Goal: Task Accomplishment & Management: Complete application form

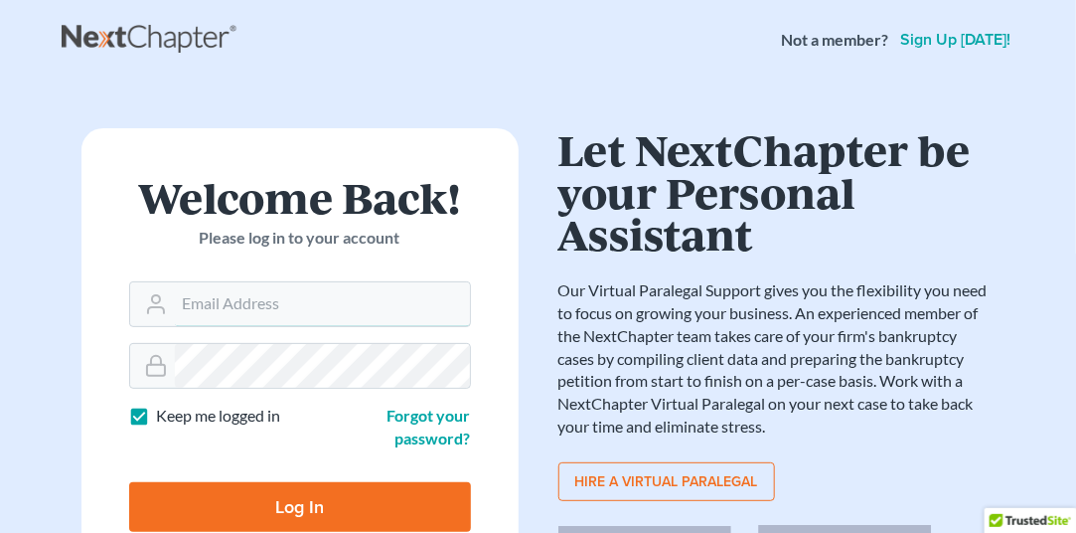
type input "[EMAIL_ADDRESS][DOMAIN_NAME]"
click at [267, 511] on input "Log In" at bounding box center [300, 507] width 342 height 50
type input "Thinking..."
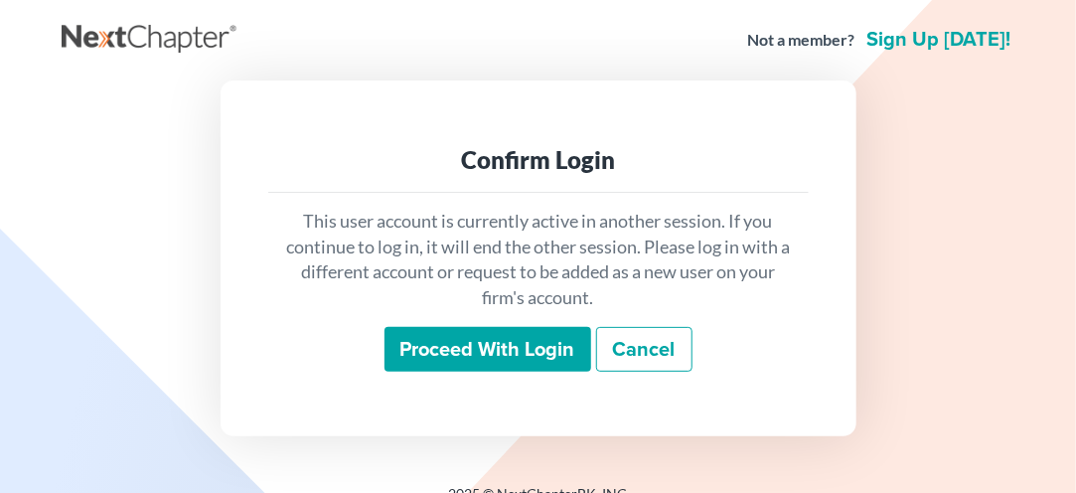
click at [469, 343] on input "Proceed with login" at bounding box center [487, 350] width 207 height 46
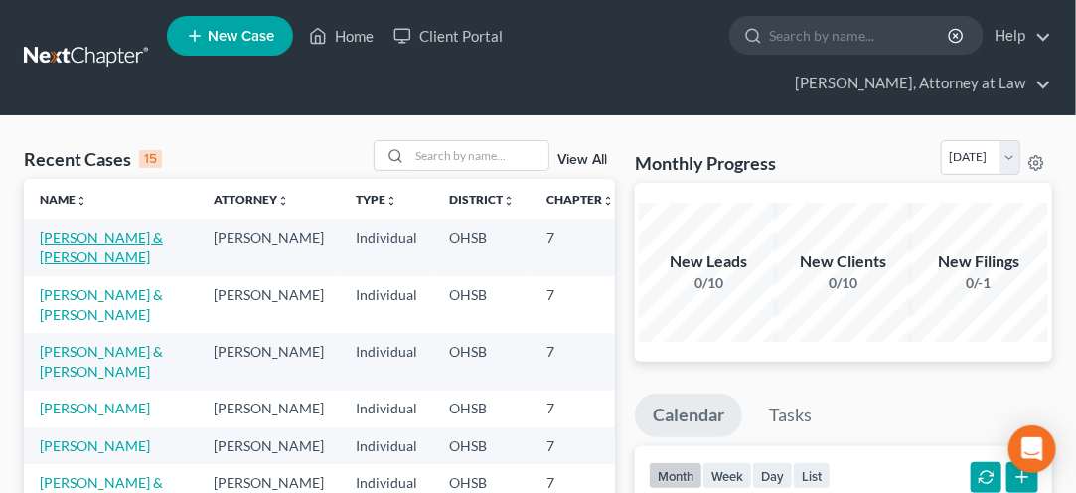
click at [62, 261] on link "[PERSON_NAME] & [PERSON_NAME]" at bounding box center [101, 247] width 123 height 37
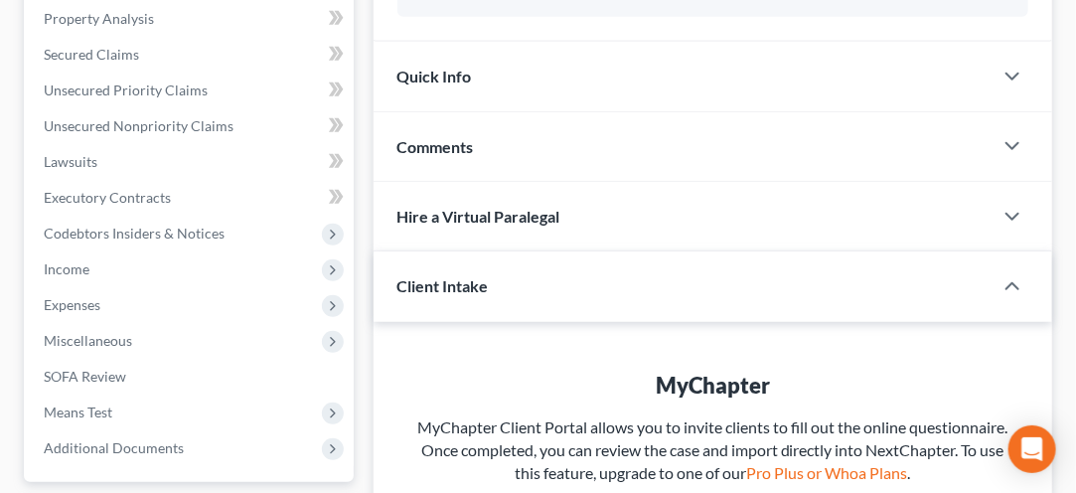
scroll to position [422, 0]
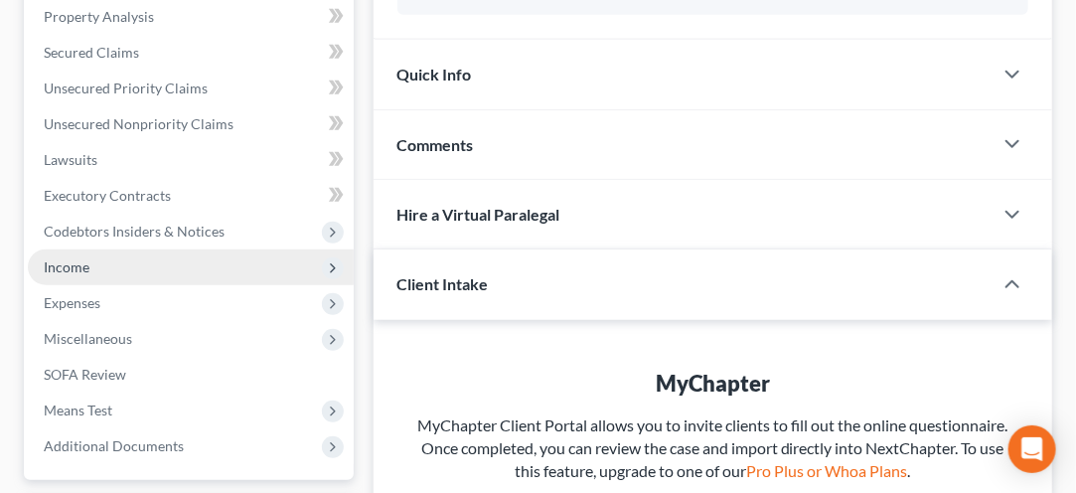
click at [72, 268] on span "Income" at bounding box center [67, 266] width 46 height 17
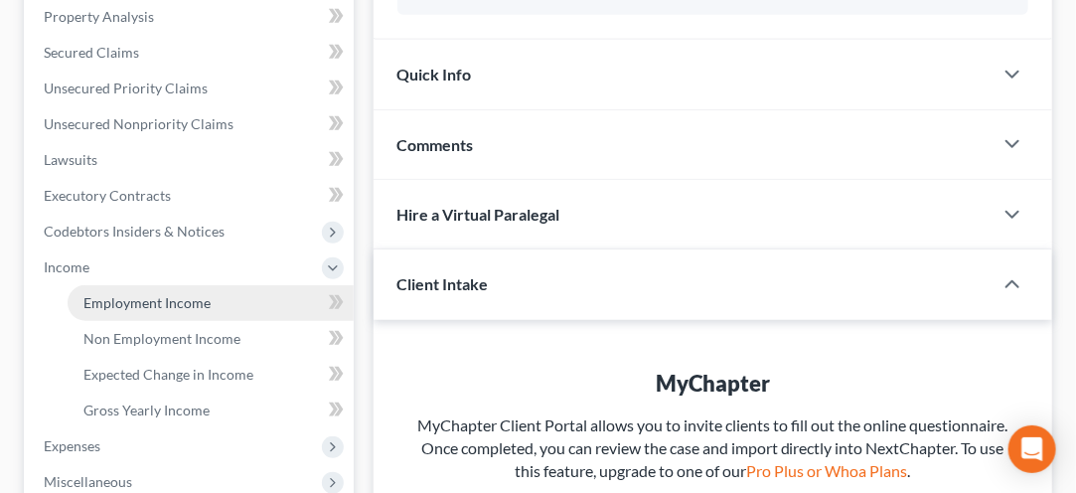
click at [139, 314] on link "Employment Income" at bounding box center [211, 303] width 286 height 36
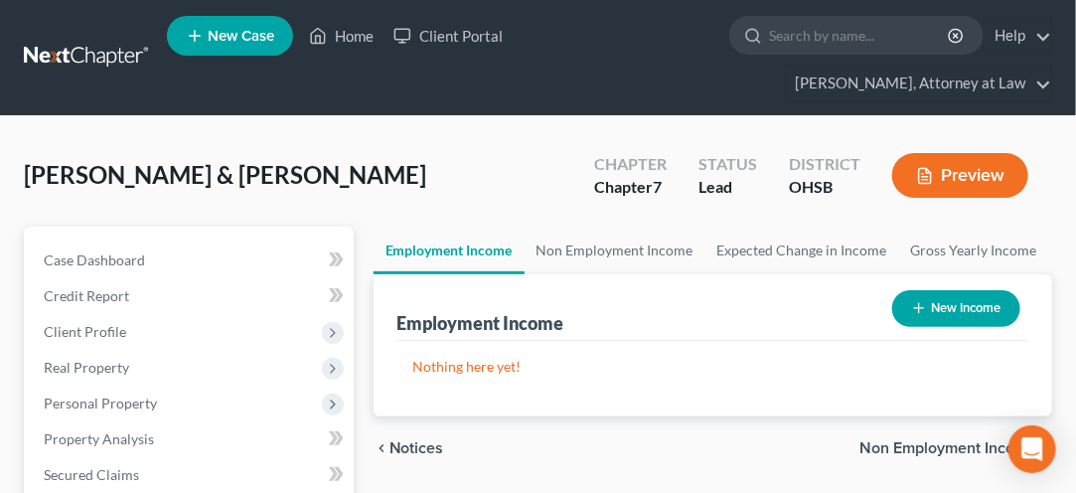
click at [947, 313] on button "New Income" at bounding box center [956, 308] width 128 height 37
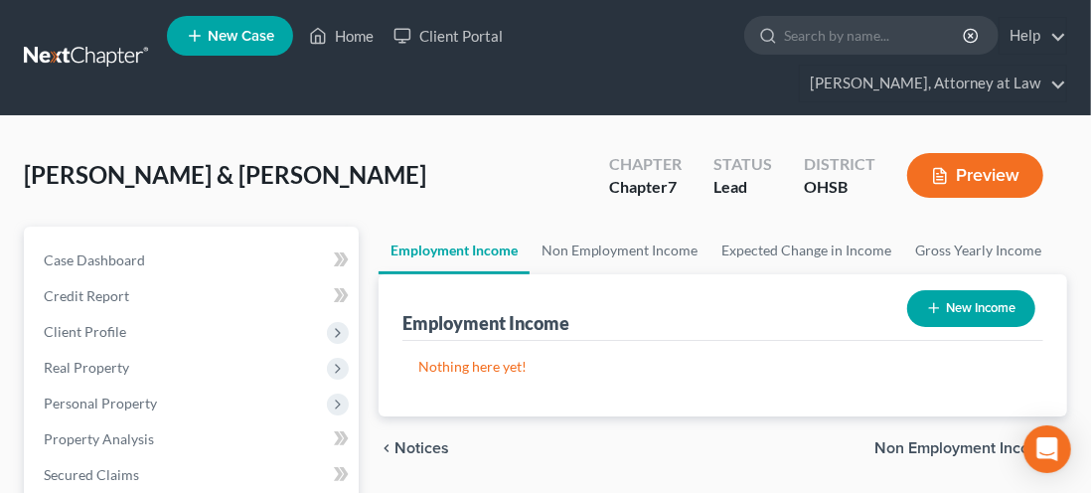
select select "0"
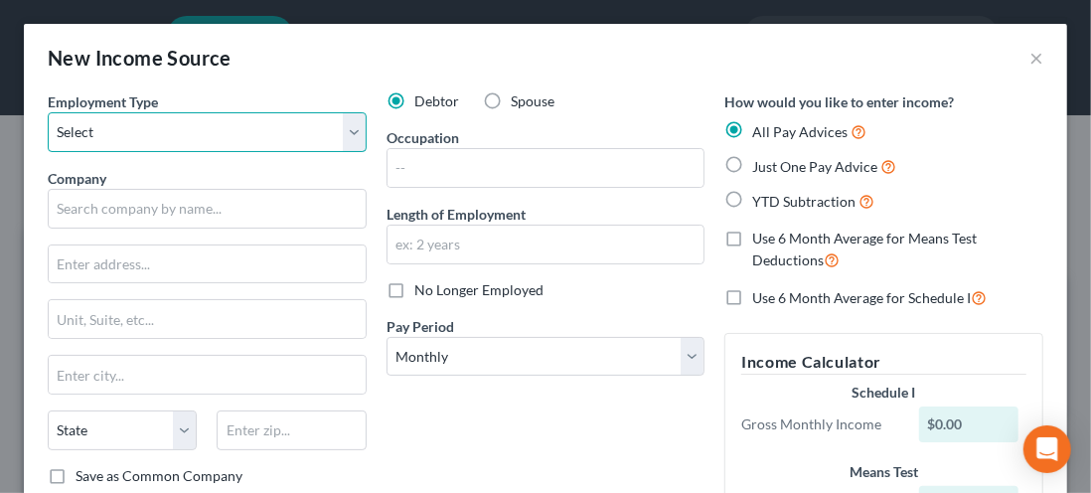
click at [149, 137] on select "Select Full or Part Time Employment Self Employment" at bounding box center [207, 132] width 319 height 40
select select "0"
click at [48, 112] on select "Select Full or Part Time Employment Self Employment" at bounding box center [207, 132] width 319 height 40
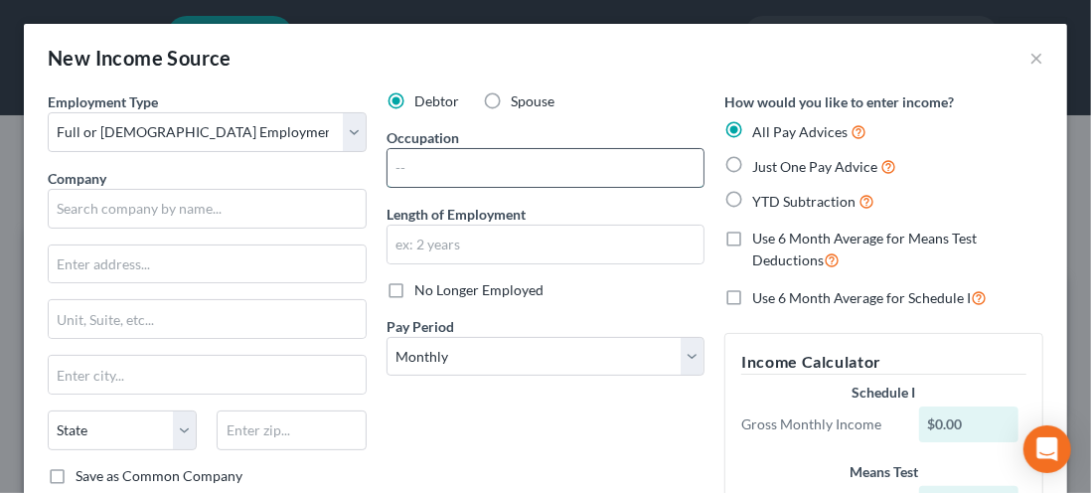
click at [421, 177] on input "text" at bounding box center [545, 168] width 317 height 38
type input "Associate"
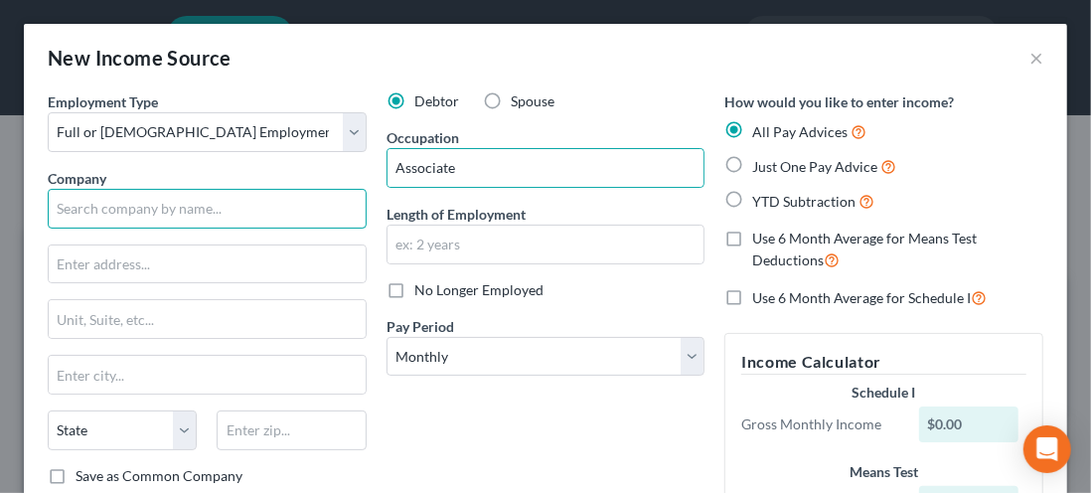
click at [101, 216] on input "text" at bounding box center [207, 209] width 319 height 40
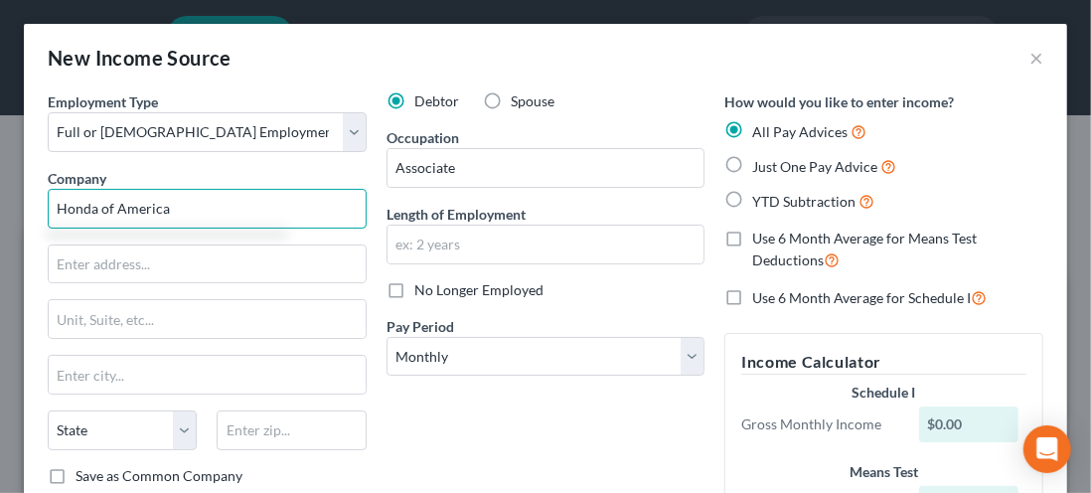
type input "Honda of America"
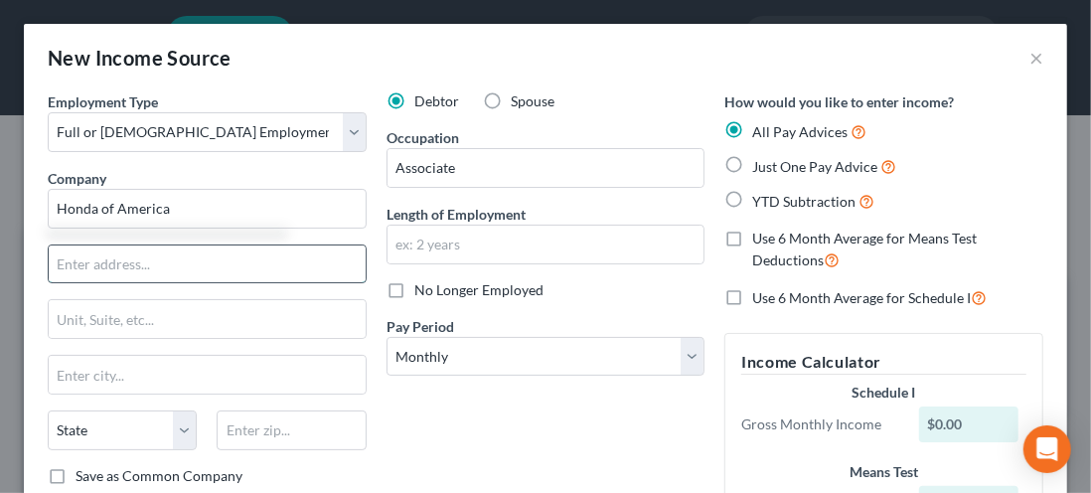
click at [86, 268] on input "text" at bounding box center [207, 264] width 317 height 38
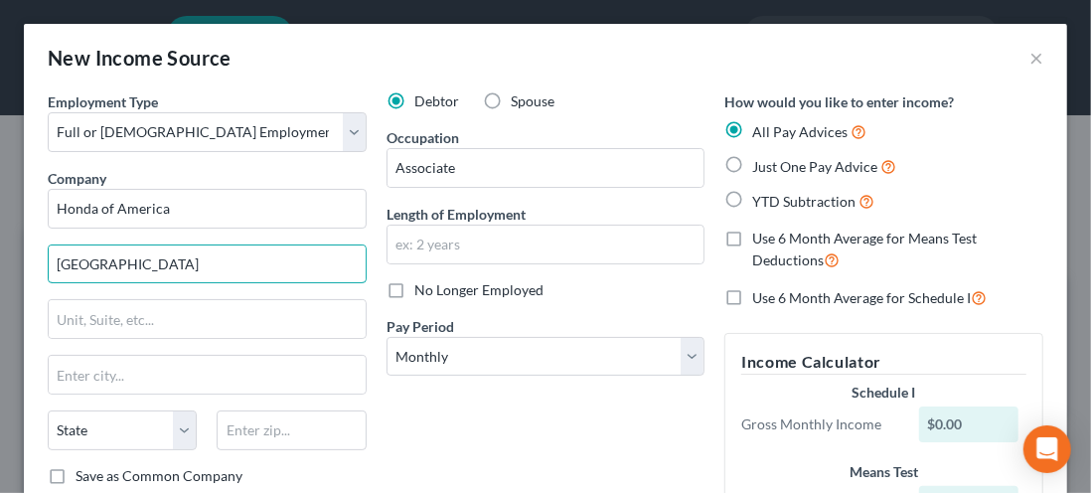
type input "[GEOGRAPHIC_DATA]"
click at [68, 375] on input "text" at bounding box center [207, 375] width 317 height 38
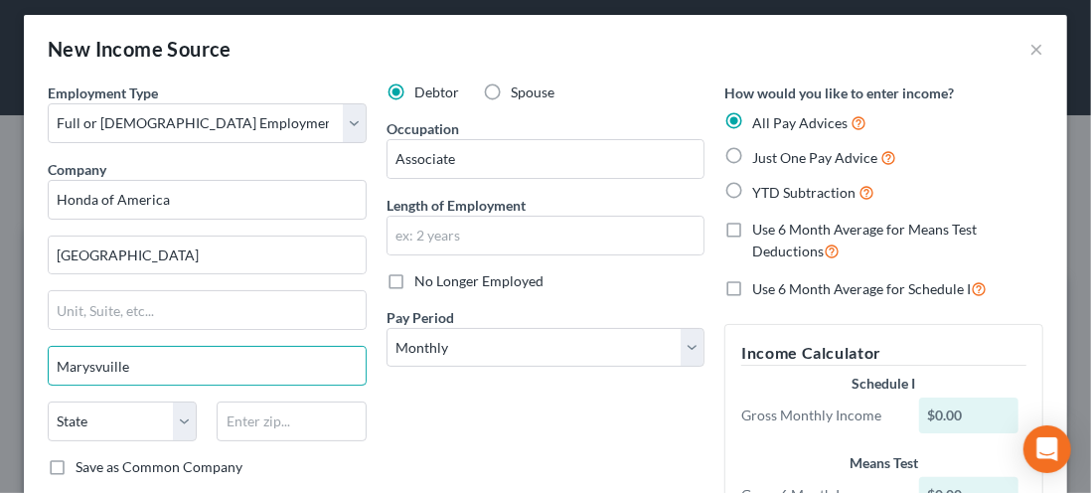
scroll to position [9, 0]
type input "[GEOGRAPHIC_DATA]"
click at [177, 427] on select "State [US_STATE] AK AR AZ CA CO CT DE DC [GEOGRAPHIC_DATA] [GEOGRAPHIC_DATA] GU…" at bounding box center [122, 421] width 149 height 40
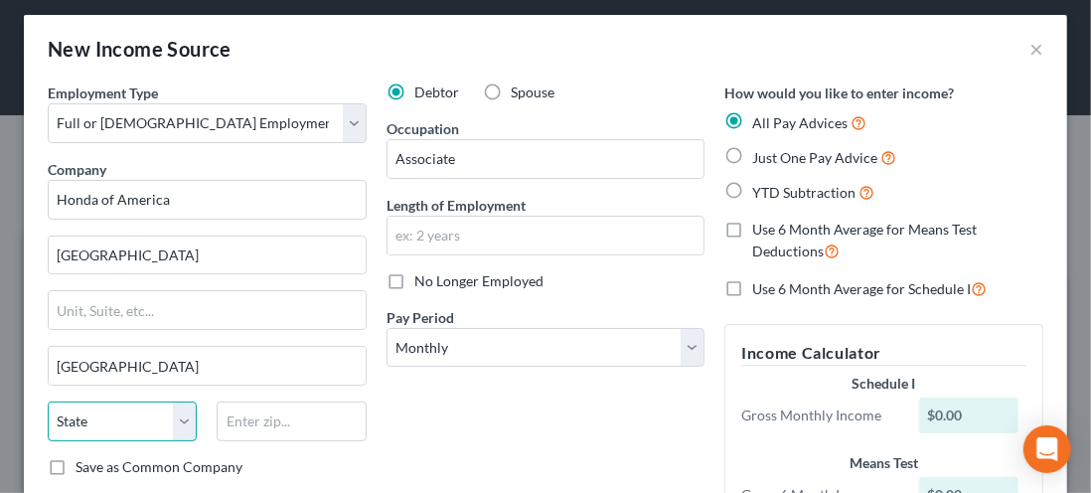
select select "36"
click at [48, 401] on select "State [US_STATE] AK AR AZ CA CO CT DE DC [GEOGRAPHIC_DATA] [GEOGRAPHIC_DATA] GU…" at bounding box center [122, 421] width 149 height 40
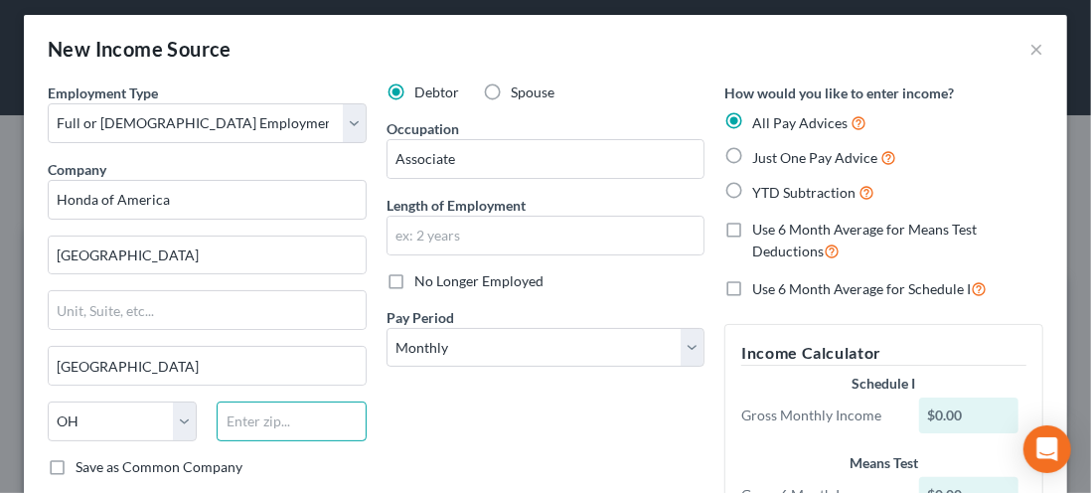
click at [225, 422] on input "text" at bounding box center [291, 421] width 149 height 40
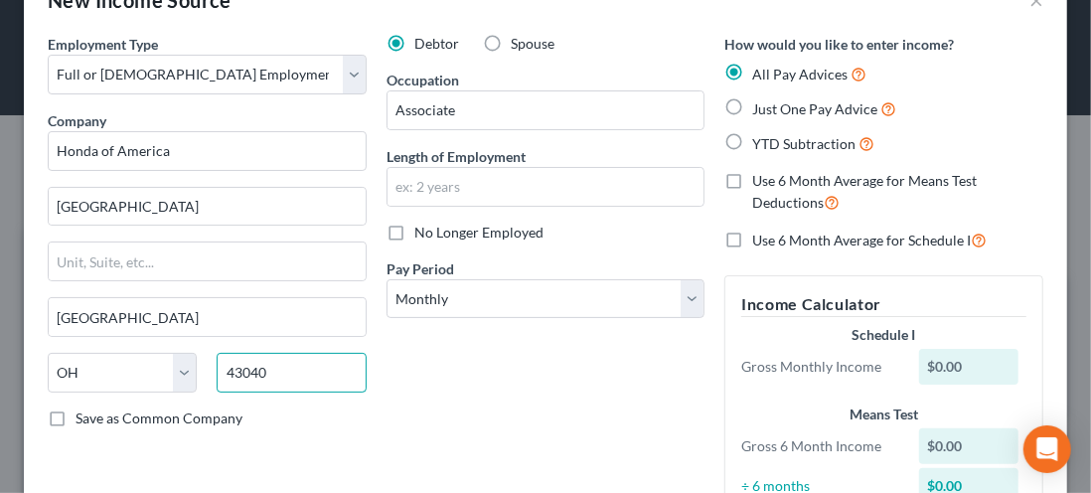
scroll to position [62, 0]
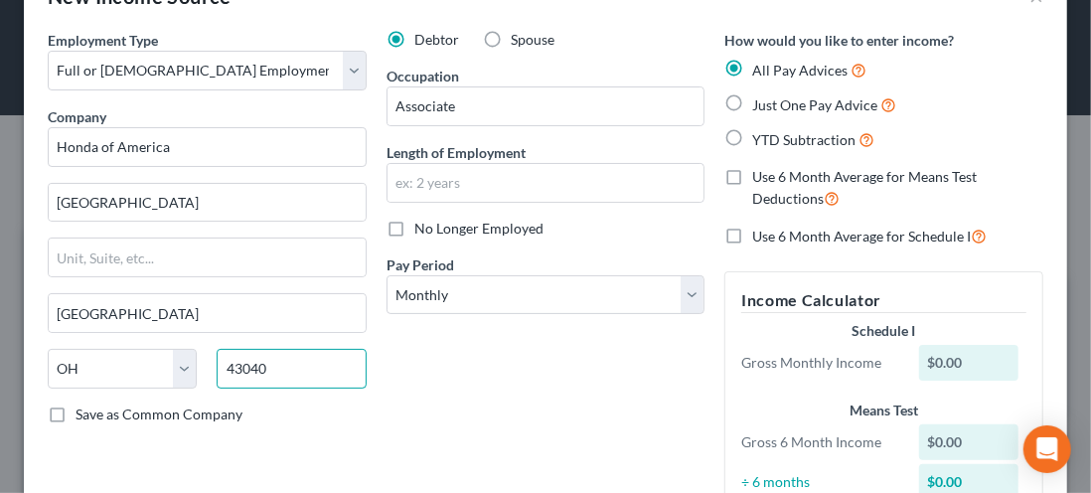
type input "43040"
click at [76, 404] on label "Save as Common Company" at bounding box center [159, 414] width 167 height 20
click at [83, 404] on input "Save as Common Company" at bounding box center [89, 410] width 13 height 13
checkbox input "true"
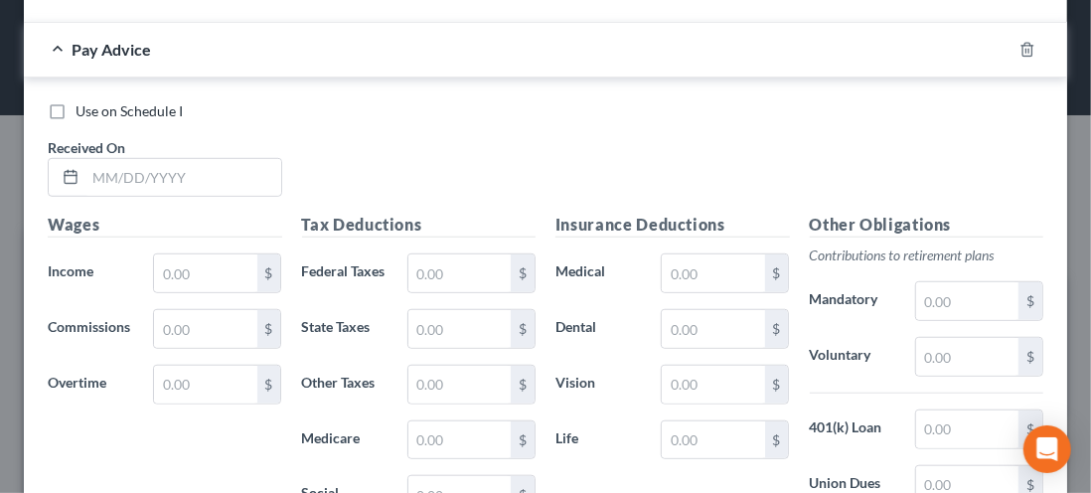
scroll to position [610, 0]
click at [176, 269] on input "text" at bounding box center [205, 272] width 102 height 38
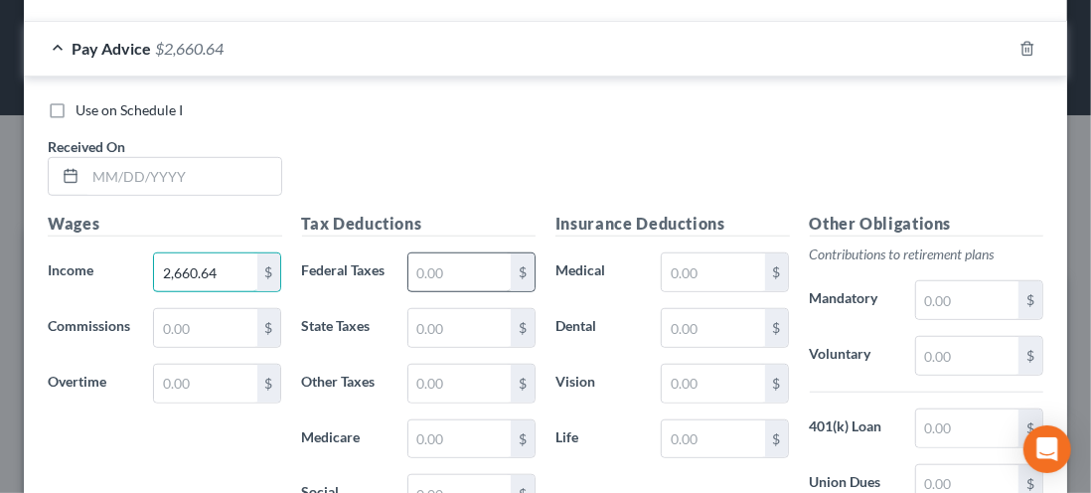
type input "2,660.64"
click at [436, 278] on input "text" at bounding box center [459, 272] width 102 height 38
type input "2"
type input "43.38"
click at [426, 328] on input "text" at bounding box center [459, 328] width 102 height 38
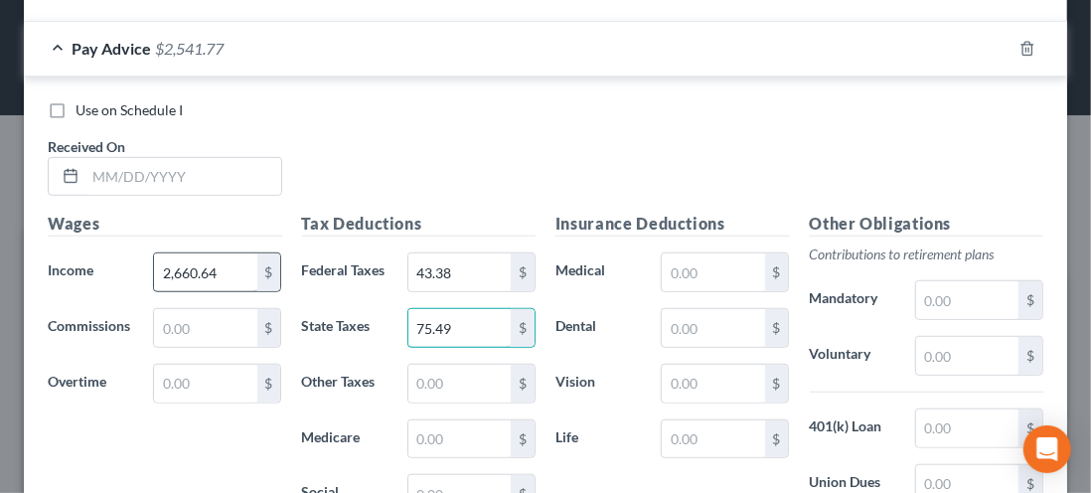
type input "75.49"
click at [442, 437] on input "text" at bounding box center [459, 439] width 102 height 38
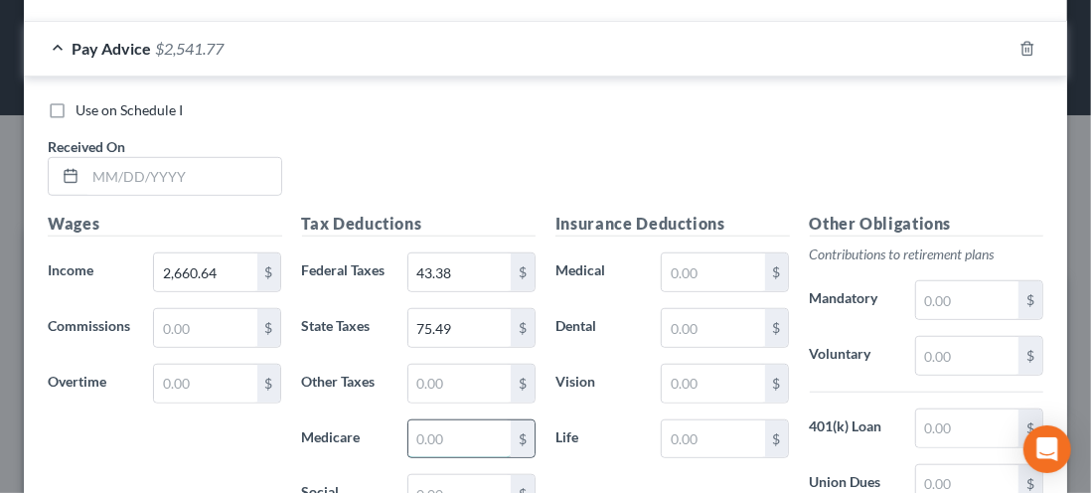
type input "19.60"
click at [455, 266] on input "43.38" at bounding box center [459, 272] width 102 height 38
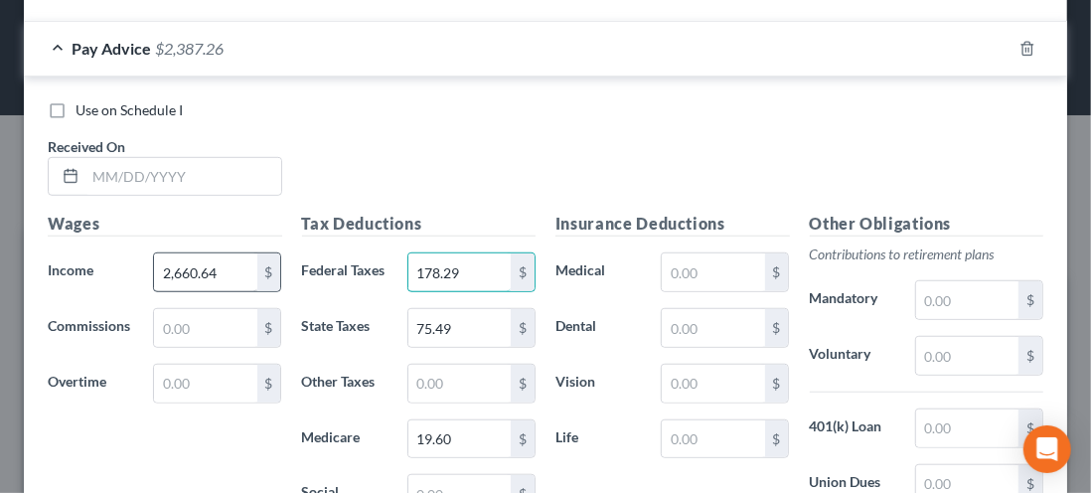
type input "178.29"
click at [456, 436] on input "19.60" at bounding box center [459, 439] width 102 height 38
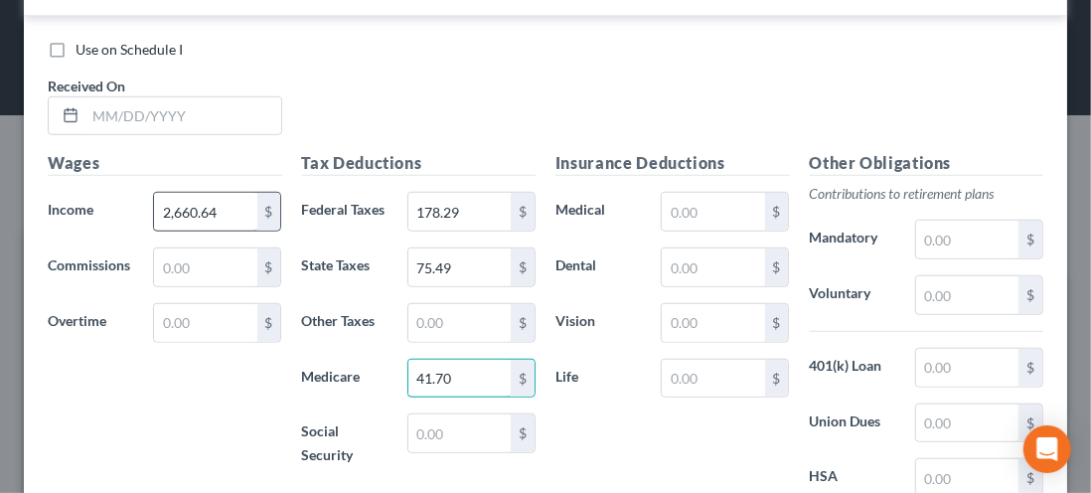
scroll to position [677, 0]
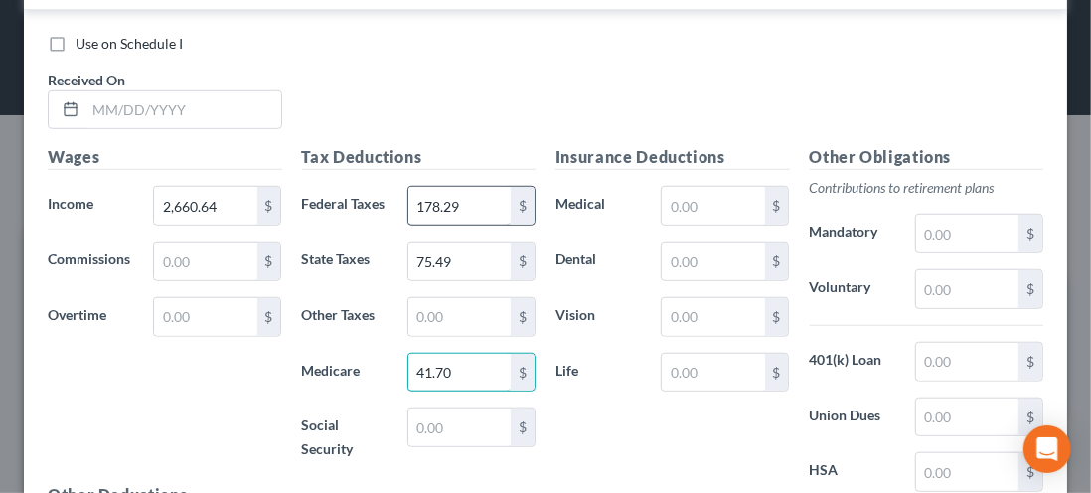
type input "41.70"
click at [454, 206] on input "178.29" at bounding box center [459, 206] width 102 height 38
type input "202.08"
click at [462, 368] on input "41.70" at bounding box center [459, 373] width 102 height 38
type input "4"
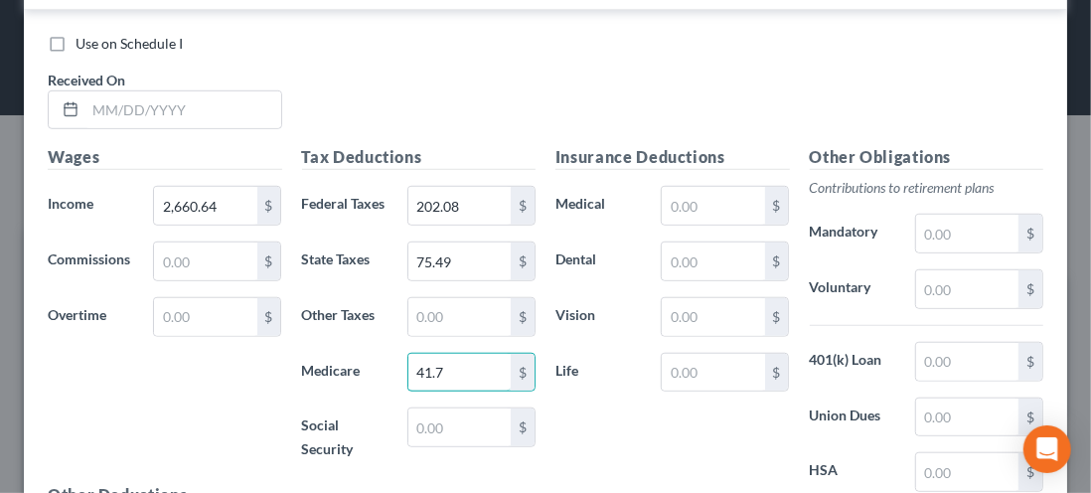
type input "41.70"
click at [419, 425] on input "text" at bounding box center [459, 427] width 102 height 38
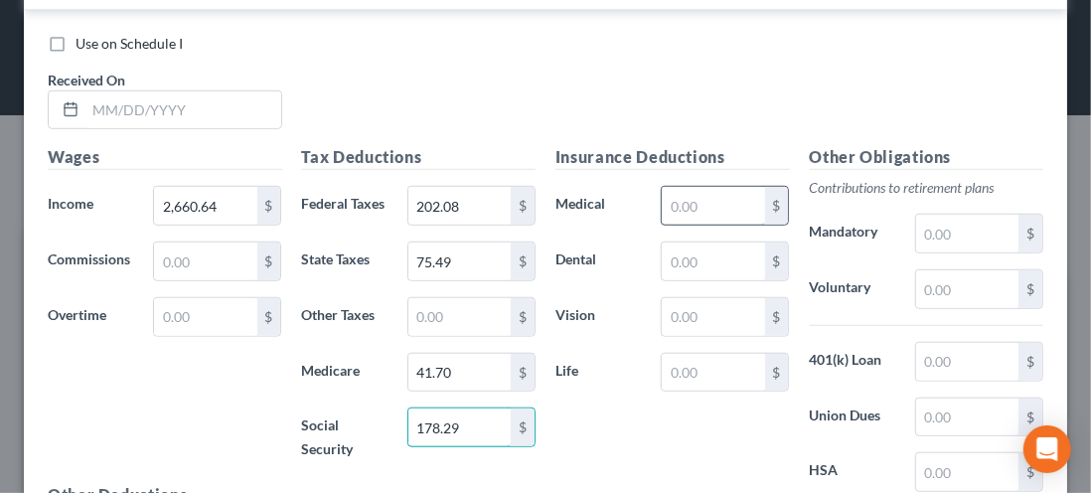
type input "178.29"
click at [688, 212] on input "text" at bounding box center [713, 206] width 102 height 38
type input "43.38"
click at [677, 262] on input "text" at bounding box center [713, 261] width 102 height 38
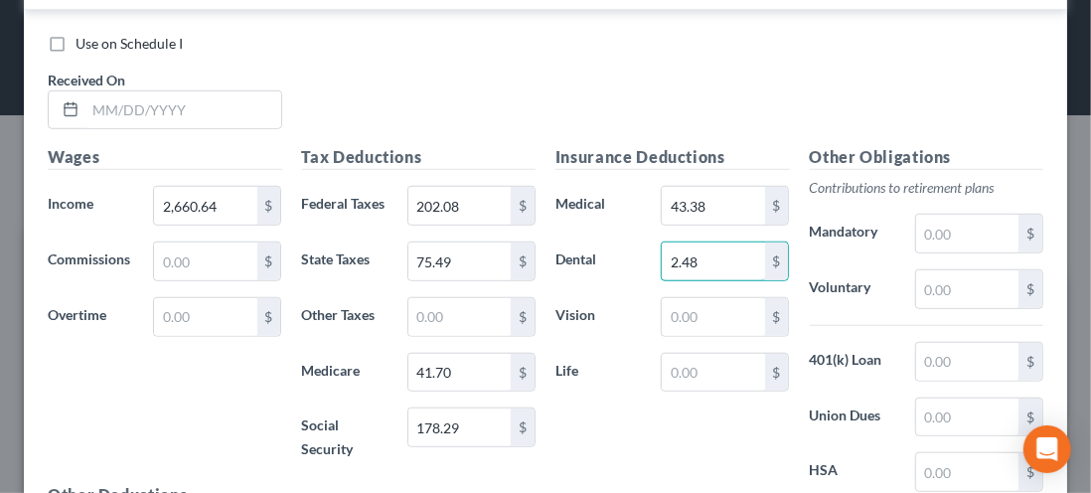
type input "2.48"
click at [674, 320] on input "text" at bounding box center [713, 317] width 102 height 38
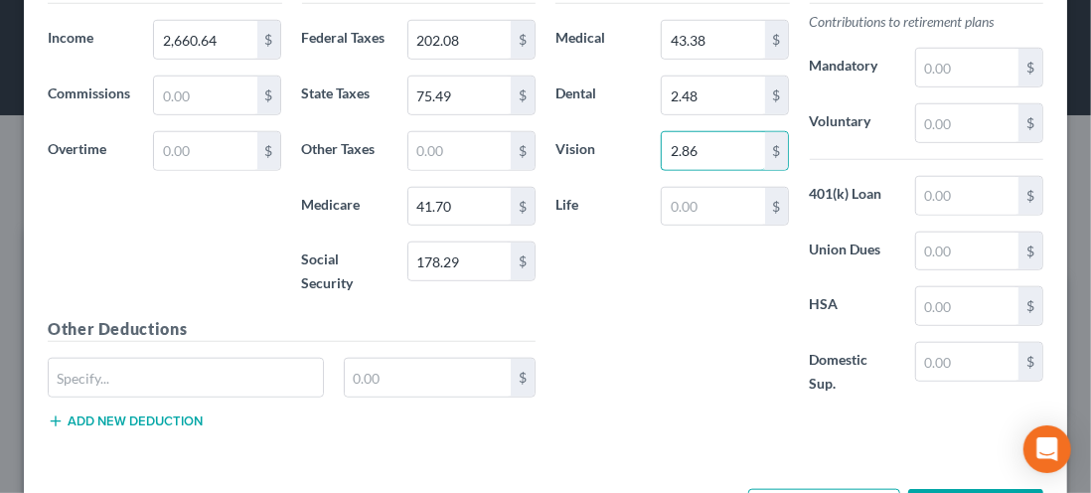
scroll to position [872, 0]
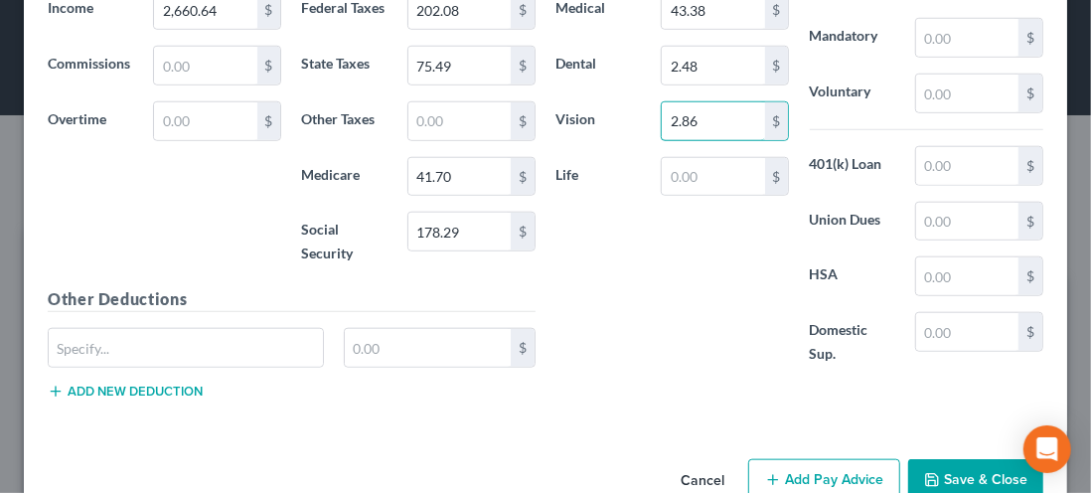
type input "2.86"
click at [101, 350] on input "text" at bounding box center [186, 348] width 274 height 38
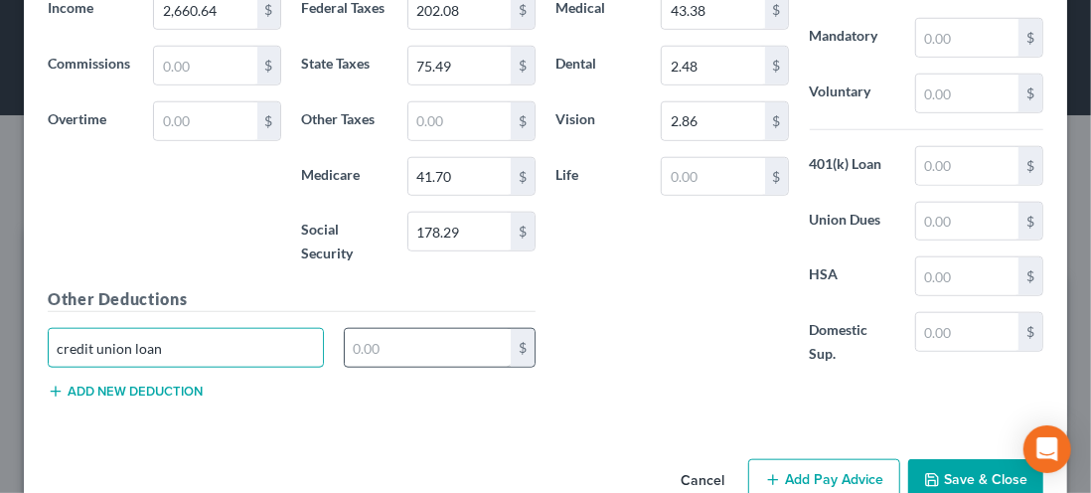
type input "credit union loan"
click at [395, 345] on input "text" at bounding box center [428, 348] width 166 height 38
type input "70.00"
click at [124, 389] on button "Add new deduction" at bounding box center [125, 391] width 155 height 16
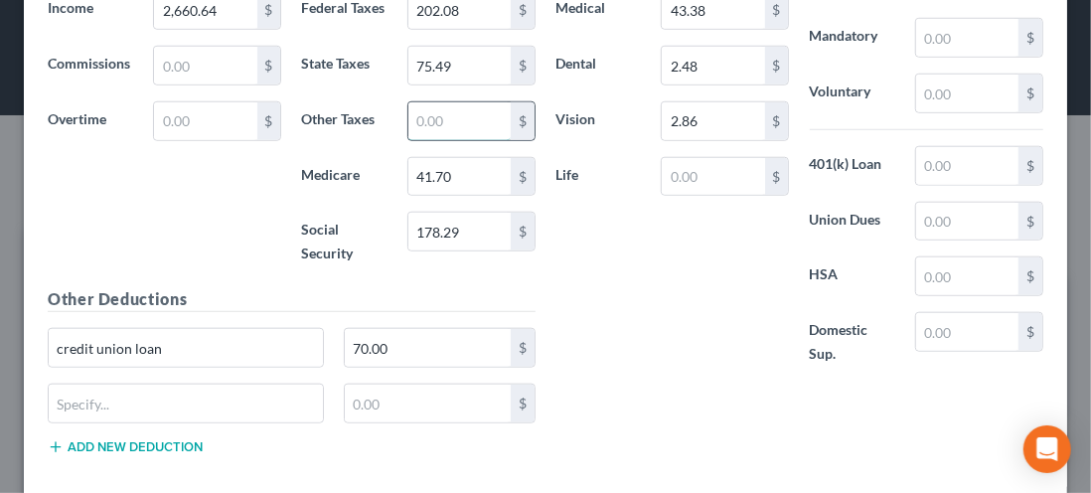
click at [417, 116] on input "text" at bounding box center [459, 121] width 102 height 38
type input "46.01"
click at [175, 344] on input "credit union loan" at bounding box center [186, 348] width 274 height 38
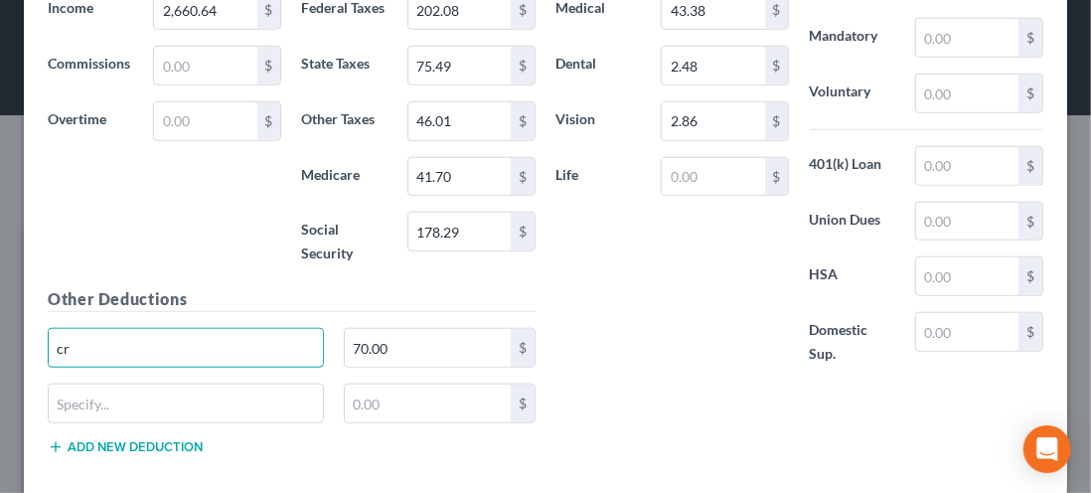
type input "c"
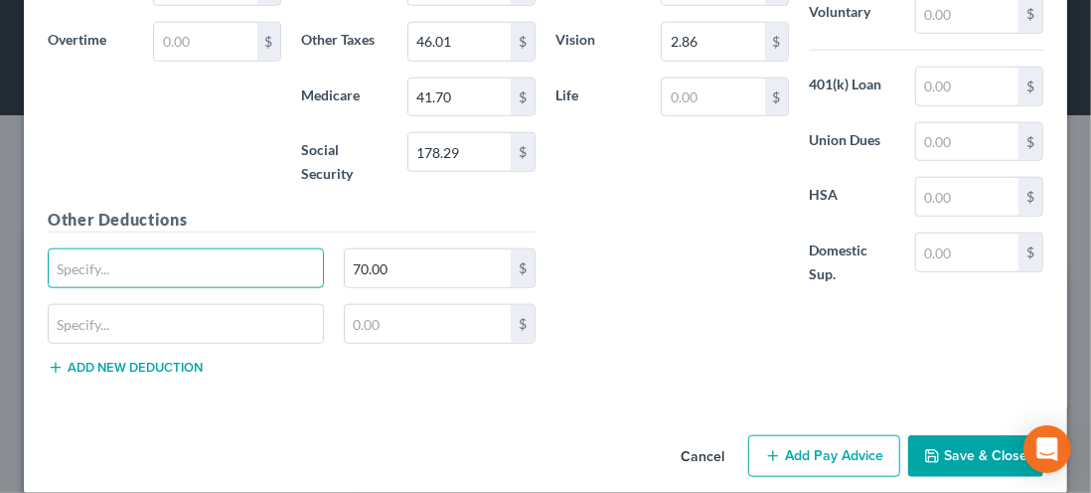
scroll to position [951, 0]
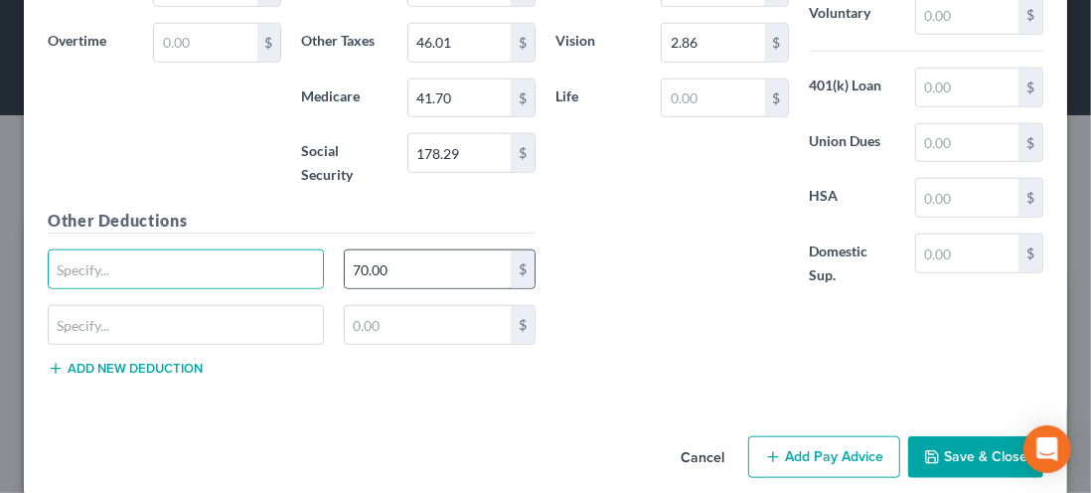
click at [523, 259] on div "$" at bounding box center [523, 269] width 24 height 38
click at [394, 262] on input "70.00" at bounding box center [428, 269] width 166 height 38
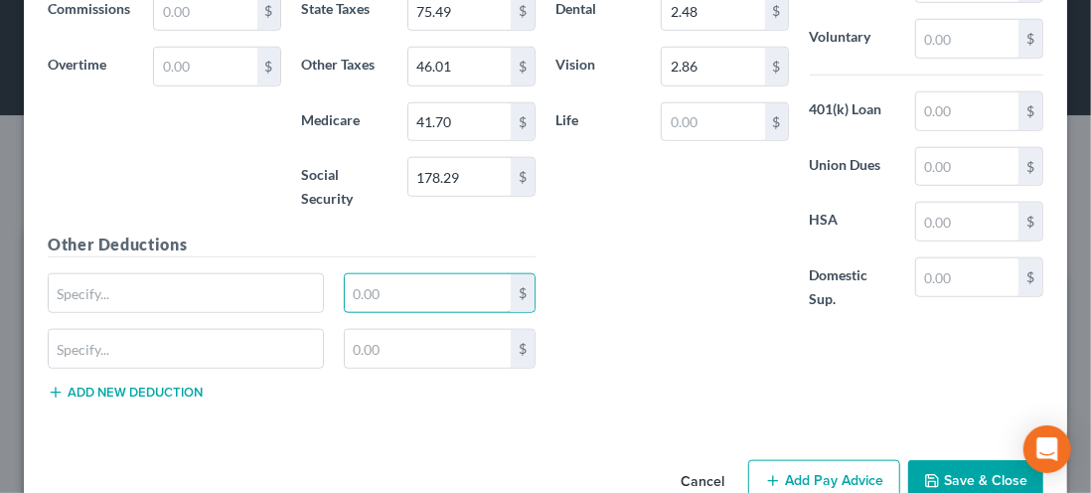
scroll to position [926, 0]
click at [110, 288] on input "text" at bounding box center [186, 294] width 274 height 38
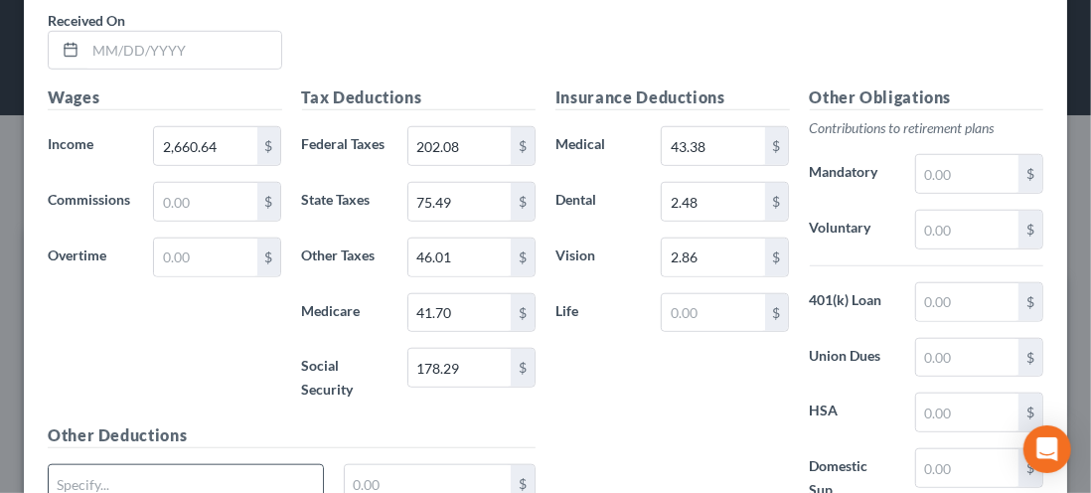
scroll to position [732, 0]
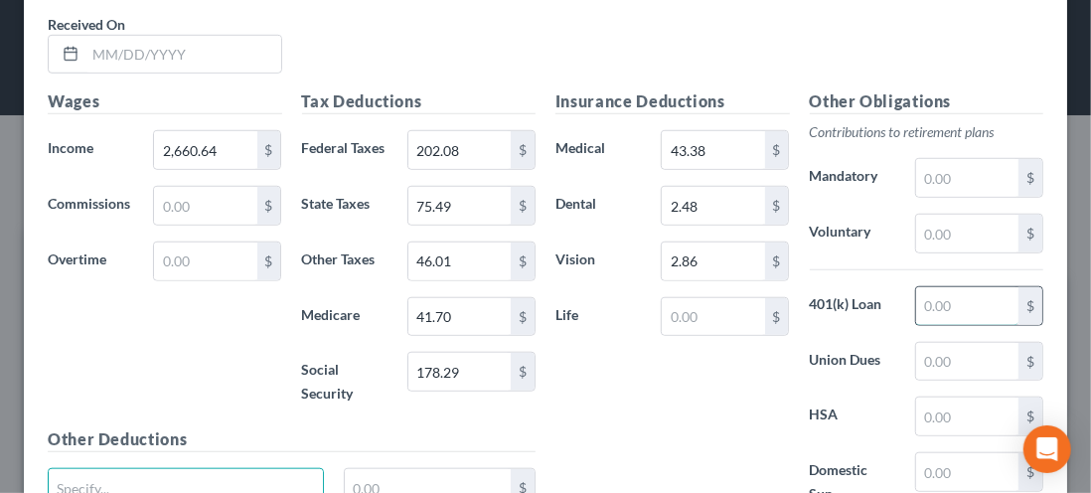
click at [943, 302] on input "text" at bounding box center [967, 306] width 102 height 38
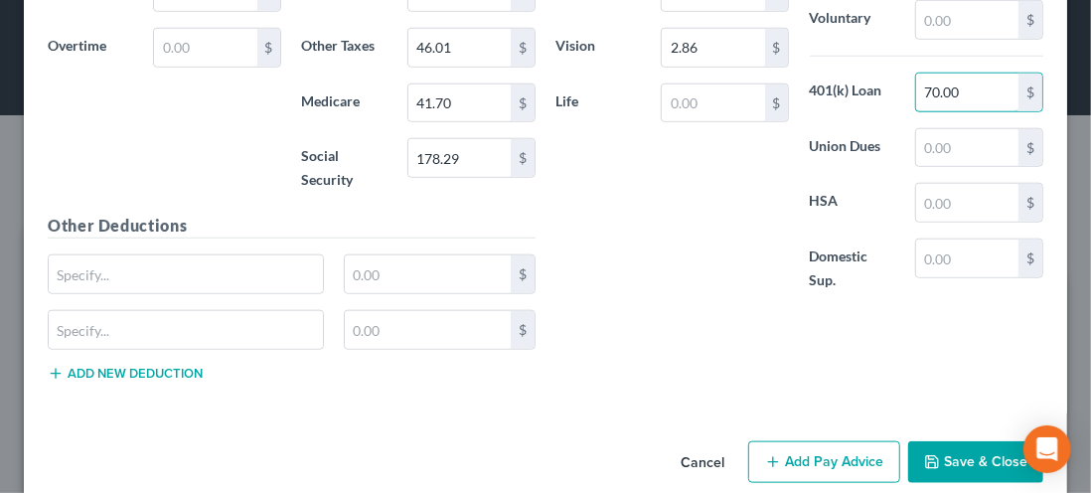
scroll to position [935, 0]
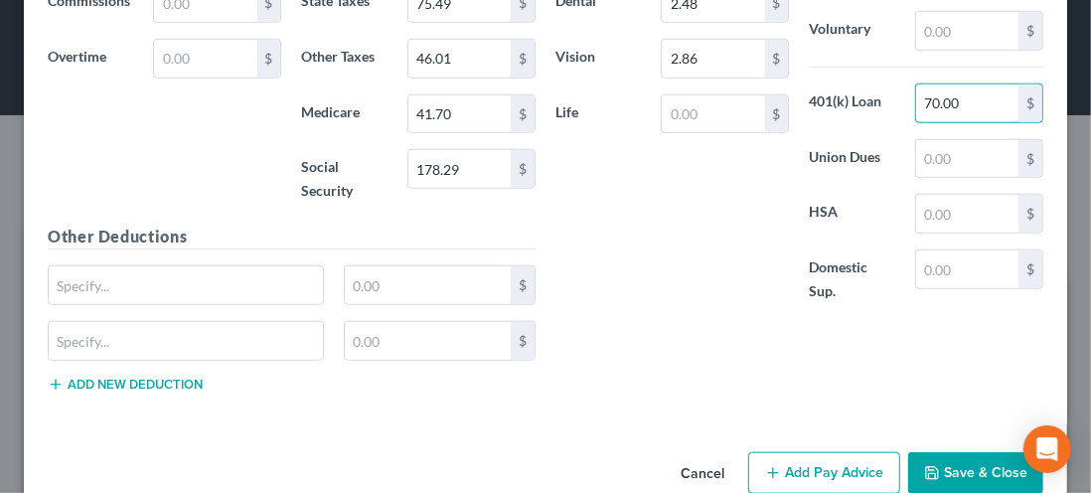
type input "70.00"
click at [968, 460] on button "Save & Close" at bounding box center [975, 473] width 135 height 42
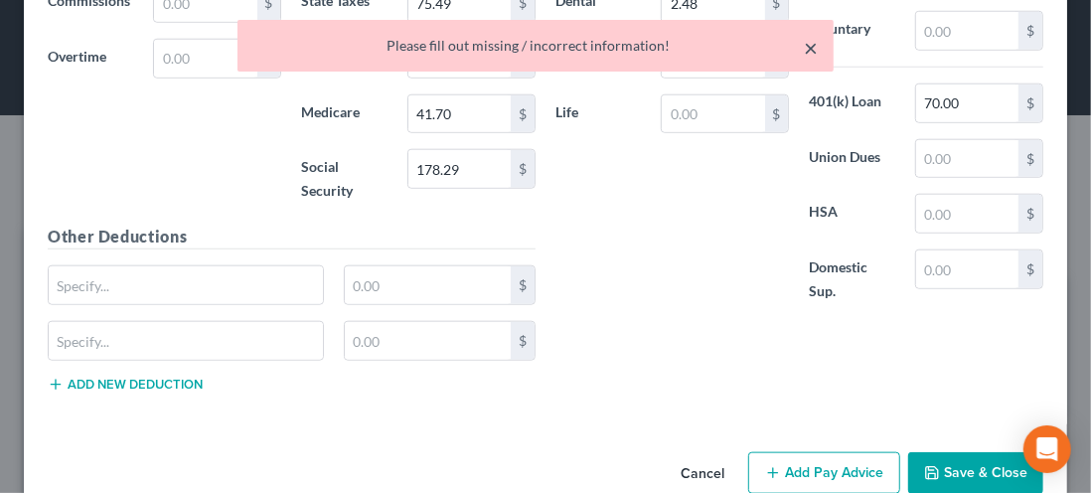
click at [814, 52] on button "×" at bounding box center [811, 48] width 14 height 24
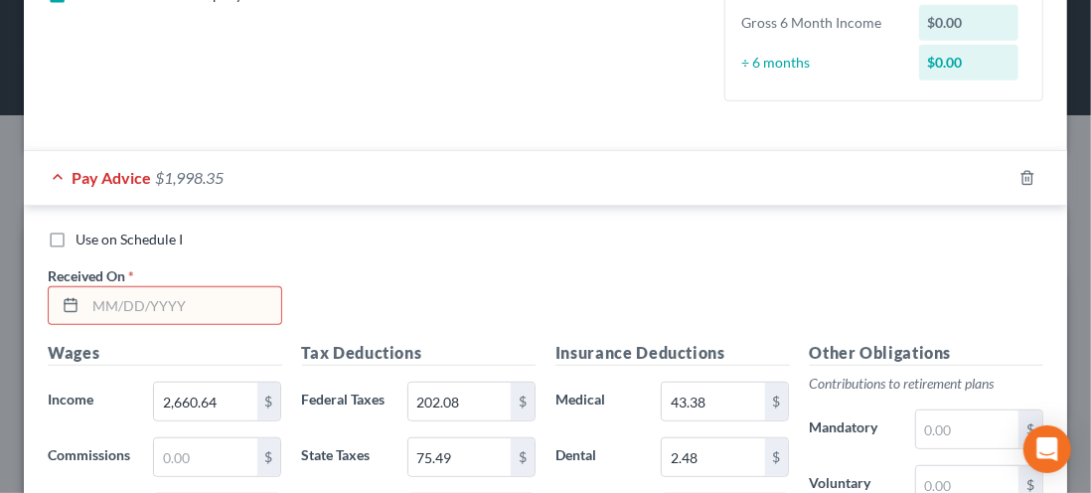
scroll to position [477, 0]
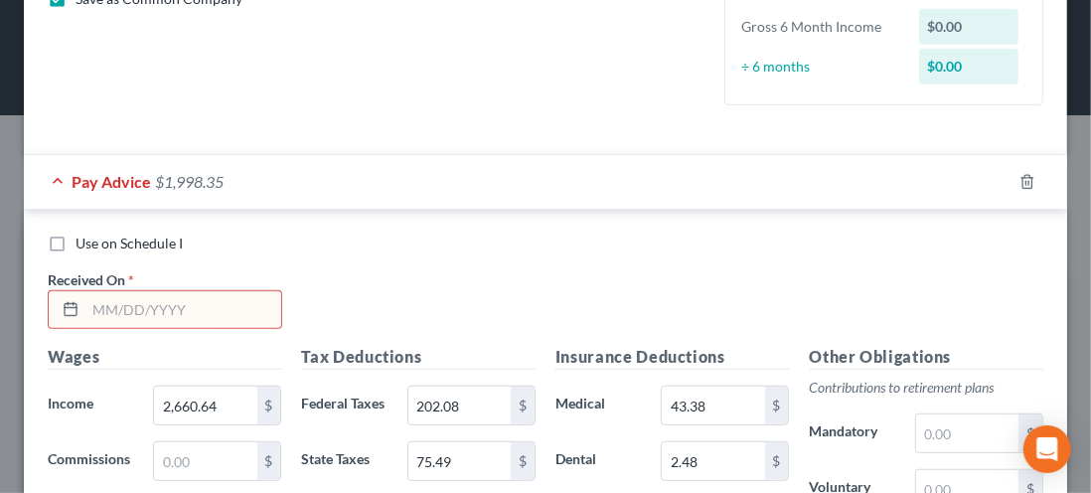
click at [106, 312] on input "text" at bounding box center [183, 310] width 196 height 38
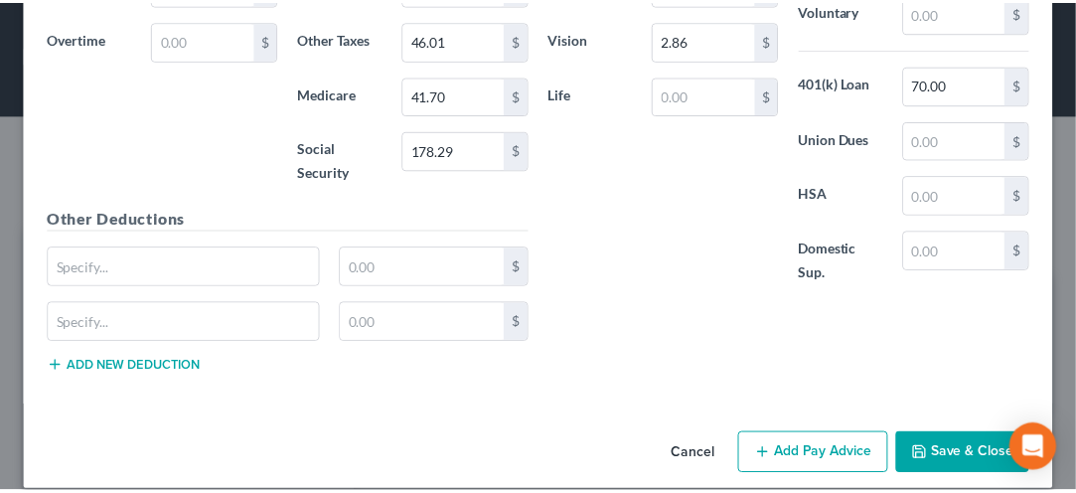
scroll to position [966, 0]
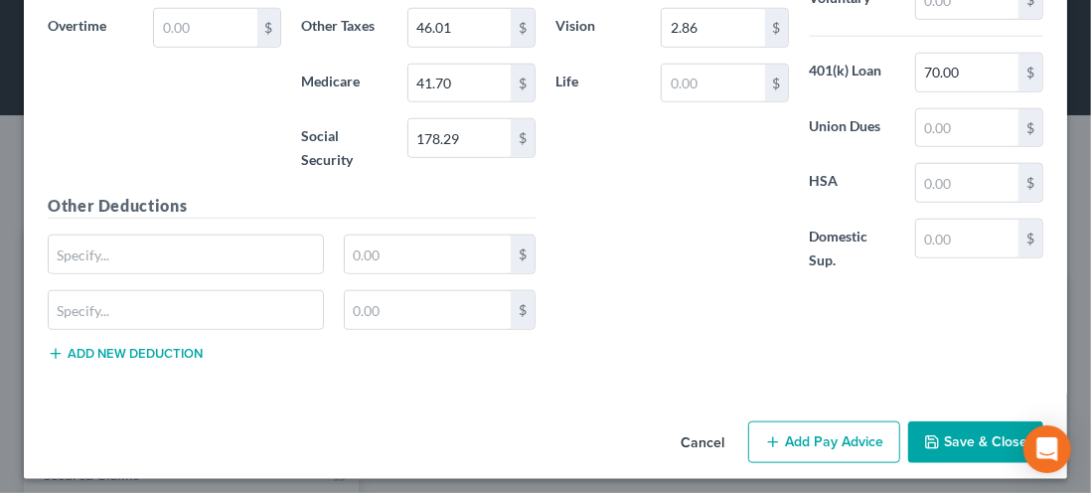
type input "[DATE]"
click at [955, 438] on button "Save & Close" at bounding box center [975, 442] width 135 height 42
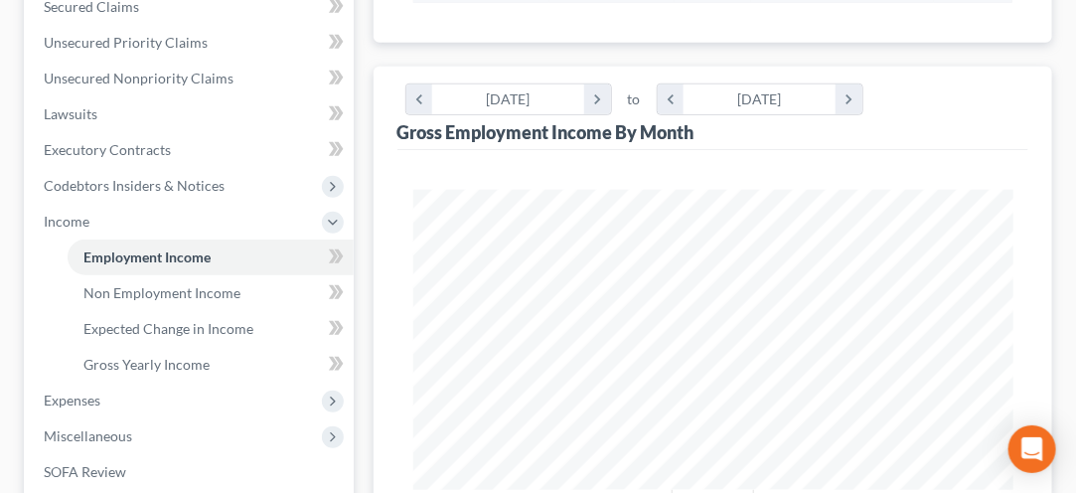
scroll to position [449, 0]
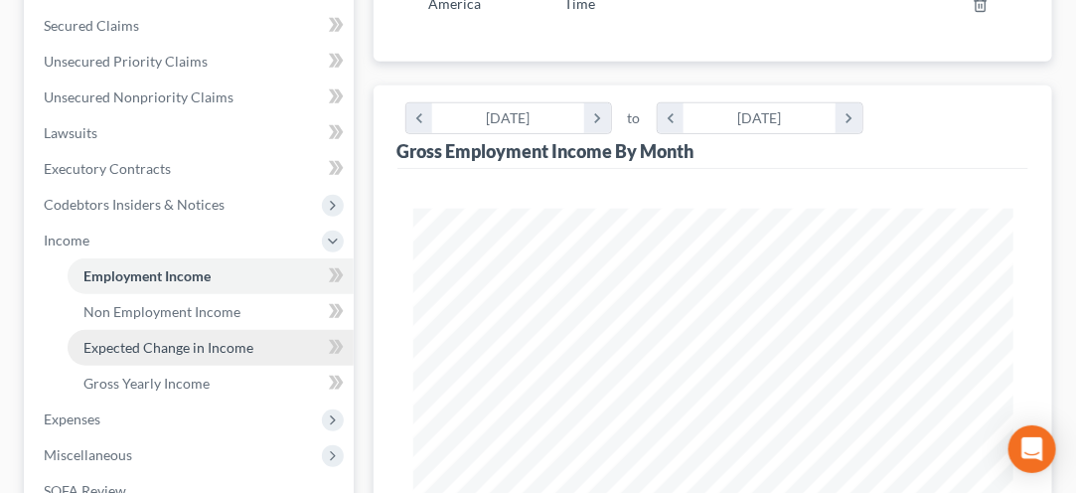
click at [164, 334] on link "Expected Change in Income" at bounding box center [211, 348] width 286 height 36
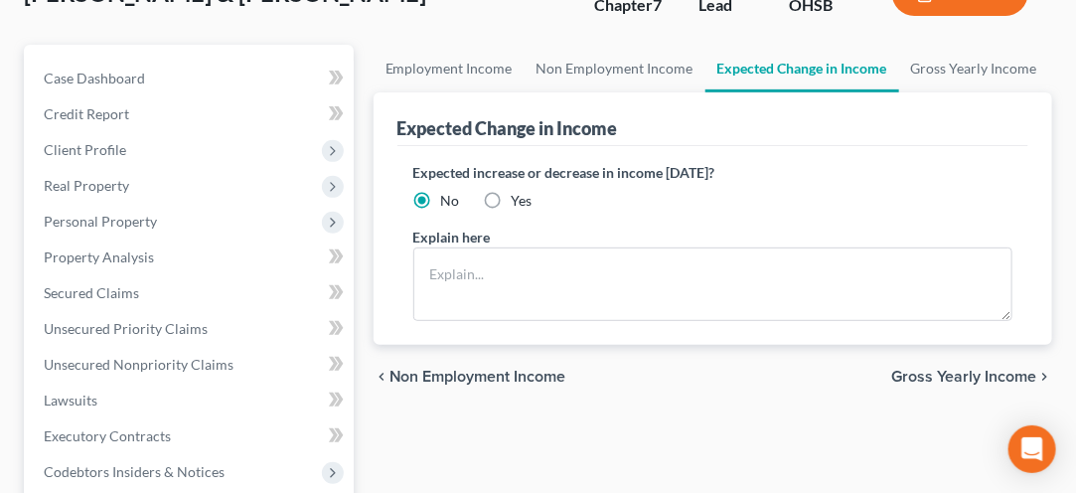
scroll to position [188, 0]
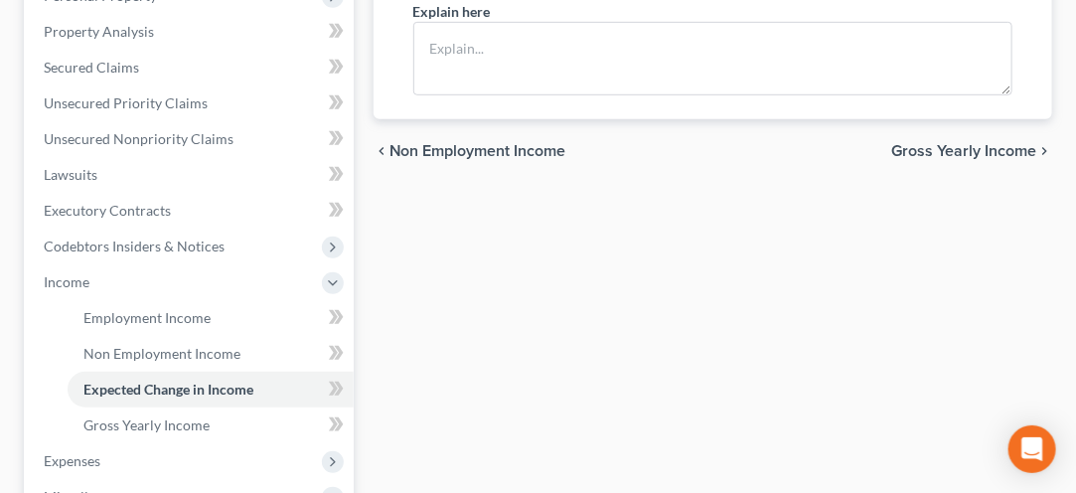
scroll to position [409, 0]
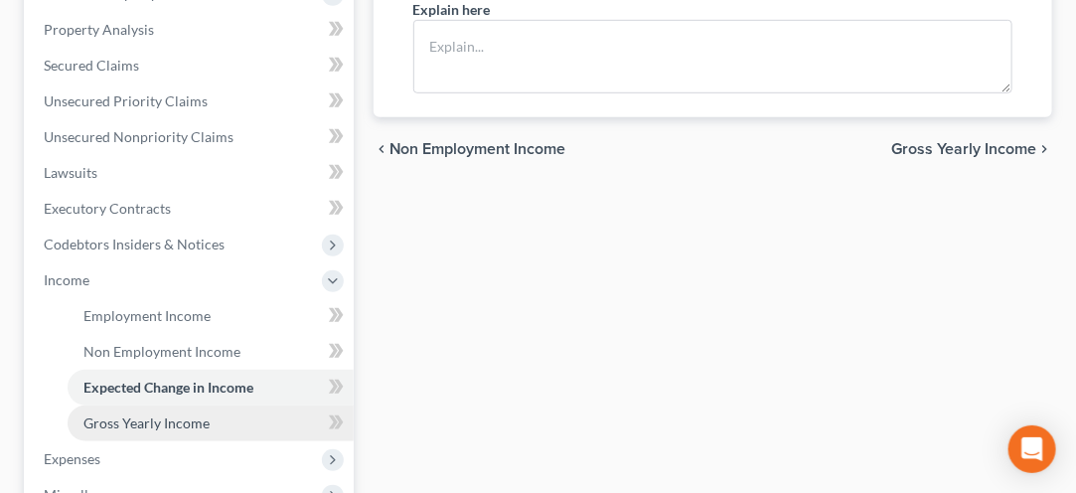
click at [133, 422] on span "Gross Yearly Income" at bounding box center [146, 422] width 126 height 17
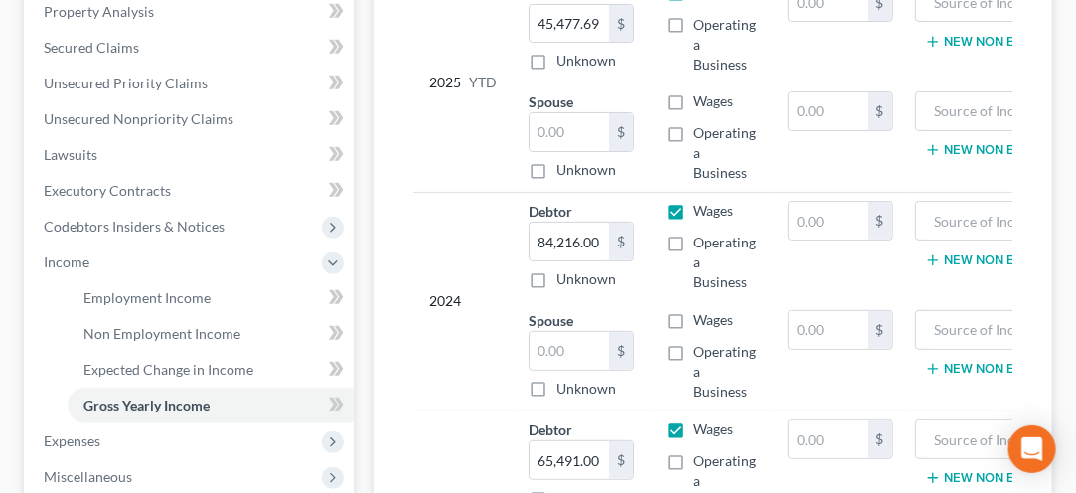
click at [441, 370] on div "2024" at bounding box center [463, 301] width 68 height 200
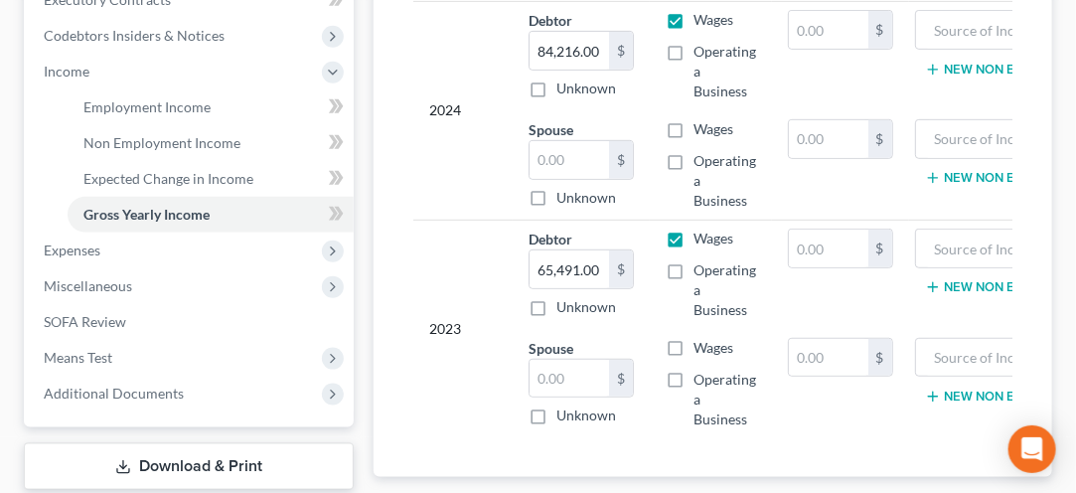
scroll to position [622, 0]
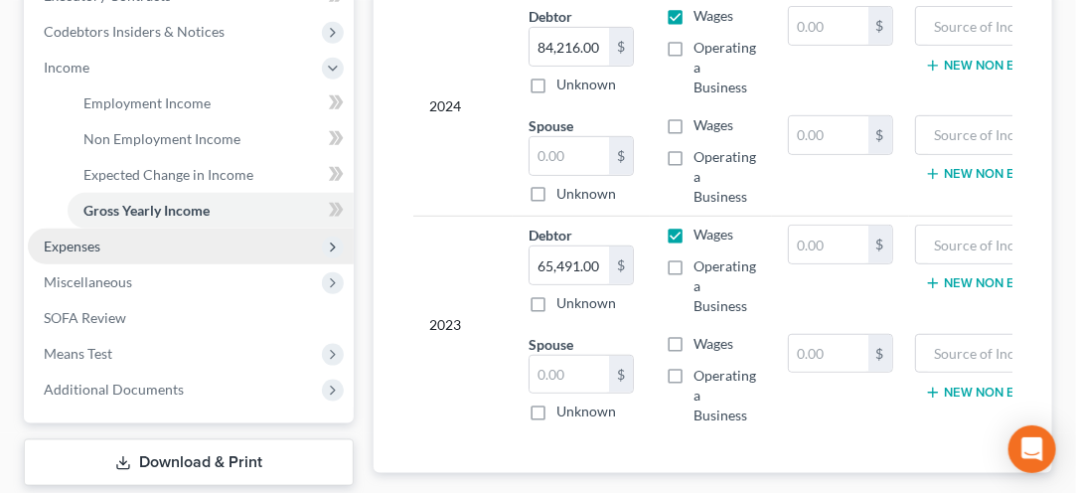
click at [71, 238] on span "Expenses" at bounding box center [72, 245] width 57 height 17
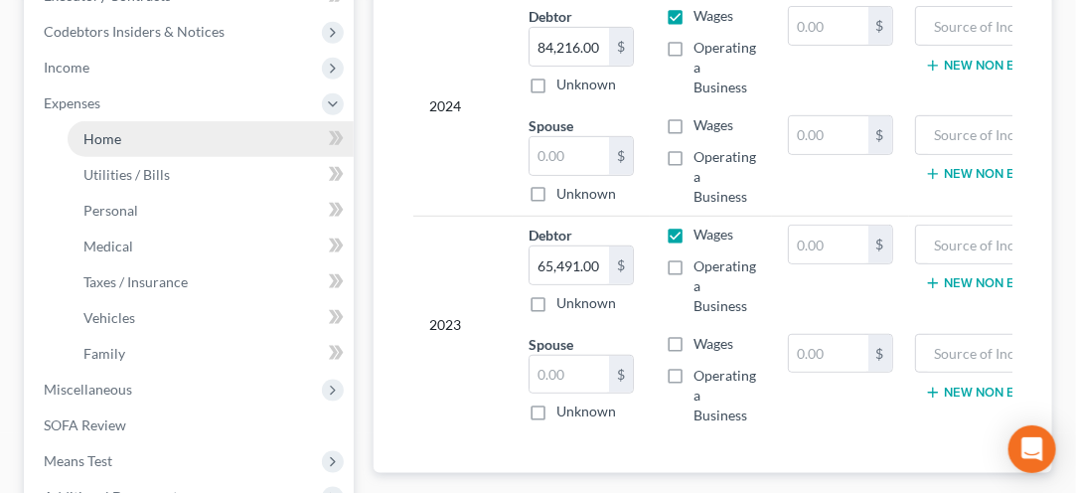
click at [100, 130] on span "Home" at bounding box center [102, 138] width 38 height 17
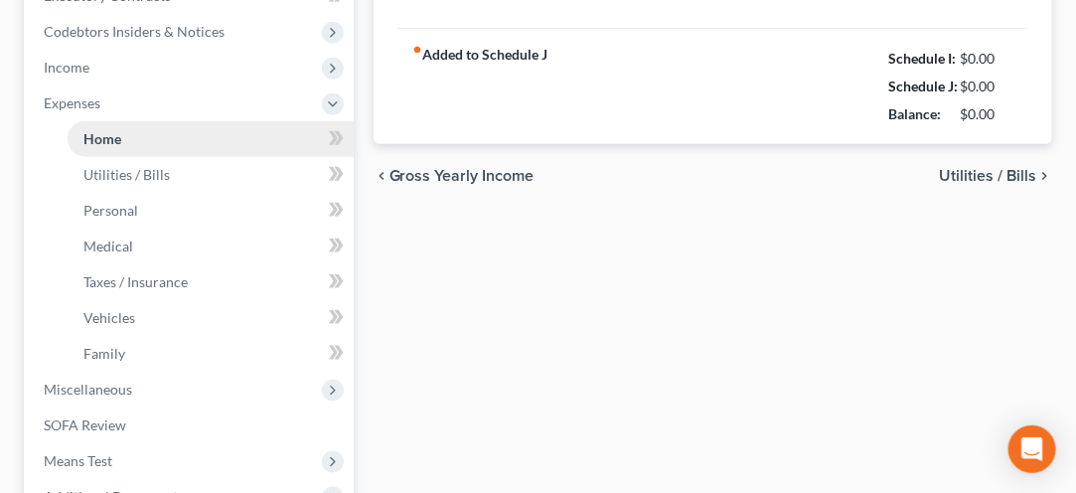
type input "0.00"
radio input "true"
type input "0.00"
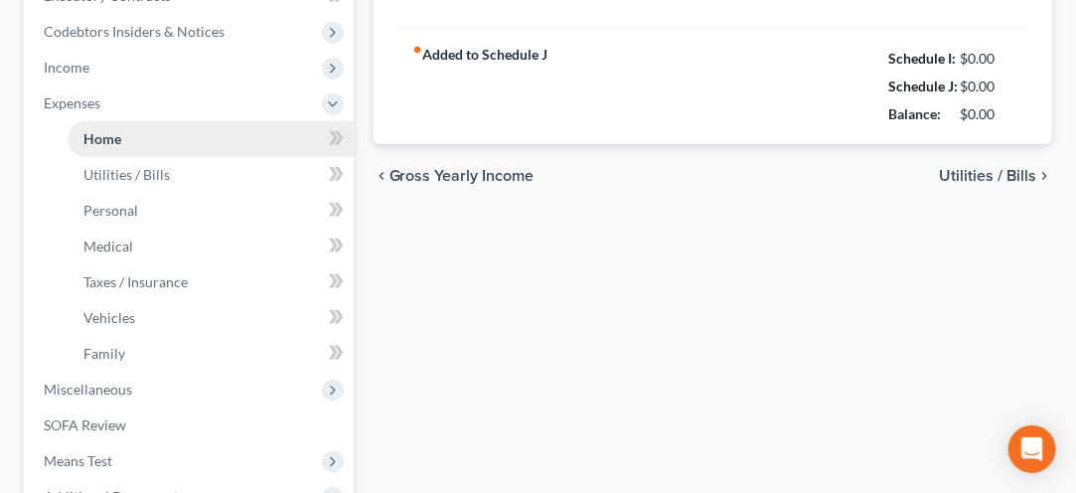
type input "0.00"
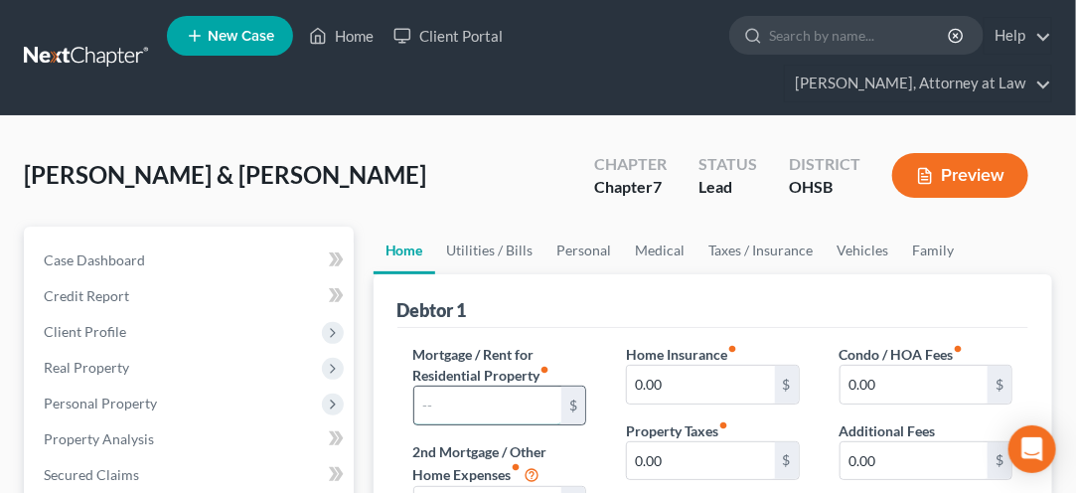
click at [459, 392] on input "text" at bounding box center [487, 405] width 147 height 38
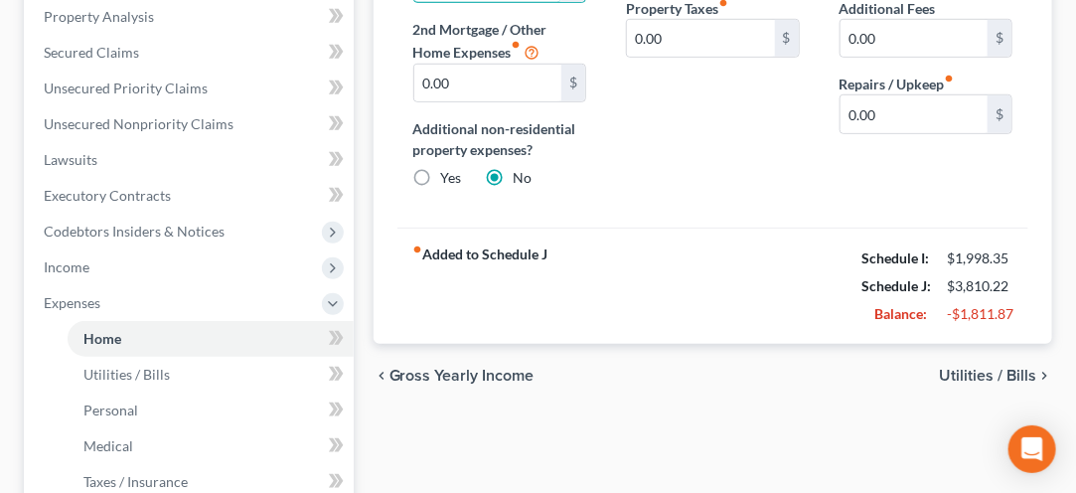
scroll to position [422, 0]
type input "750.00"
click at [352, 400] on span at bounding box center [336, 412] width 35 height 30
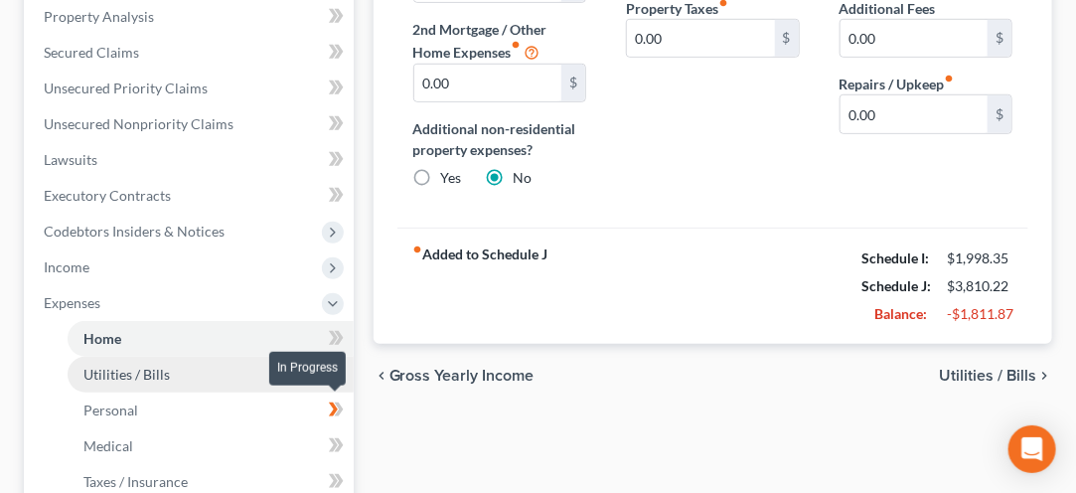
click at [119, 376] on span "Utilities / Bills" at bounding box center [126, 374] width 86 height 17
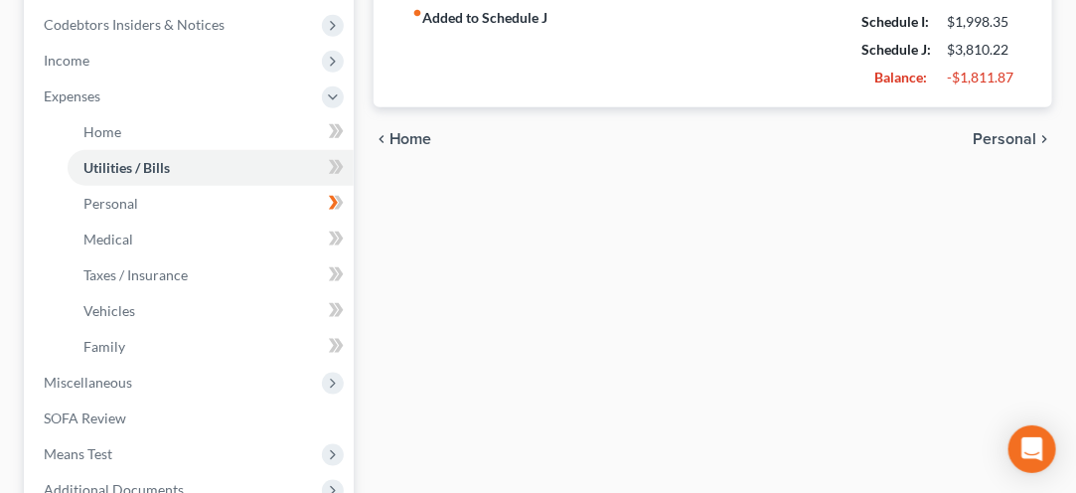
scroll to position [628, 0]
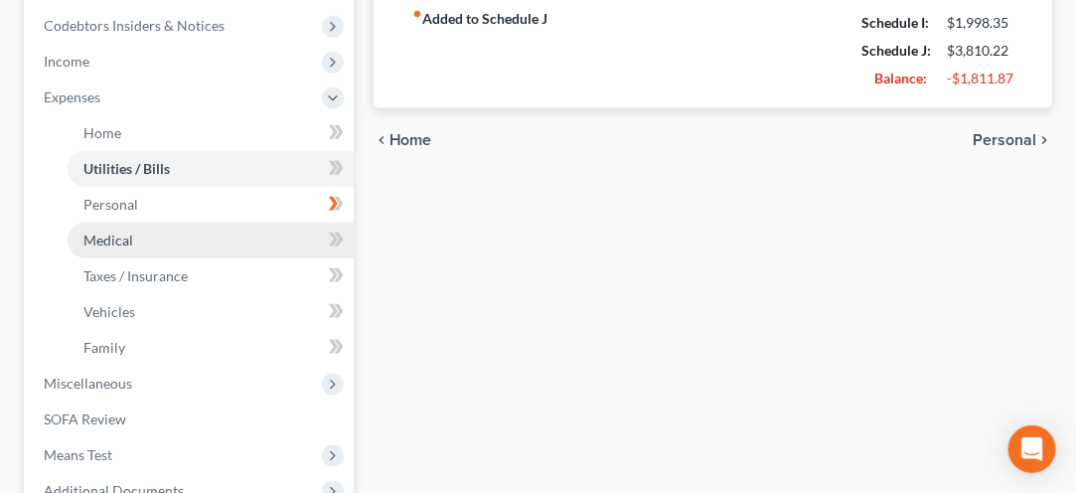
click at [98, 228] on link "Medical" at bounding box center [211, 241] width 286 height 36
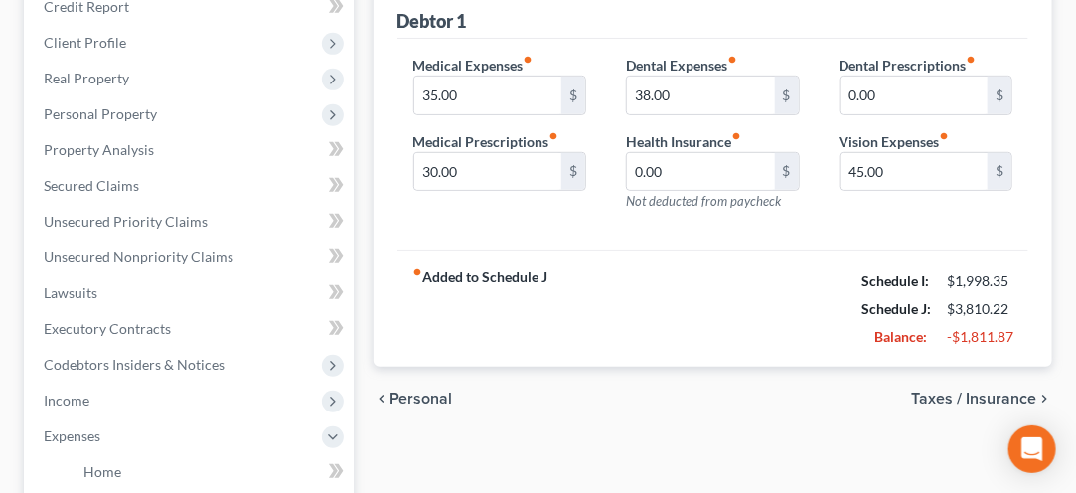
scroll to position [294, 0]
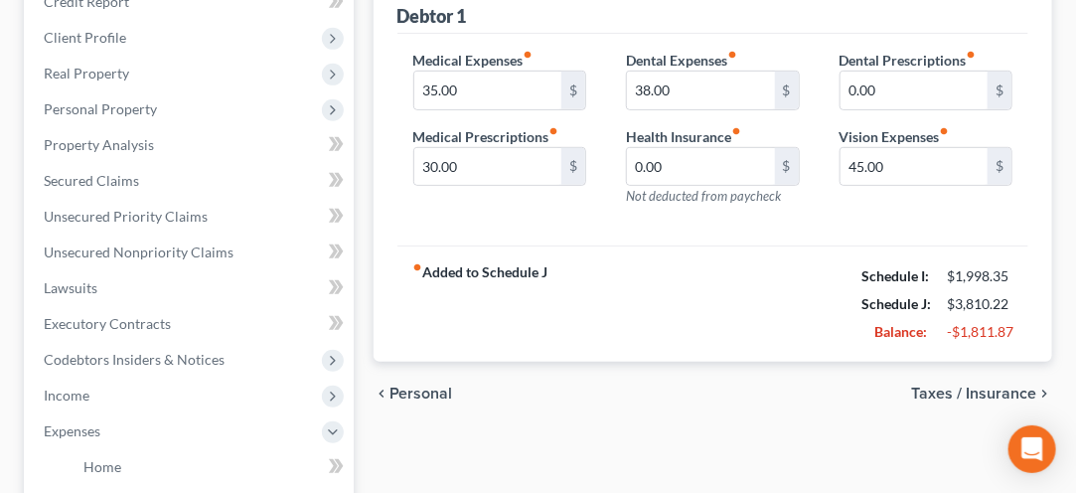
click at [391, 445] on div "Home Utilities / Bills Personal Medical Taxes / Insurance Vehicles Family Debto…" at bounding box center [713, 452] width 698 height 1040
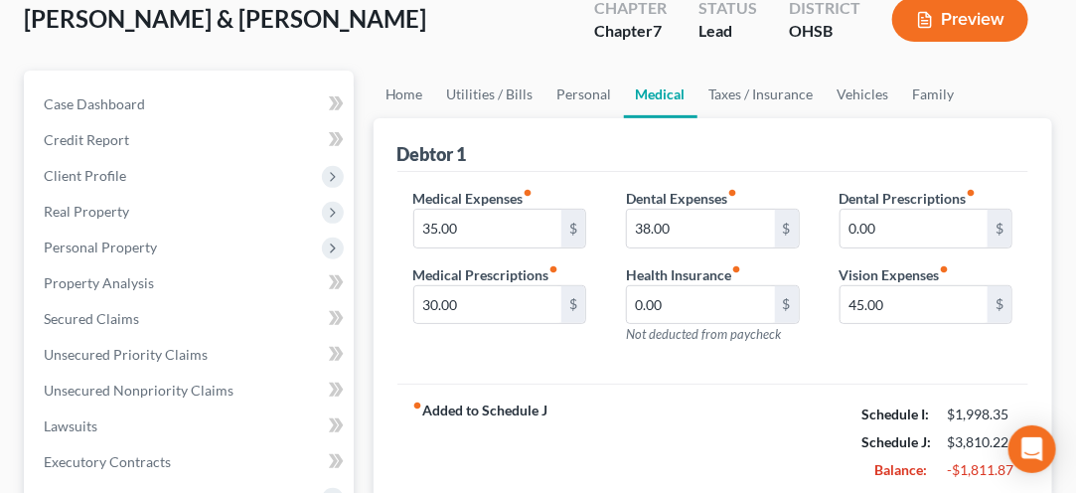
scroll to position [144, 0]
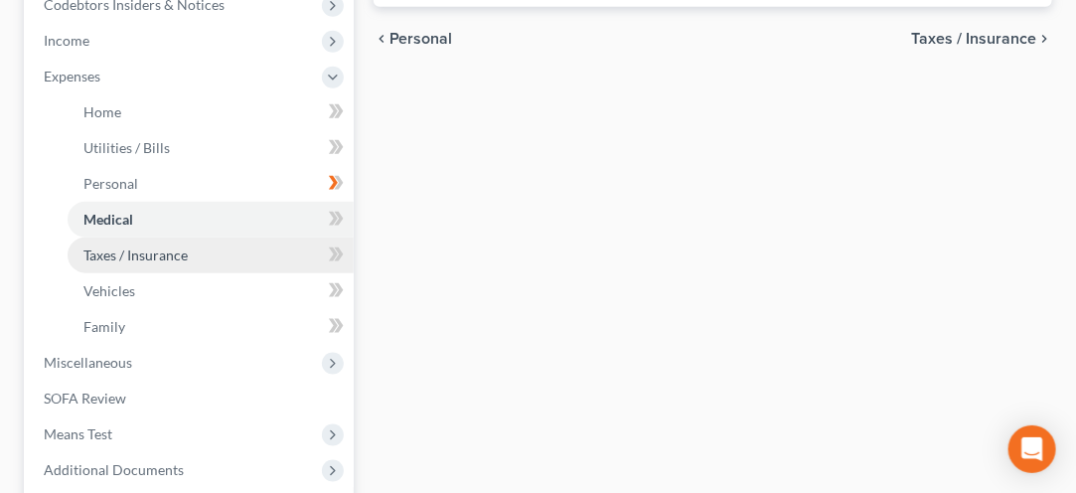
click at [113, 261] on link "Taxes / Insurance" at bounding box center [211, 255] width 286 height 36
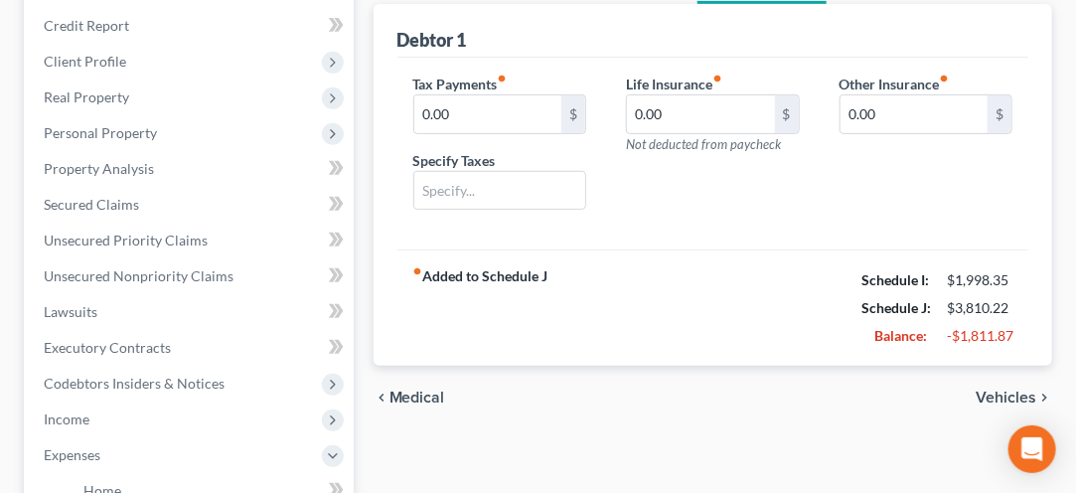
scroll to position [287, 0]
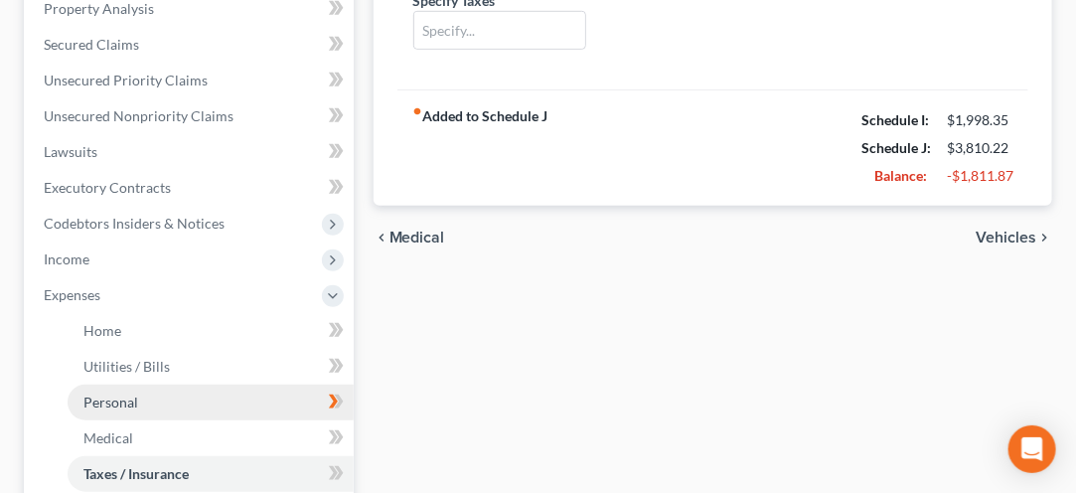
click at [72, 387] on link "Personal" at bounding box center [211, 402] width 286 height 36
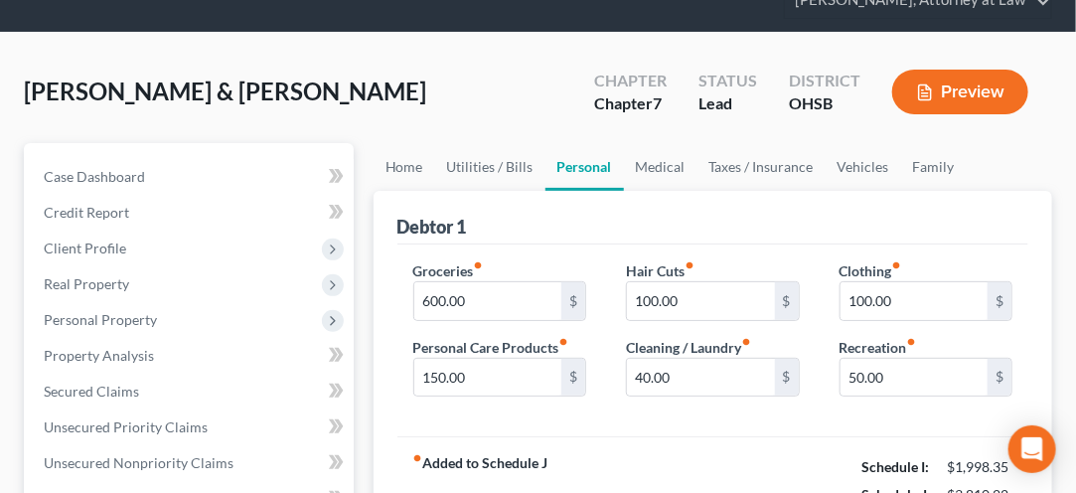
scroll to position [88, 0]
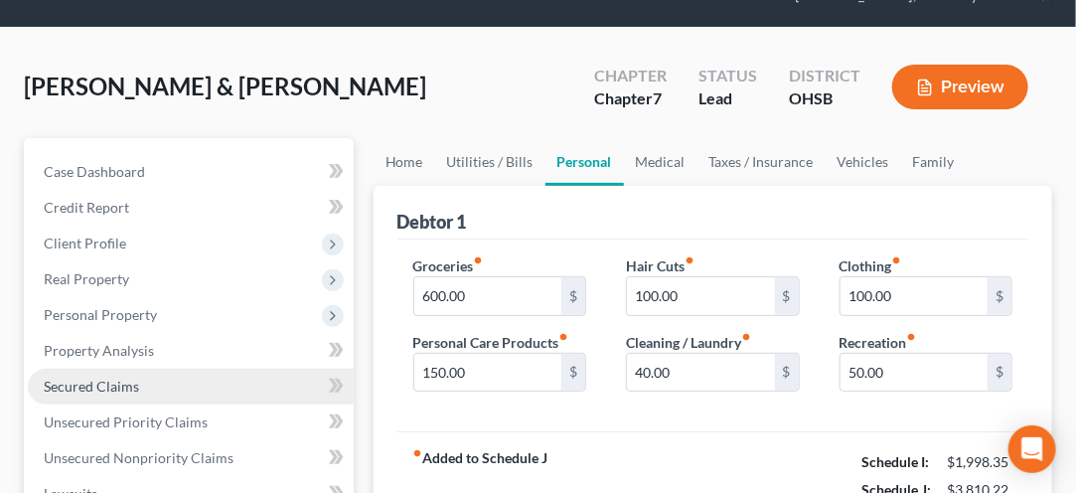
click at [61, 393] on link "Secured Claims" at bounding box center [191, 387] width 326 height 36
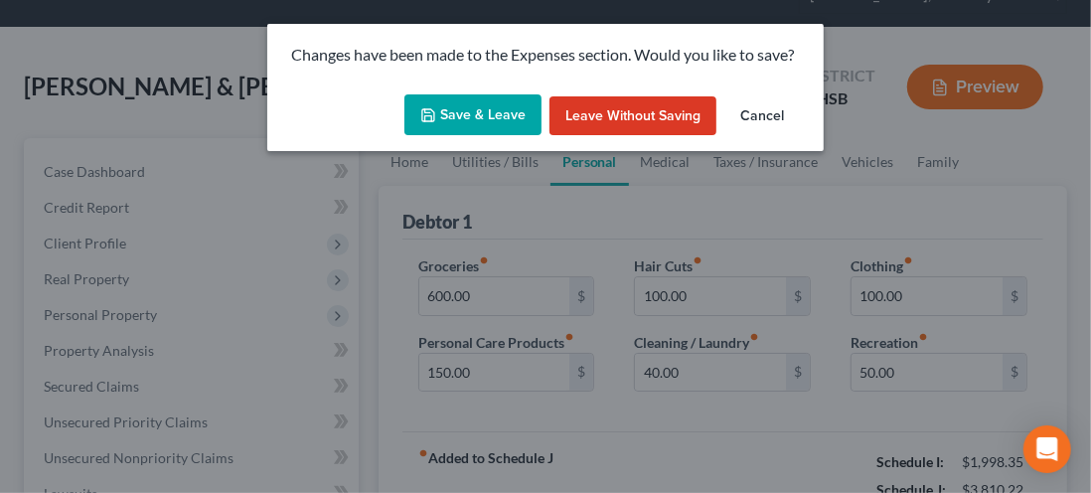
click at [486, 121] on button "Save & Leave" at bounding box center [472, 115] width 137 height 42
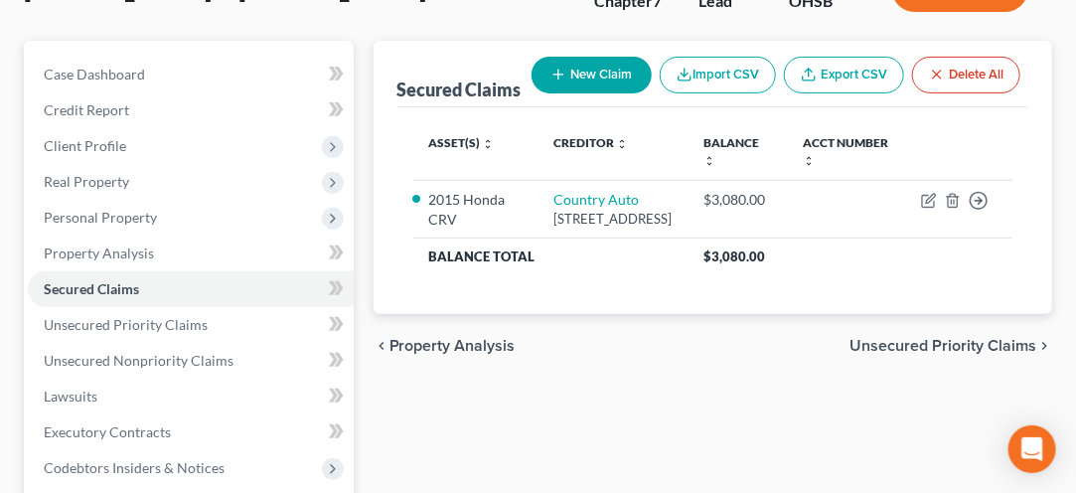
scroll to position [185, 0]
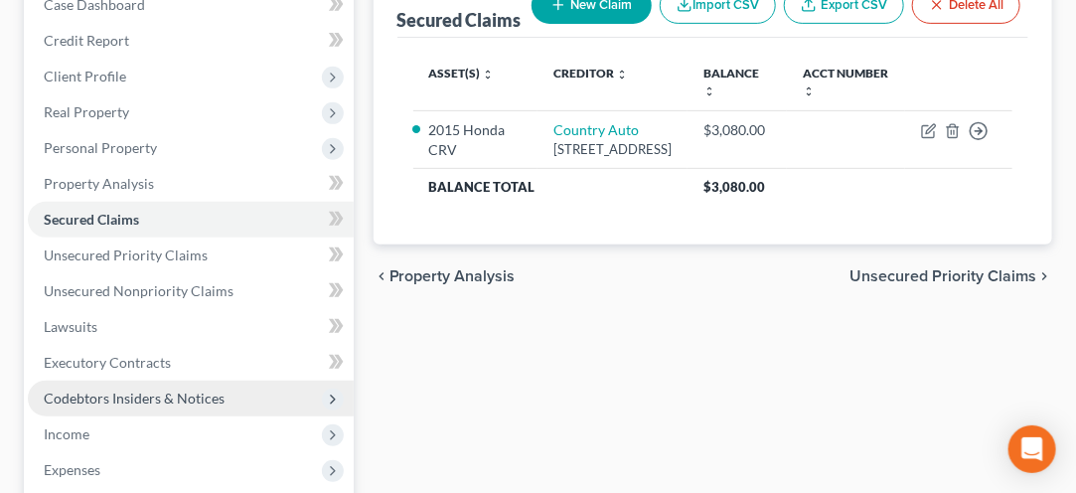
click at [69, 393] on span "Codebtors Insiders & Notices" at bounding box center [134, 397] width 181 height 17
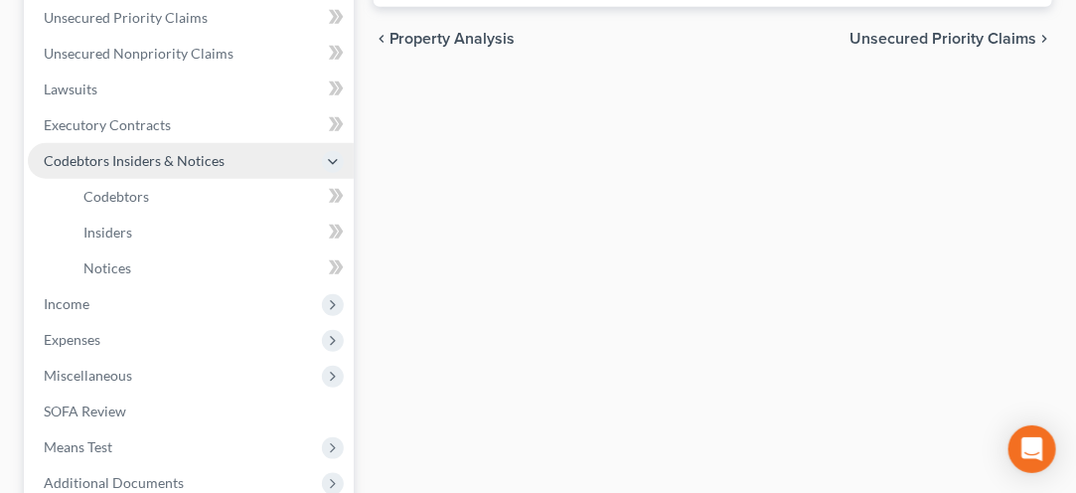
scroll to position [499, 0]
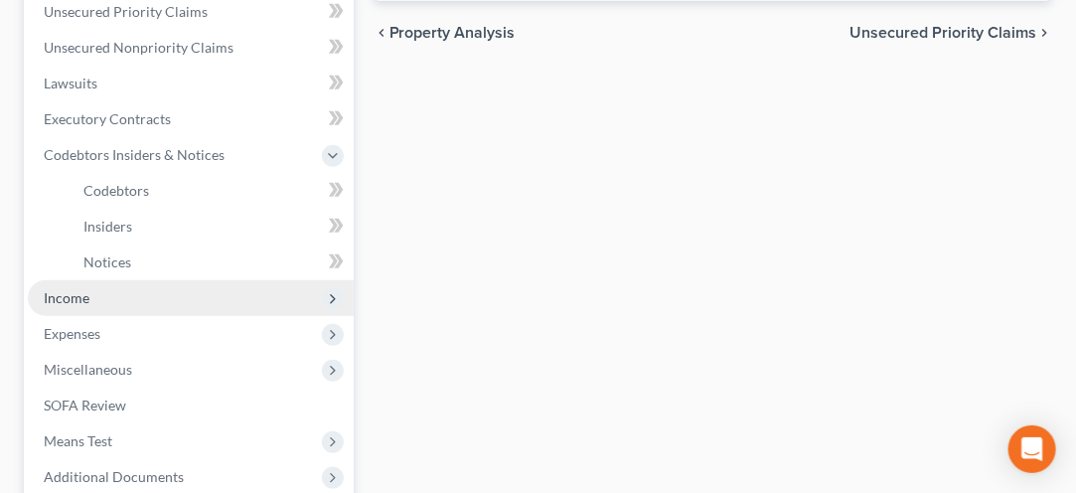
click at [69, 304] on span "Income" at bounding box center [191, 298] width 326 height 36
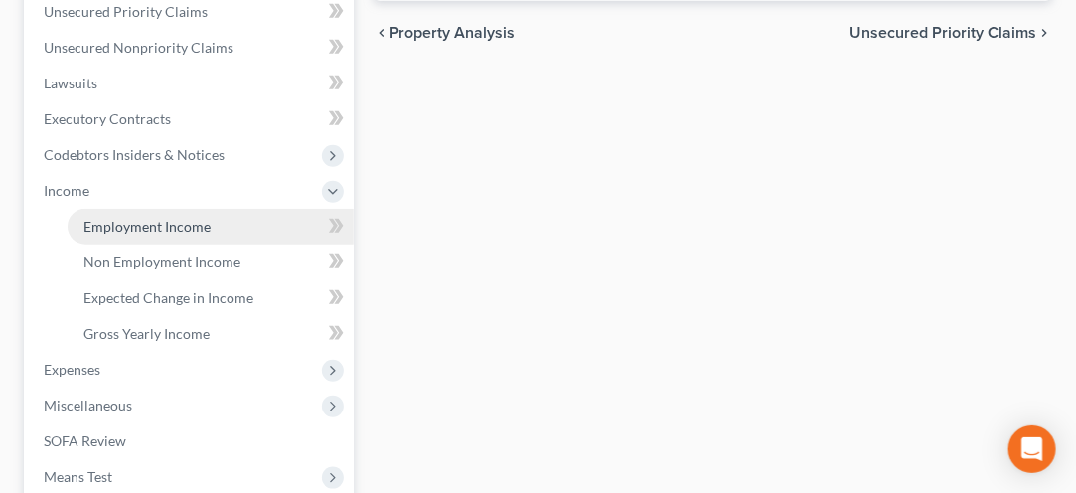
click at [123, 231] on span "Employment Income" at bounding box center [146, 226] width 127 height 17
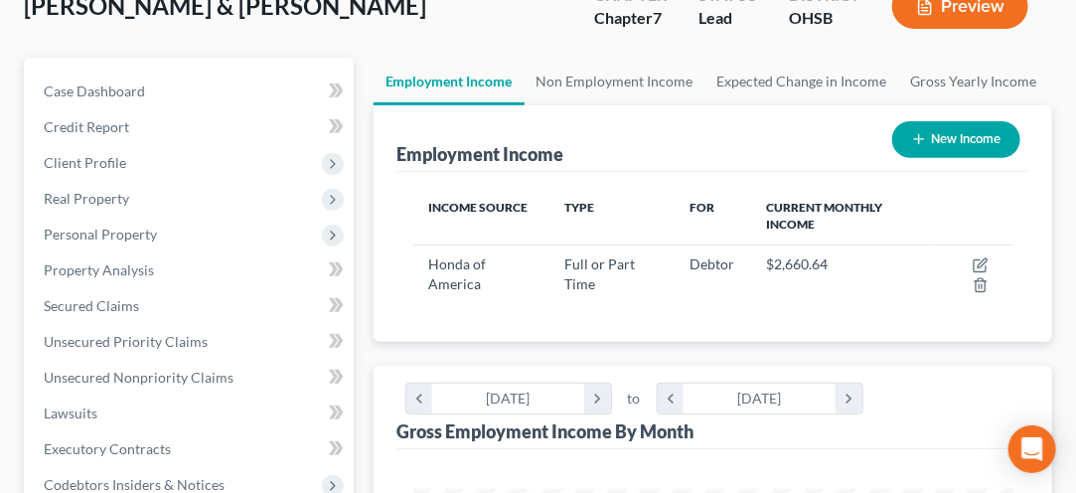
scroll to position [152, 0]
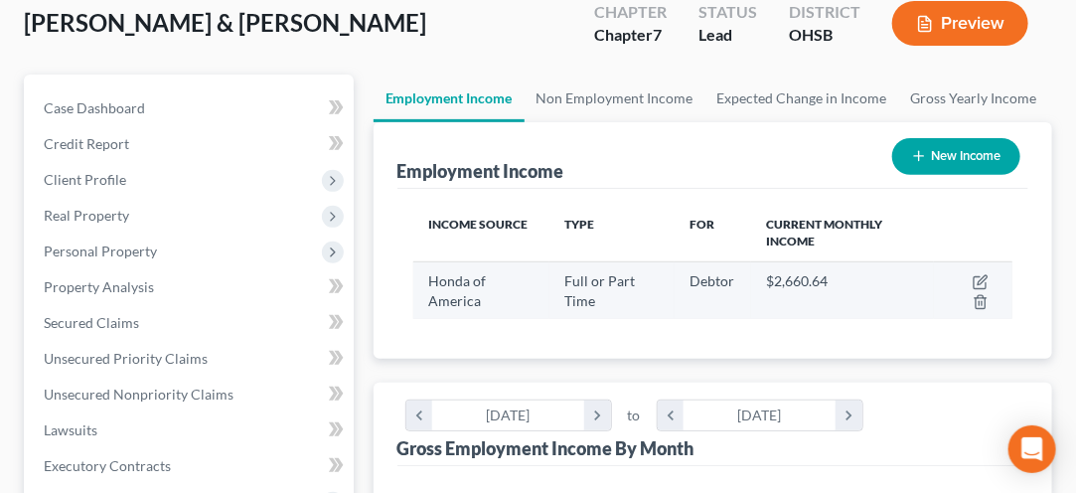
click at [459, 296] on span "Honda of America" at bounding box center [458, 290] width 58 height 37
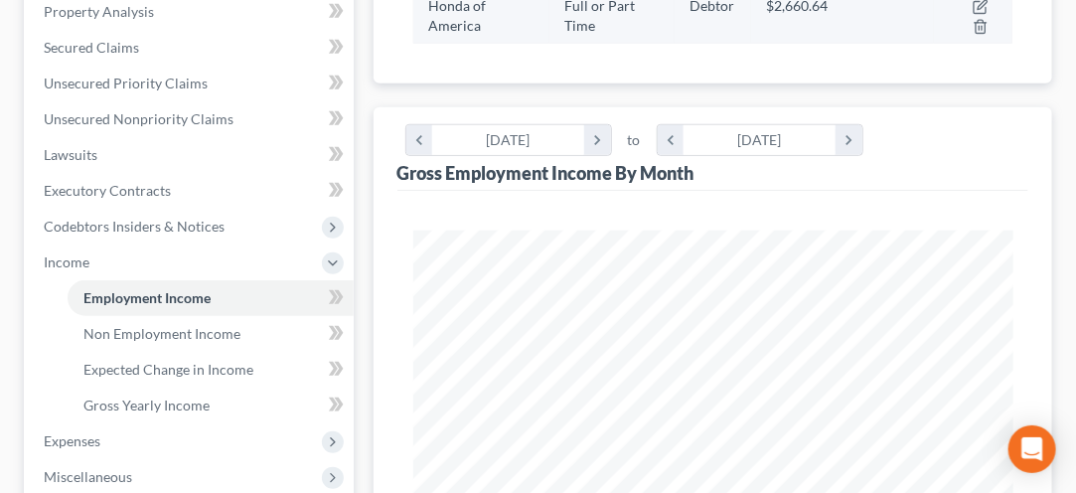
scroll to position [430, 0]
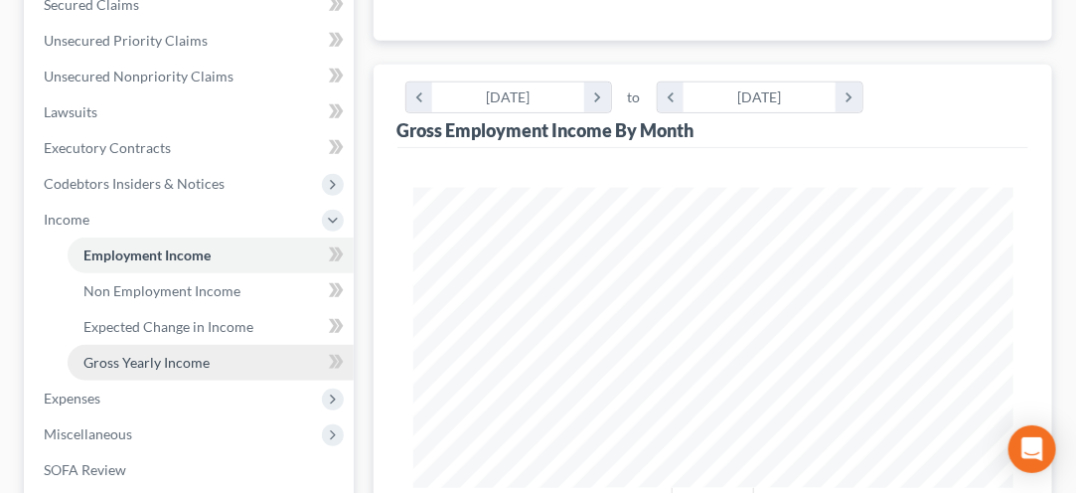
click at [120, 370] on link "Gross Yearly Income" at bounding box center [211, 363] width 286 height 36
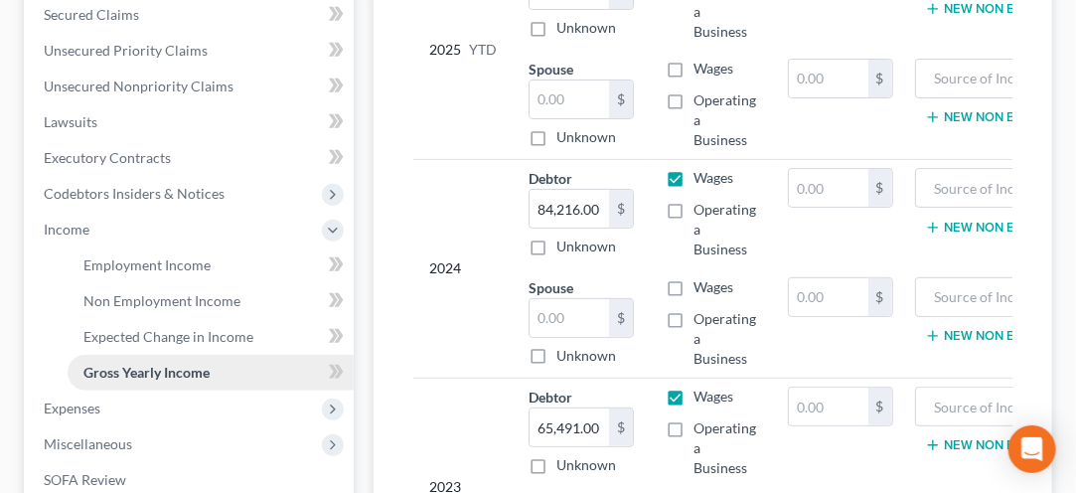
scroll to position [503, 0]
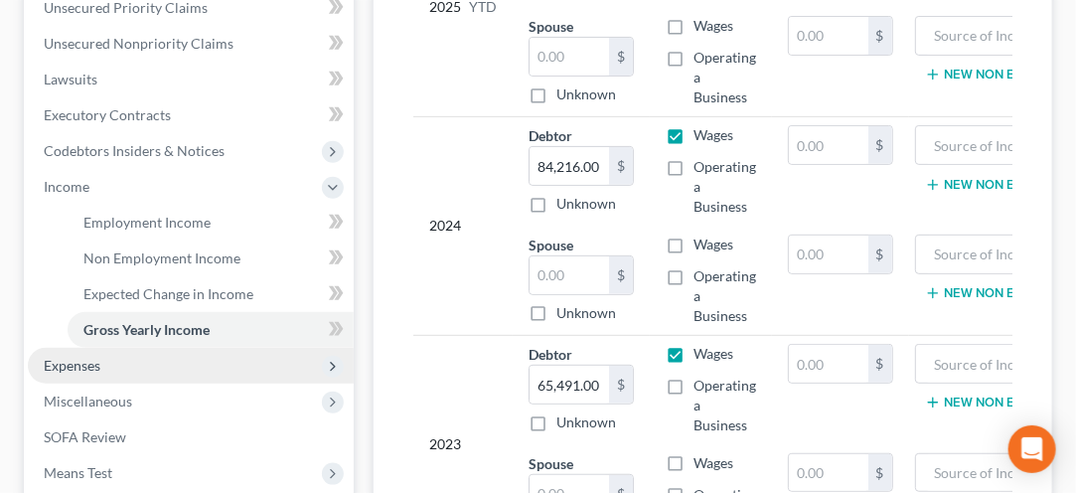
click at [59, 375] on span "Expenses" at bounding box center [191, 366] width 326 height 36
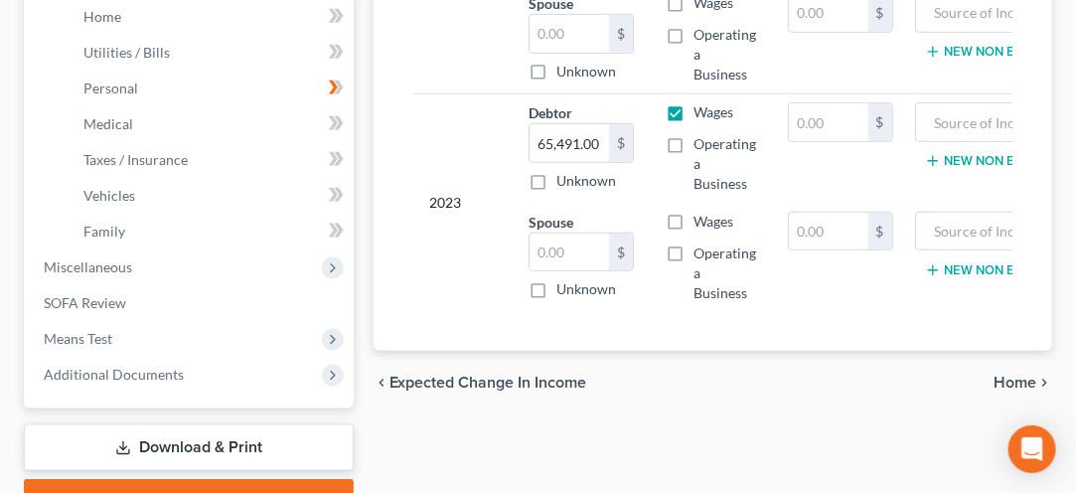
scroll to position [745, 0]
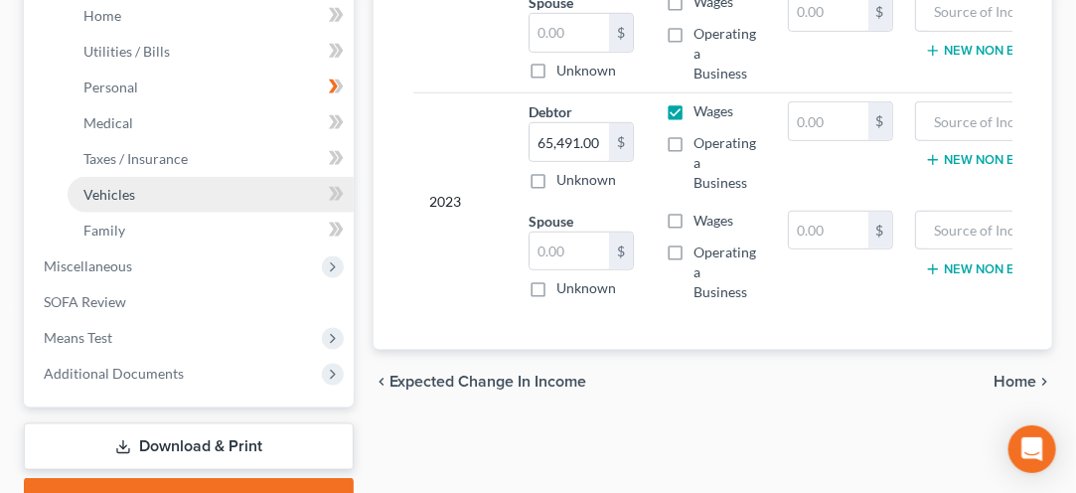
click at [107, 199] on span "Vehicles" at bounding box center [109, 194] width 52 height 17
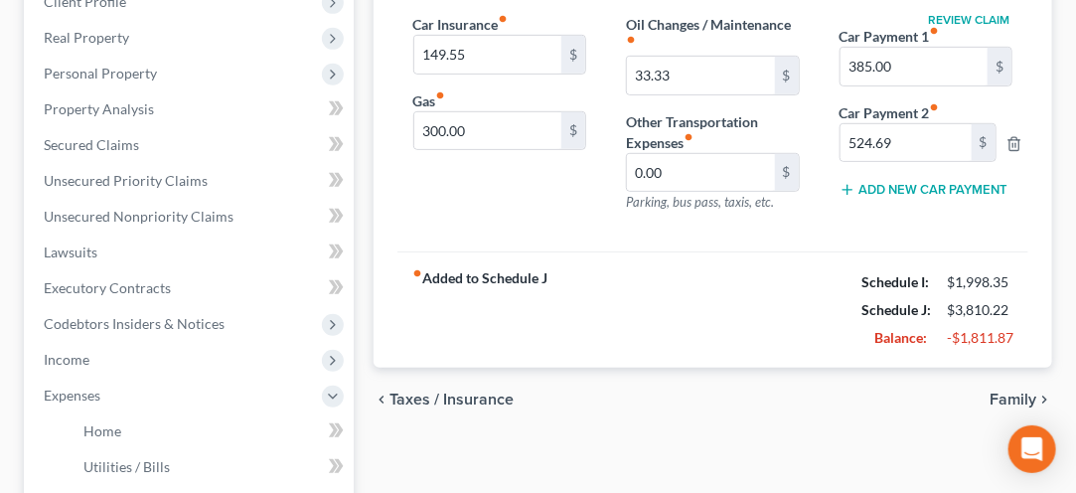
scroll to position [331, 0]
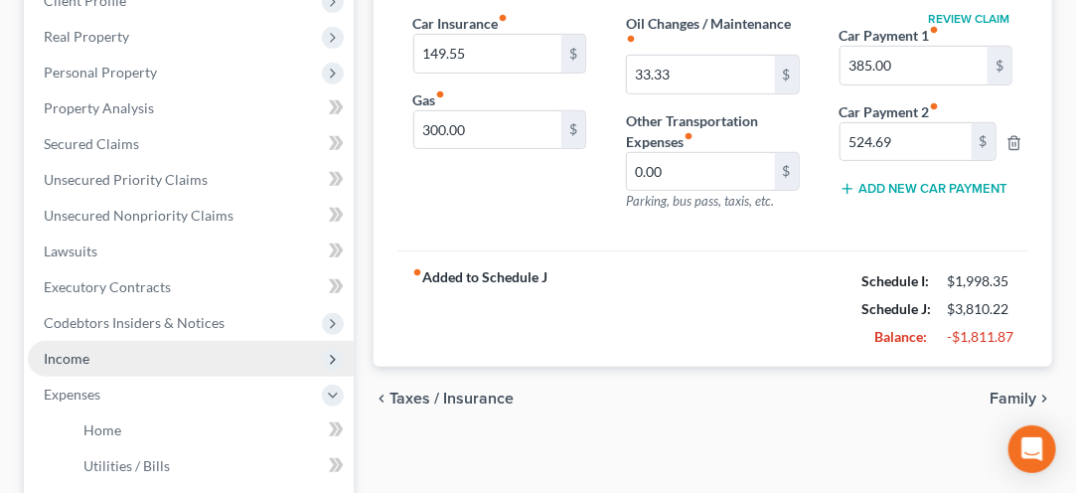
click at [75, 366] on span "Income" at bounding box center [191, 359] width 326 height 36
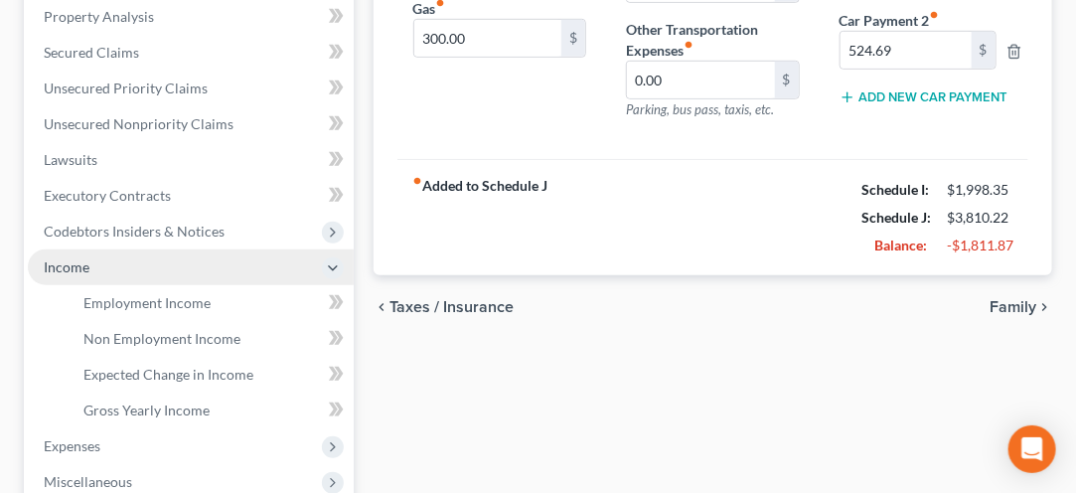
scroll to position [422, 0]
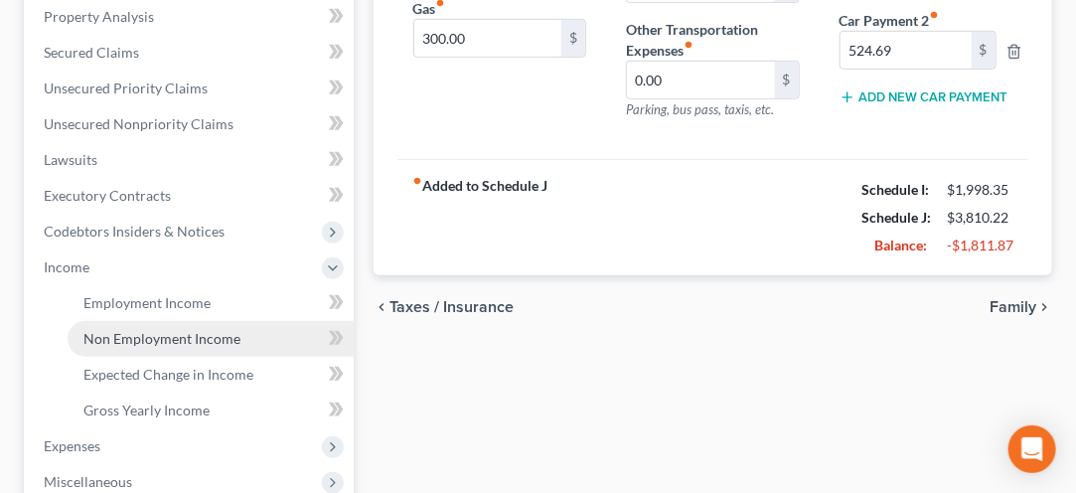
click at [147, 344] on span "Non Employment Income" at bounding box center [161, 338] width 157 height 17
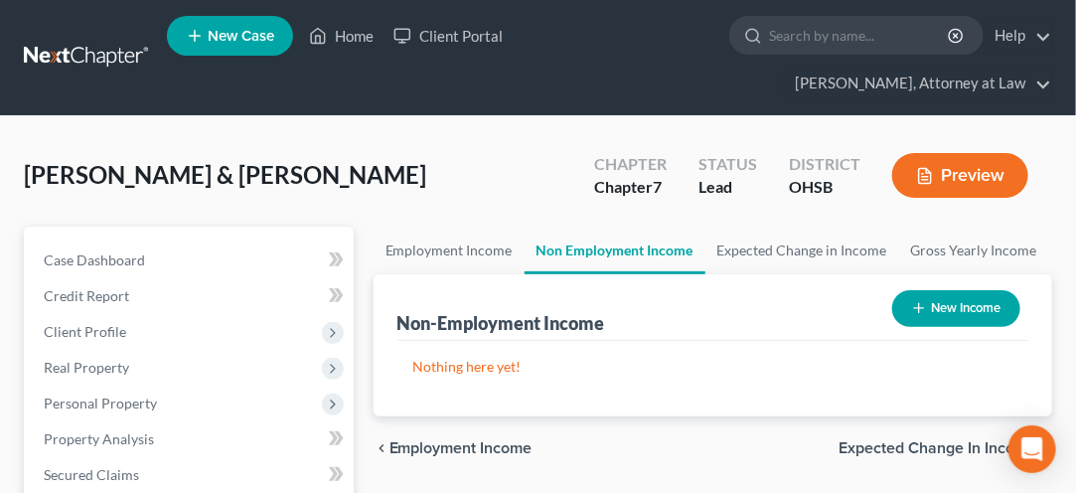
click at [950, 306] on button "New Income" at bounding box center [956, 308] width 128 height 37
select select "0"
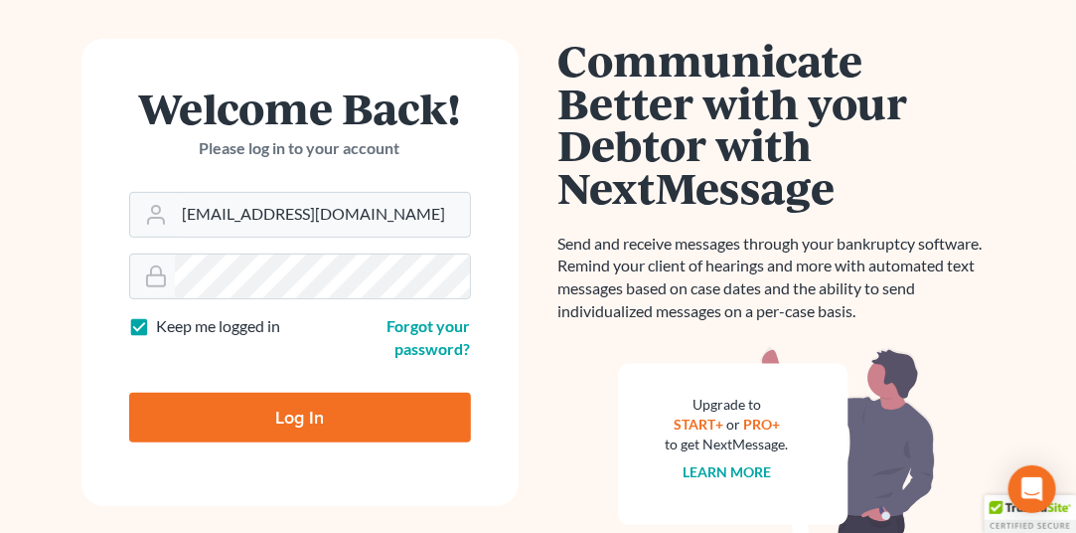
scroll to position [97, 0]
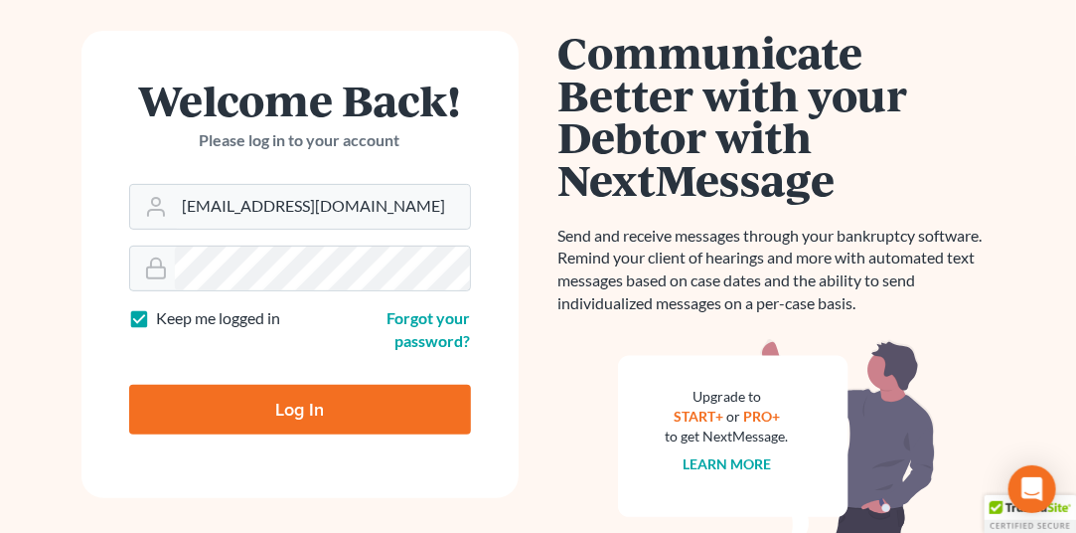
click at [276, 419] on input "Log In" at bounding box center [300, 409] width 342 height 50
type input "Thinking..."
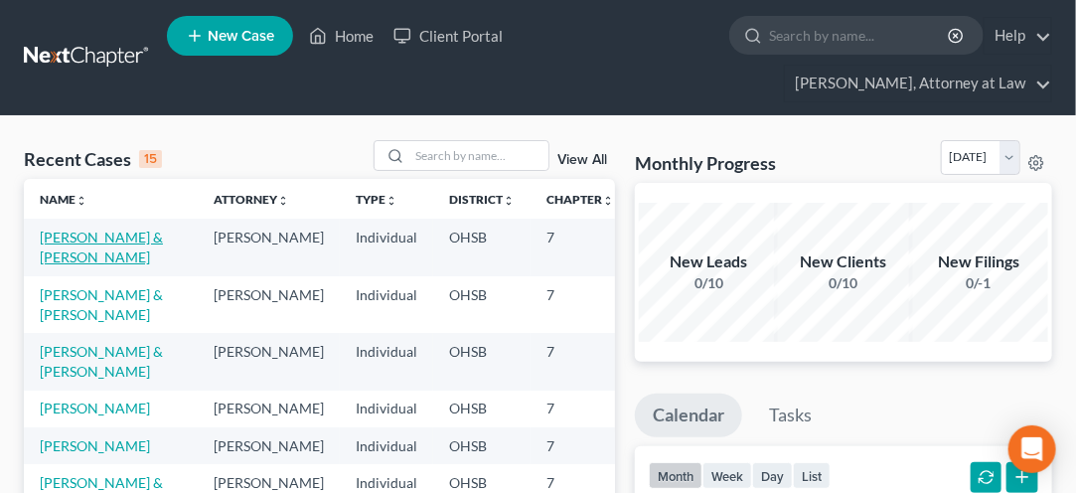
click at [43, 254] on link "[PERSON_NAME] & [PERSON_NAME]" at bounding box center [101, 247] width 123 height 37
click at [61, 252] on link "[PERSON_NAME] & [PERSON_NAME]" at bounding box center [101, 247] width 123 height 37
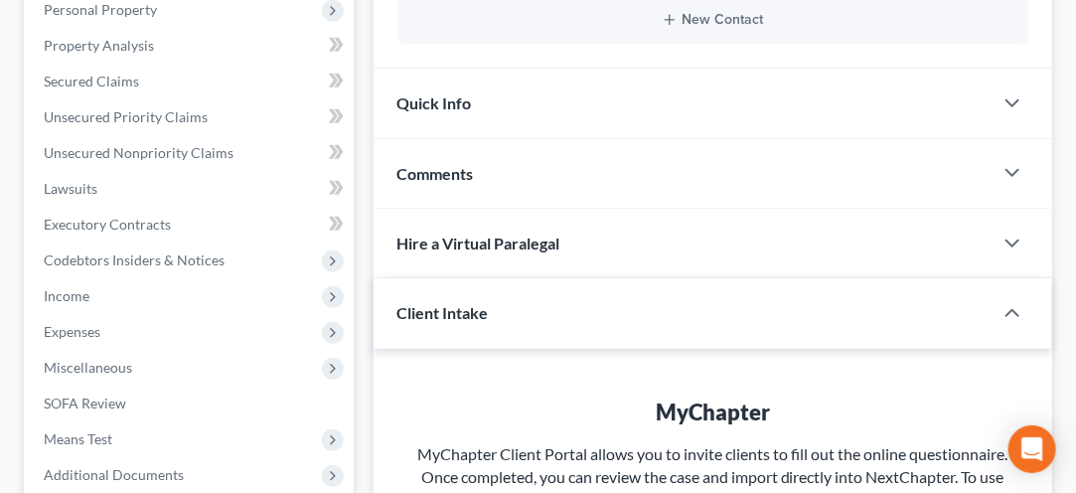
scroll to position [393, 0]
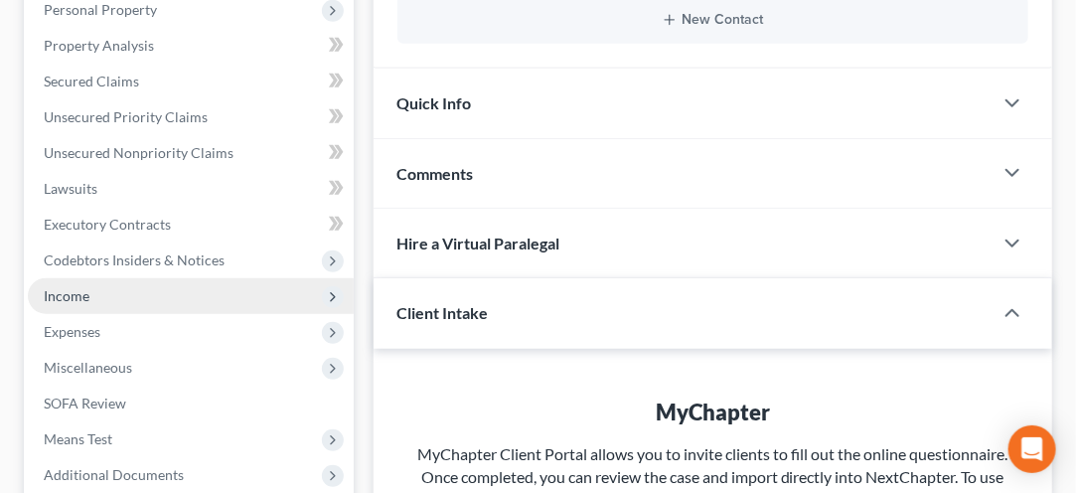
click at [74, 297] on span "Income" at bounding box center [67, 295] width 46 height 17
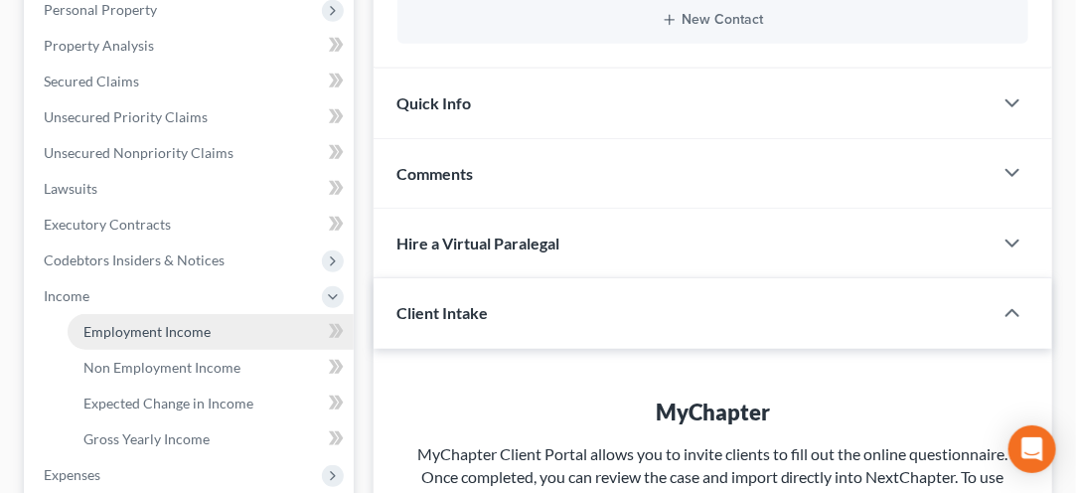
click at [107, 341] on link "Employment Income" at bounding box center [211, 332] width 286 height 36
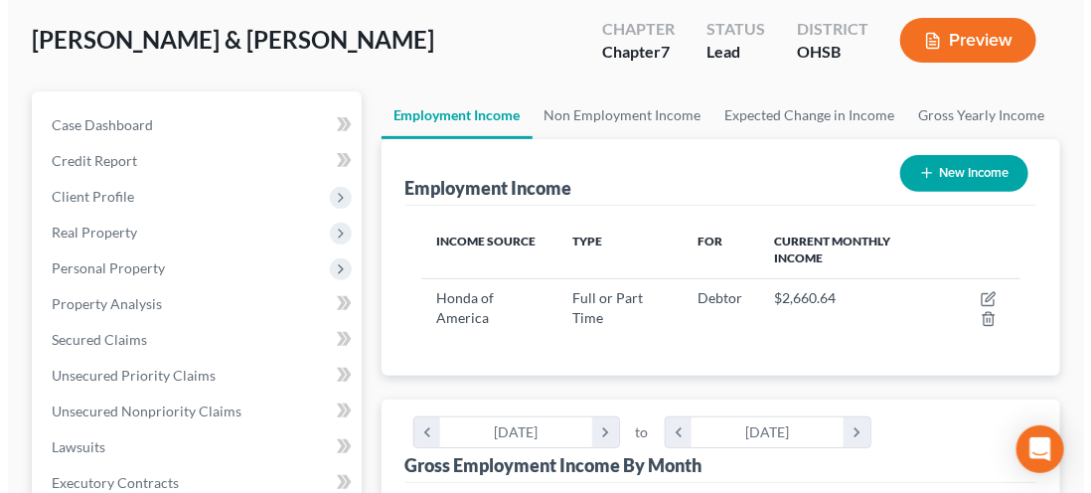
scroll to position [137, 0]
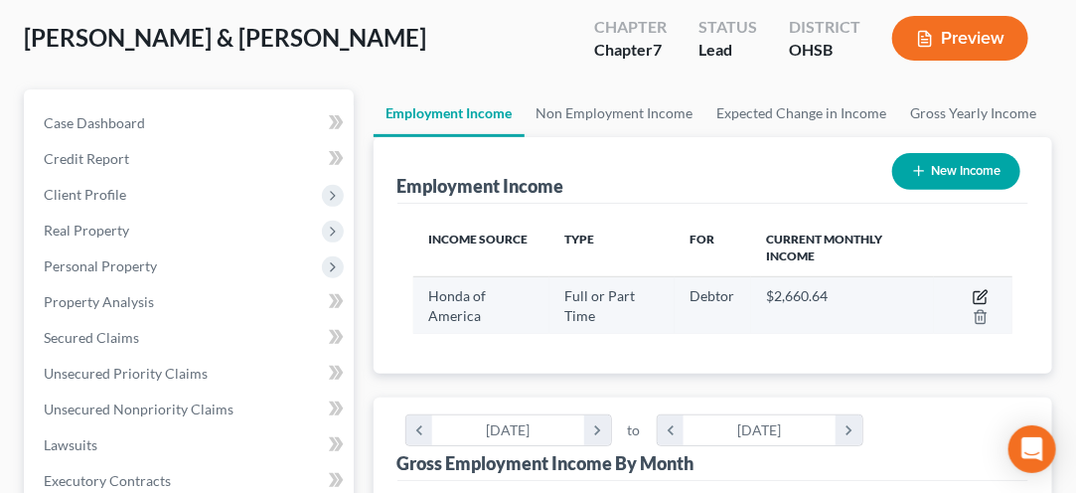
click at [987, 295] on icon "button" at bounding box center [981, 297] width 16 height 16
select select "0"
select select "36"
select select "0"
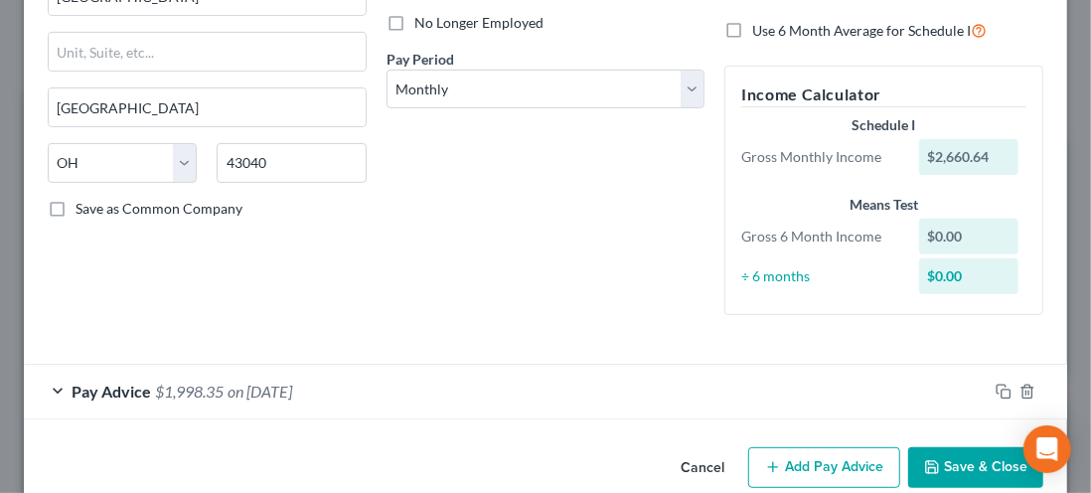
scroll to position [262, 0]
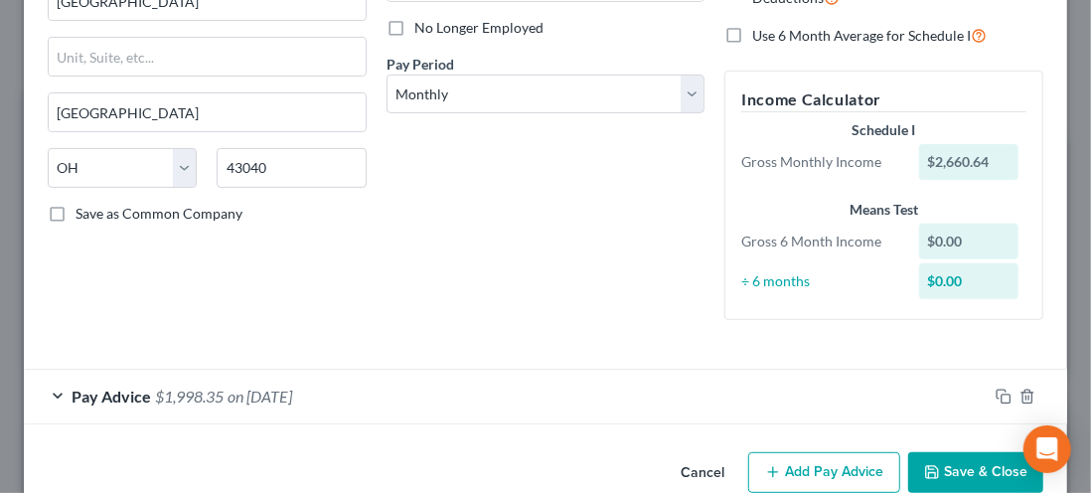
click at [180, 398] on span "$1,998.35" at bounding box center [189, 395] width 69 height 19
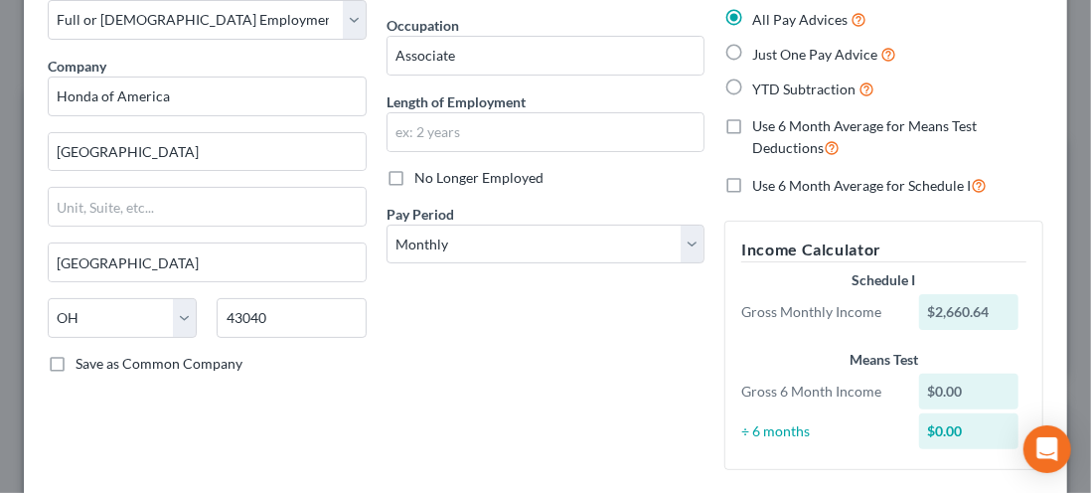
click at [93, 355] on span "Save as Common Company" at bounding box center [159, 363] width 167 height 17
click at [93, 354] on input "Save as Common Company" at bounding box center [89, 360] width 13 height 13
checkbox input "true"
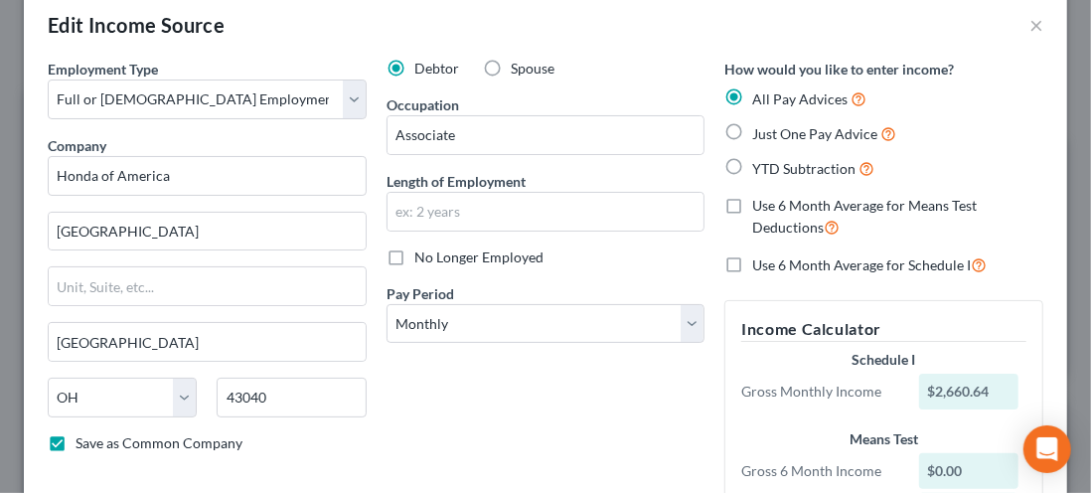
scroll to position [46, 0]
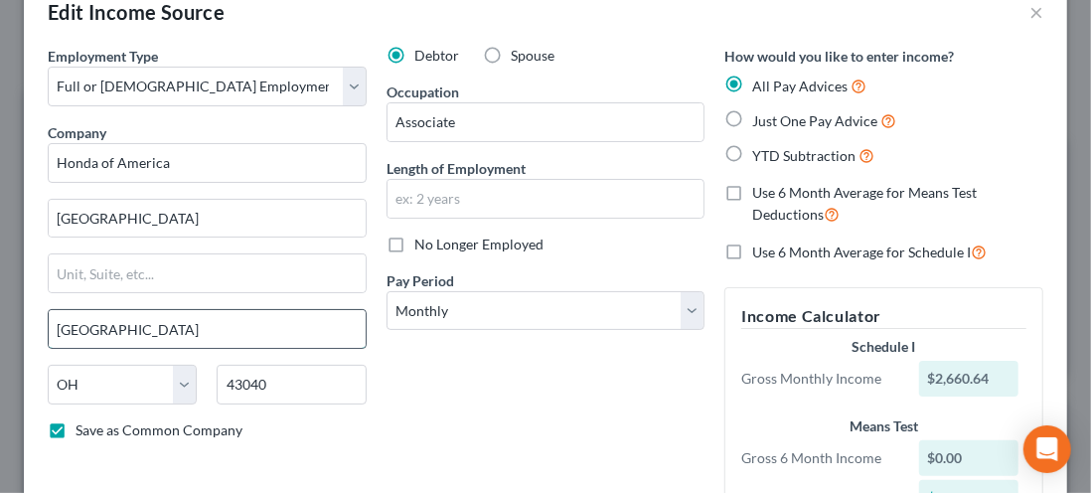
click at [240, 333] on input "[GEOGRAPHIC_DATA]" at bounding box center [207, 329] width 317 height 38
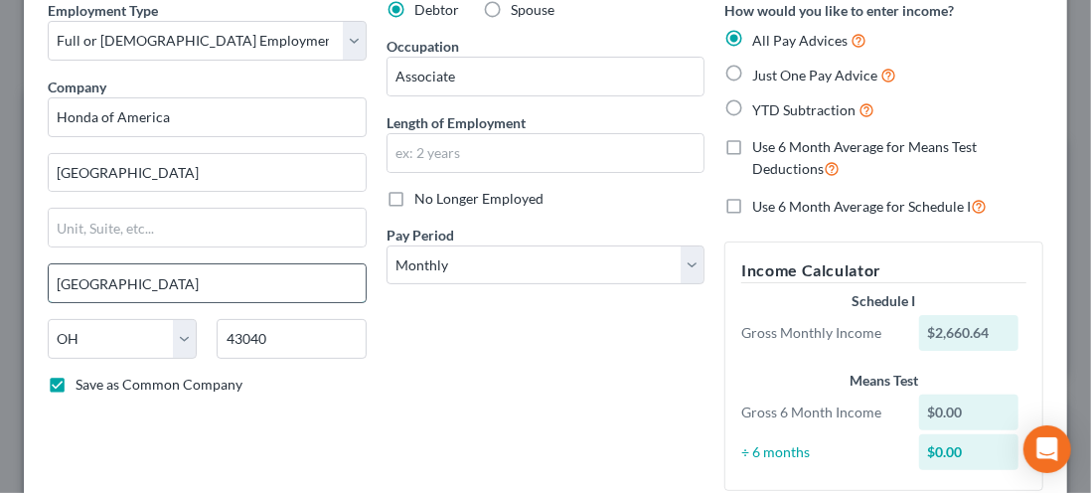
scroll to position [95, 0]
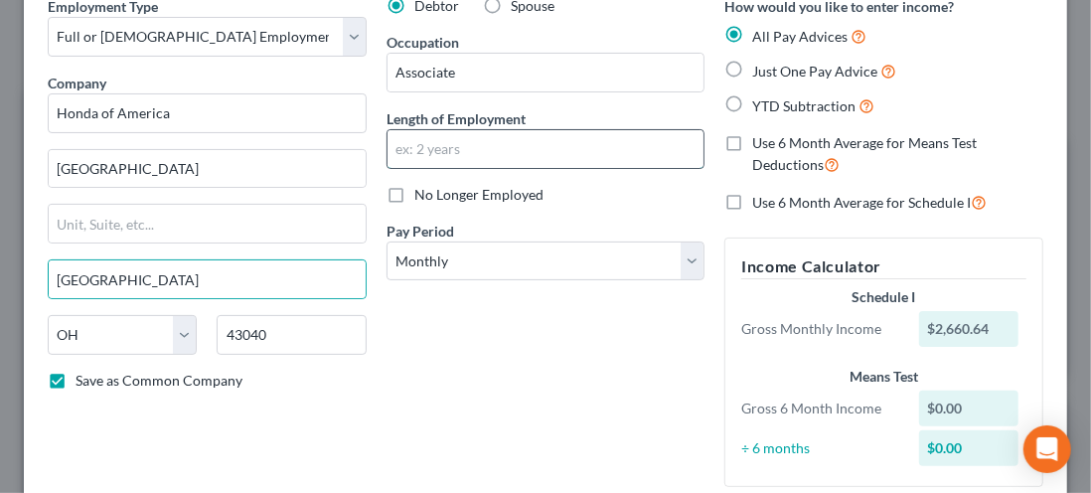
click at [449, 157] on input "text" at bounding box center [545, 149] width 317 height 38
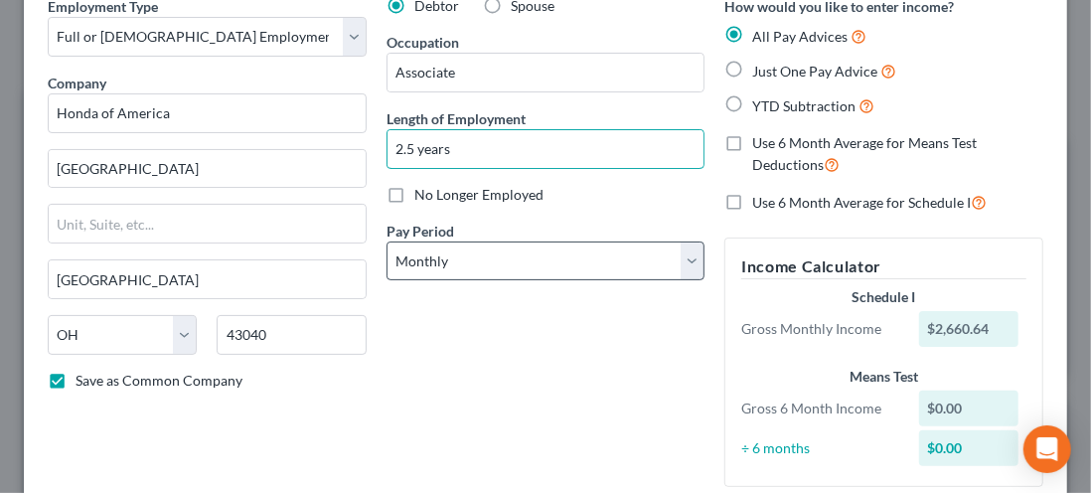
type input "2.5 years"
click at [690, 263] on select "Select Monthly Twice Monthly Every Other Week Weekly" at bounding box center [545, 261] width 319 height 40
select select "2"
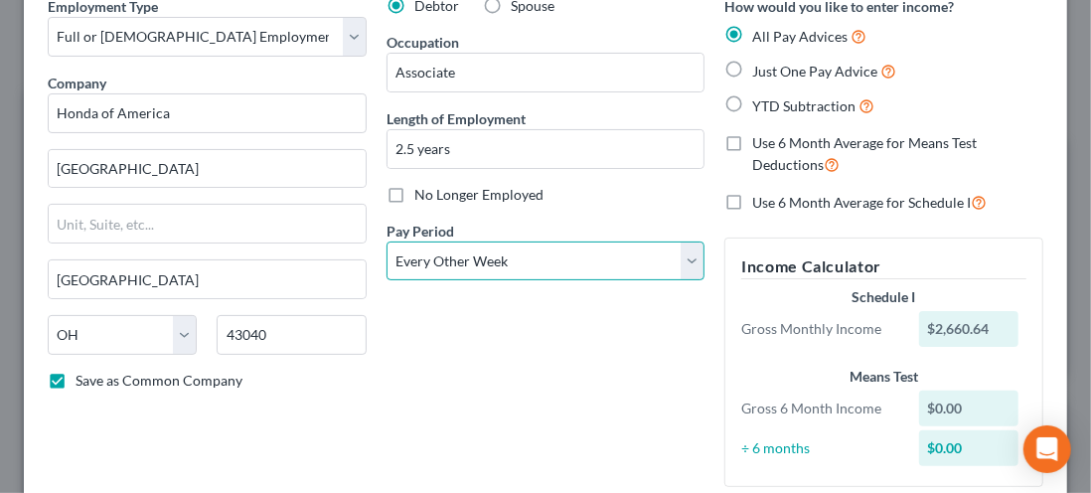
click at [386, 241] on select "Select Monthly Twice Monthly Every Other Week Weekly" at bounding box center [545, 261] width 319 height 40
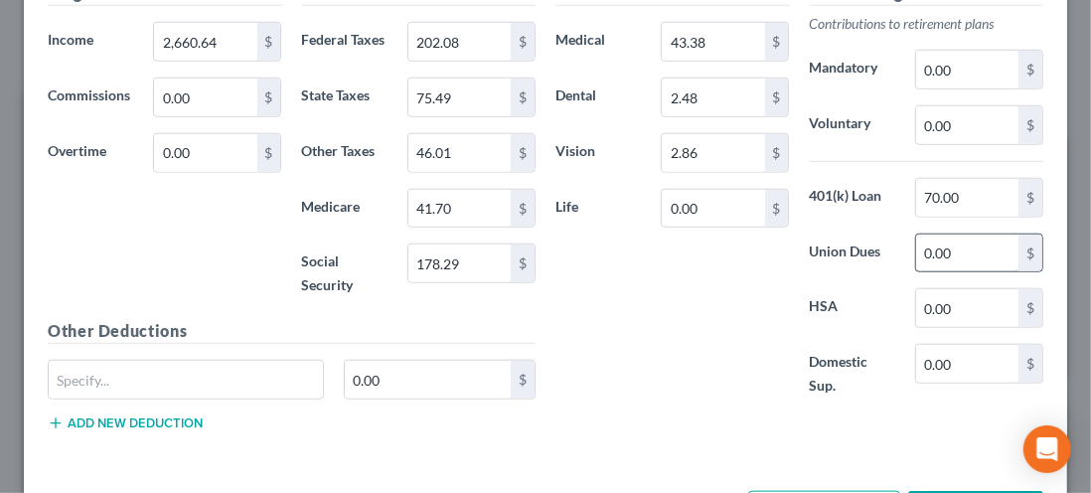
scroll to position [955, 0]
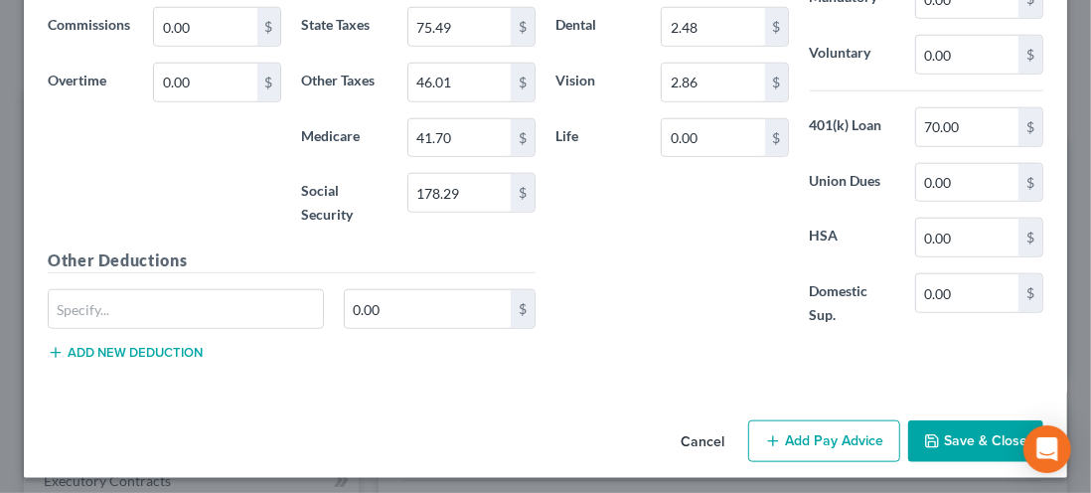
click at [91, 352] on button "Add new deduction" at bounding box center [125, 353] width 155 height 16
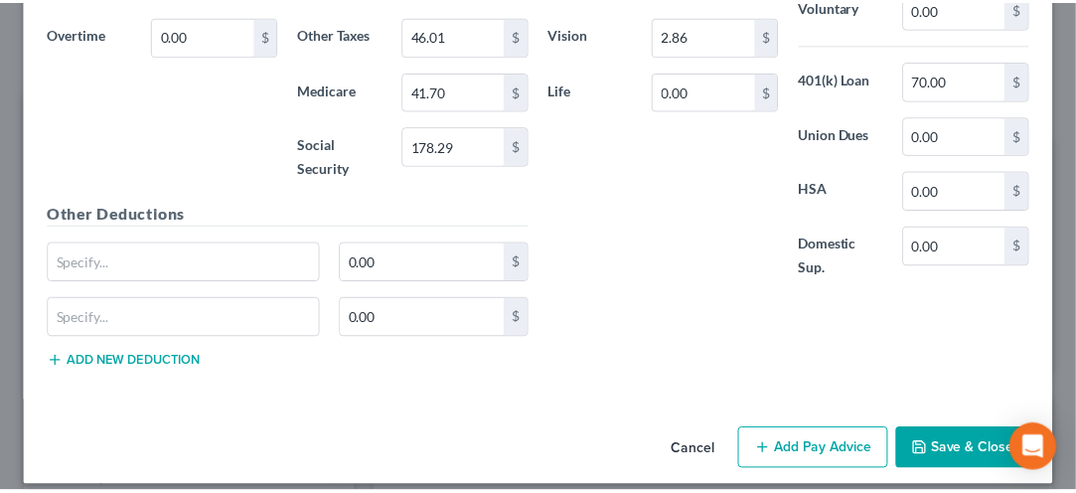
scroll to position [1005, 0]
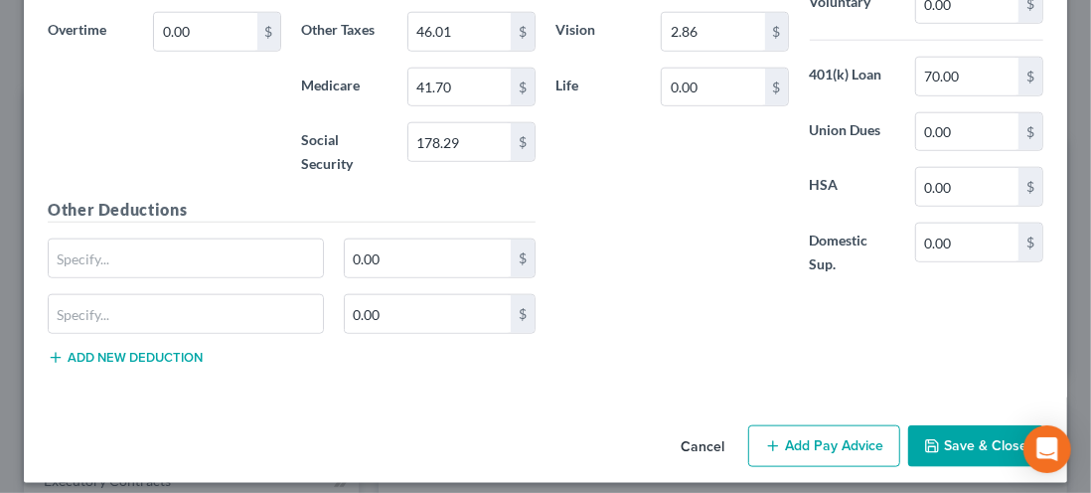
click at [967, 440] on button "Save & Close" at bounding box center [975, 446] width 135 height 42
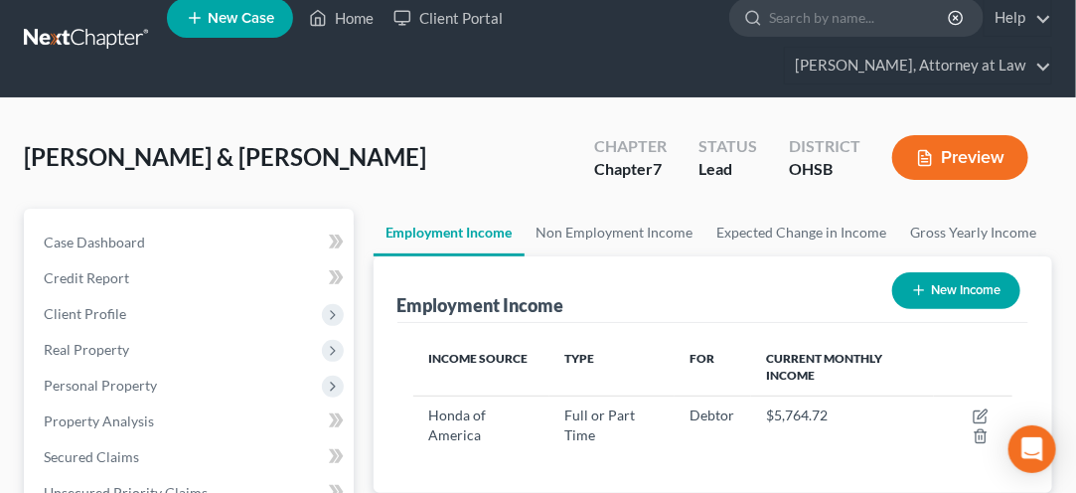
scroll to position [0, 0]
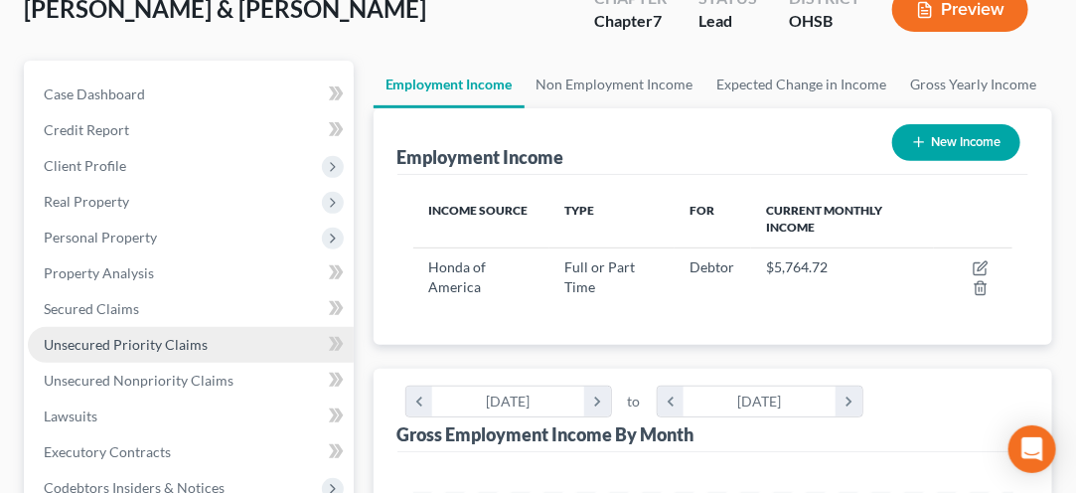
click at [203, 363] on link "Unsecured Priority Claims" at bounding box center [191, 345] width 326 height 36
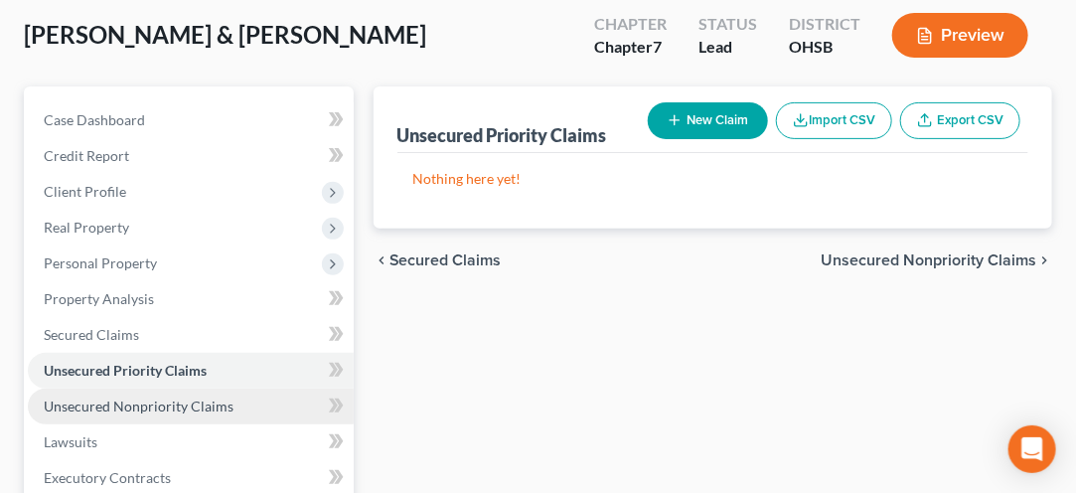
click at [306, 401] on link "Unsecured Nonpriority Claims" at bounding box center [191, 406] width 326 height 36
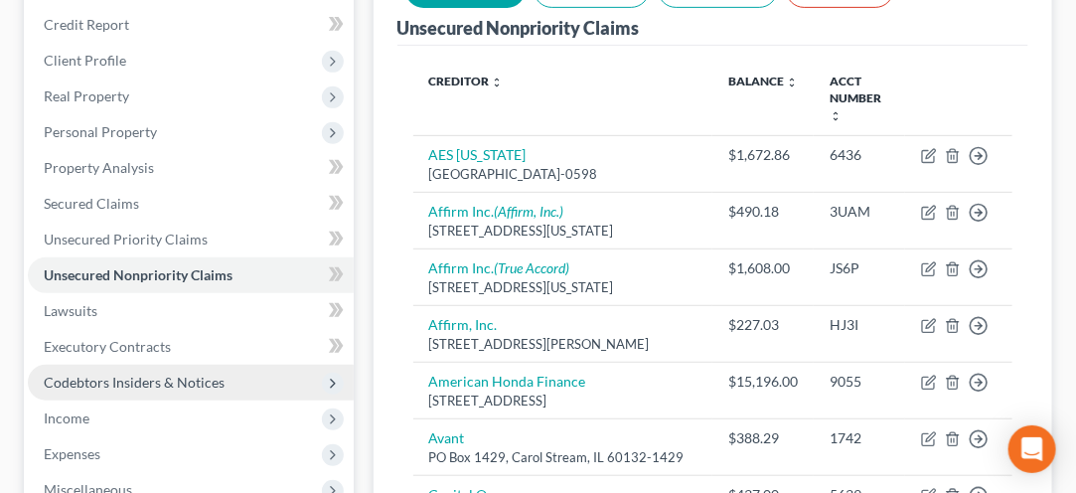
click at [59, 387] on span "Codebtors Insiders & Notices" at bounding box center [134, 382] width 181 height 17
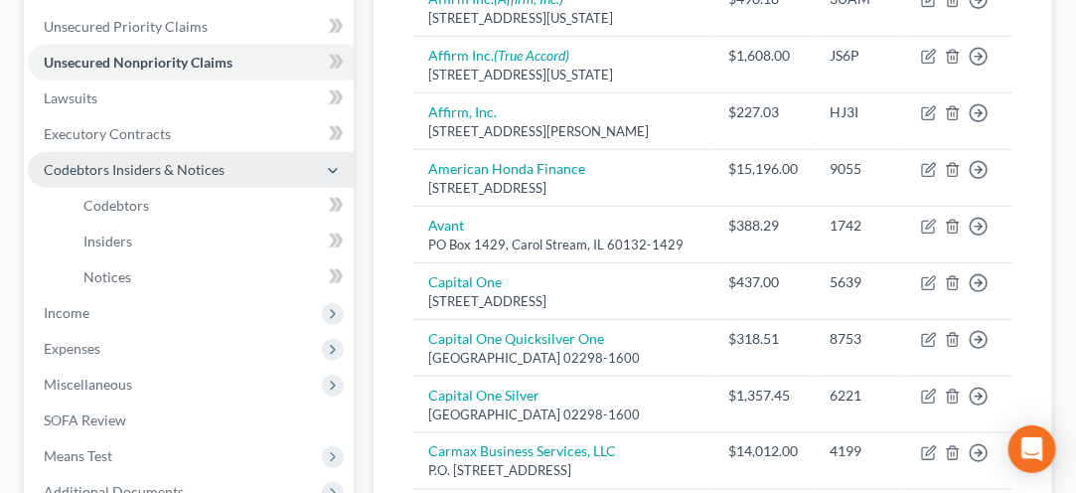
scroll to position [493, 0]
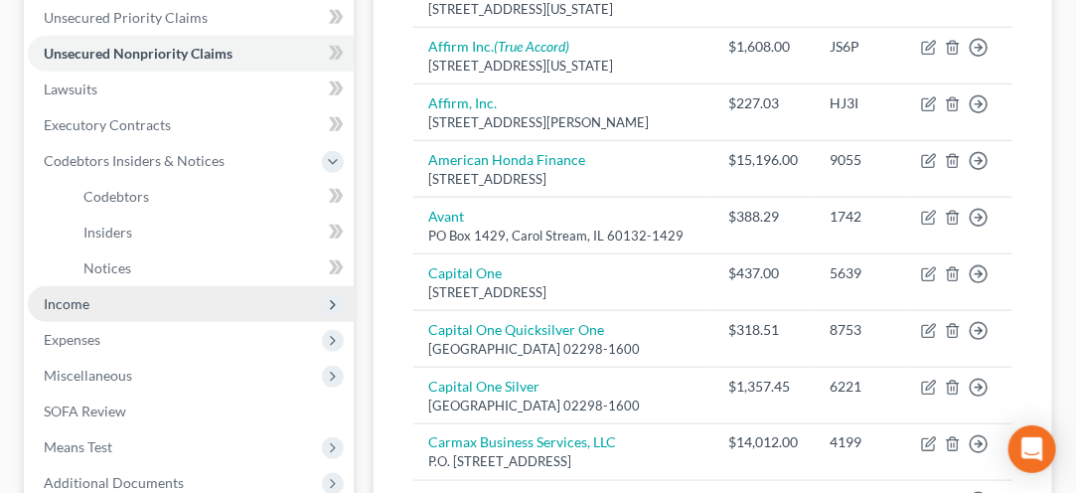
click at [59, 317] on span "Income" at bounding box center [191, 304] width 326 height 36
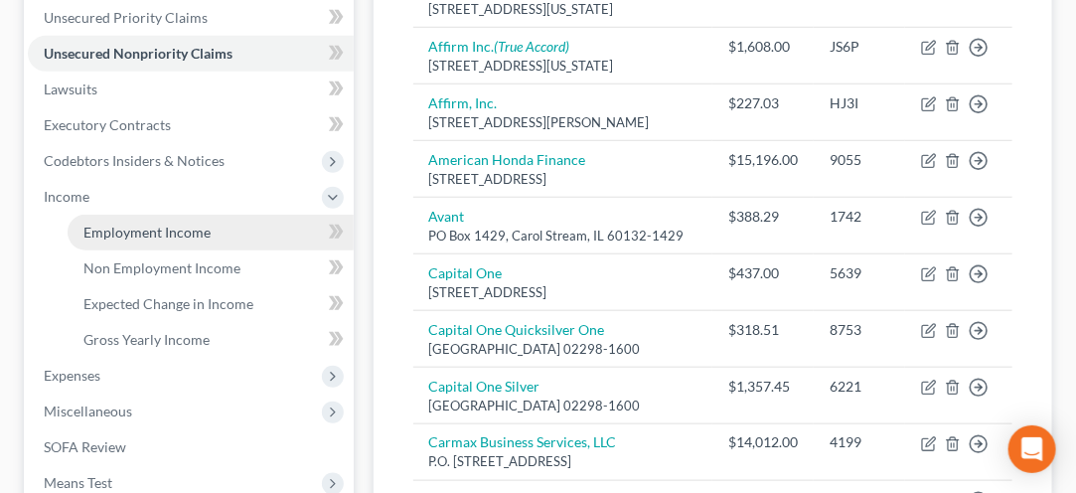
click at [113, 240] on link "Employment Income" at bounding box center [211, 233] width 286 height 36
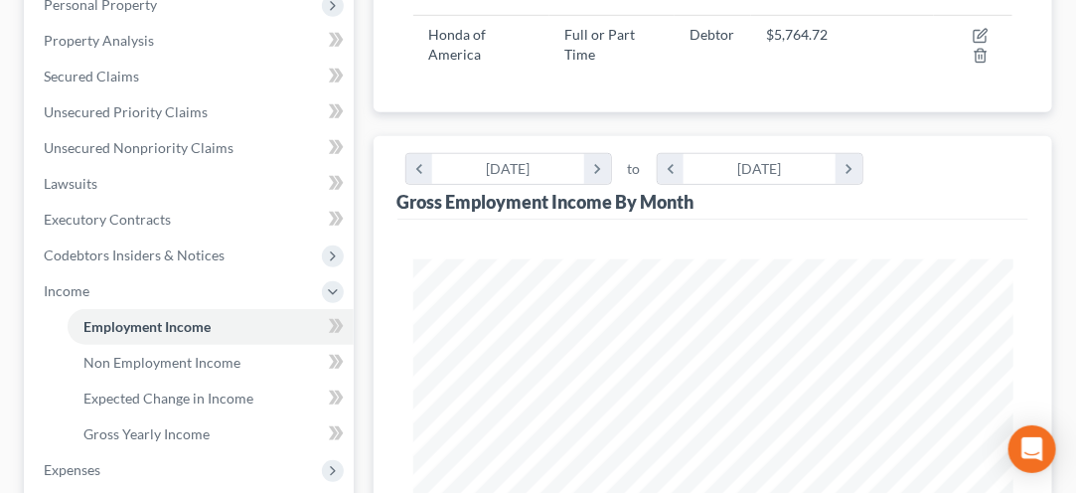
click at [52, 381] on ul "Employment Income Non Employment Income Expected Change in Income Gross Yearly …" at bounding box center [191, 380] width 326 height 143
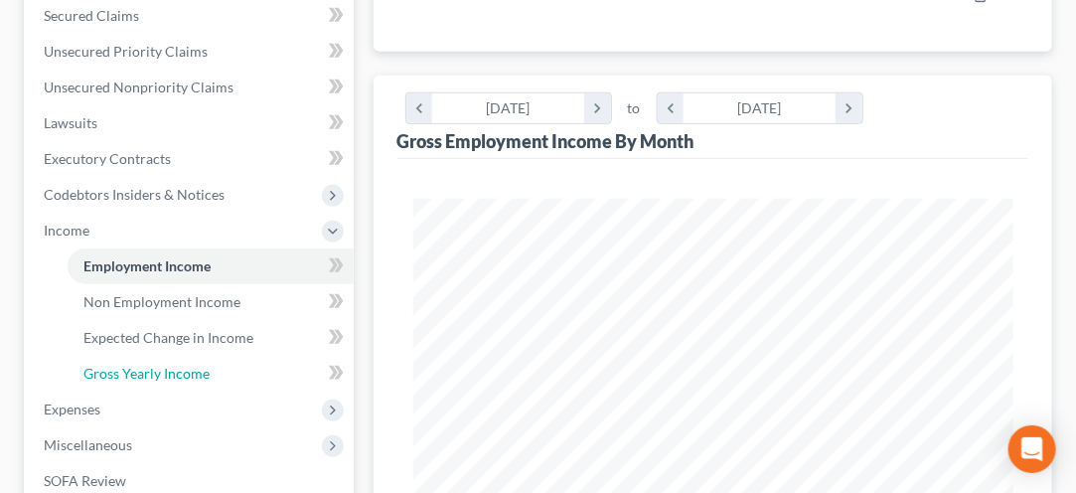
click at [68, 373] on link "Gross Yearly Income" at bounding box center [211, 374] width 286 height 36
click at [49, 356] on ul "Employment Income Non Employment Income Expected Change in Income Gross Yearly …" at bounding box center [191, 319] width 326 height 143
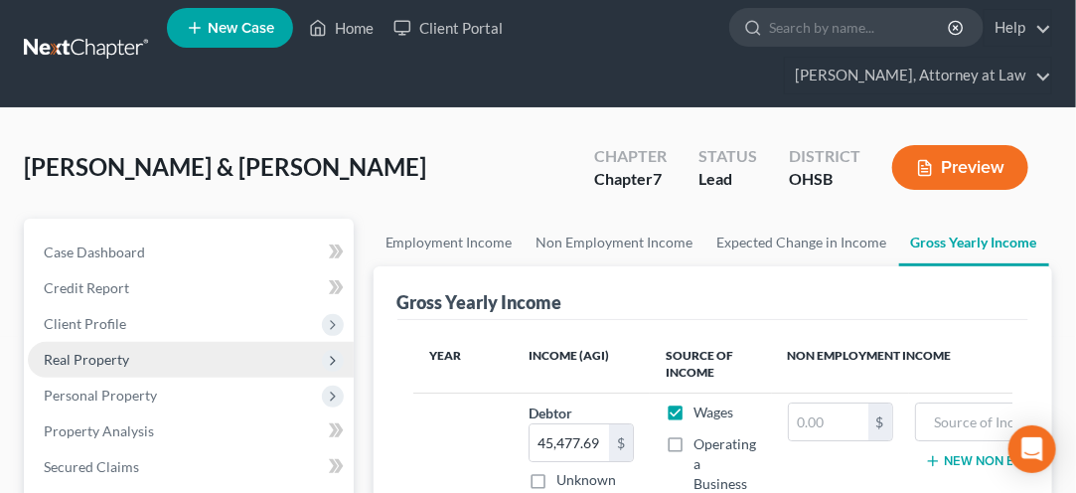
click at [53, 362] on span "Real Property" at bounding box center [86, 359] width 85 height 17
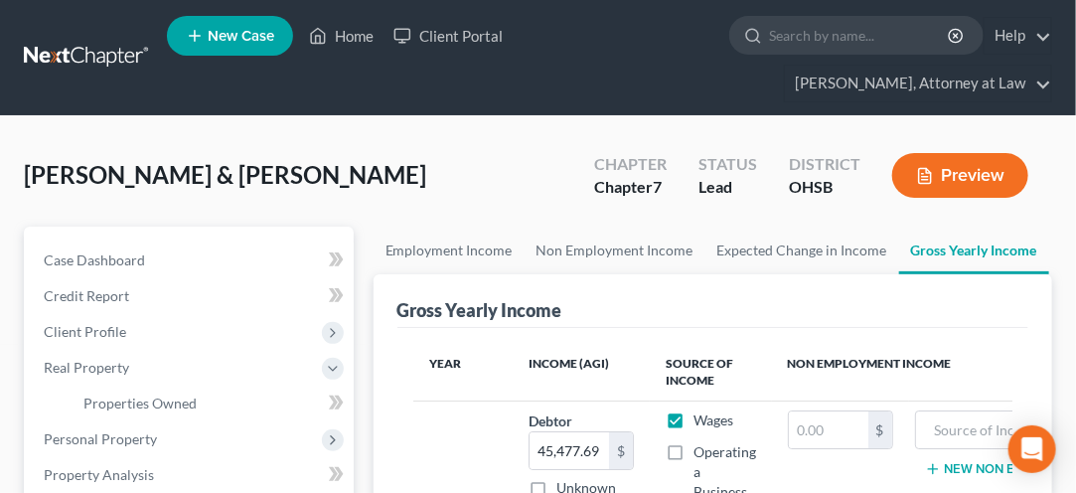
click at [54, 407] on ul "Properties Owned Properties Owned or Leased" at bounding box center [191, 403] width 326 height 36
click at [431, 260] on link "Employment Income" at bounding box center [449, 251] width 151 height 48
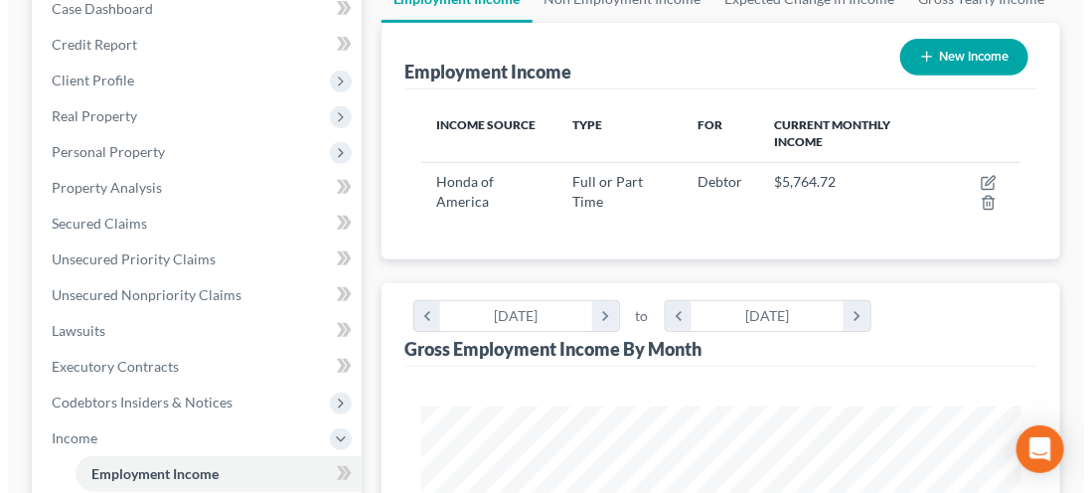
scroll to position [246, 0]
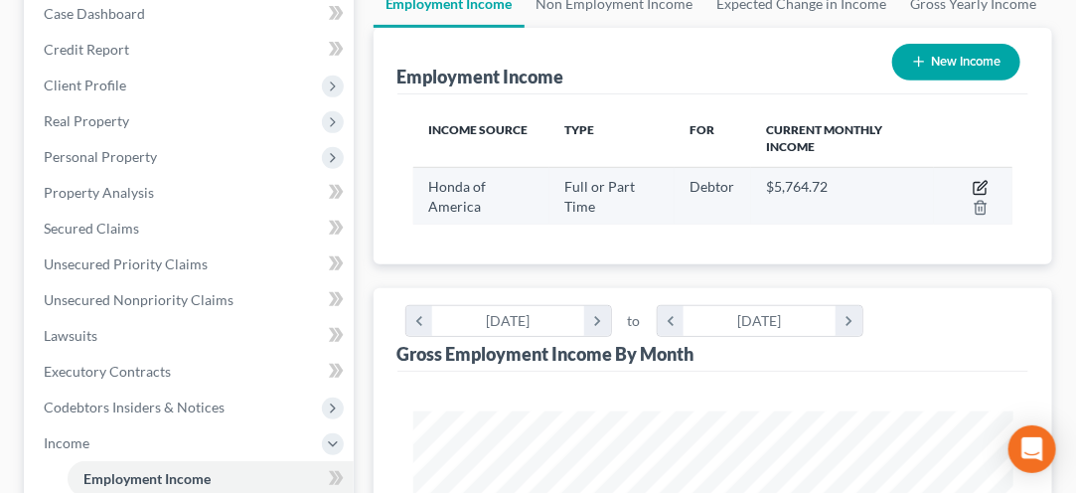
click at [984, 184] on icon "button" at bounding box center [982, 185] width 9 height 9
select select "0"
select select "36"
select select "2"
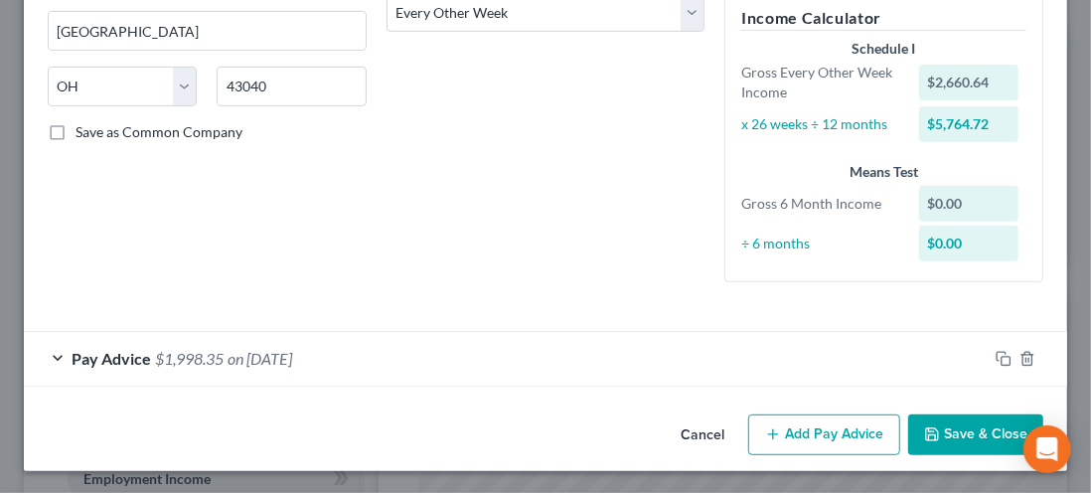
scroll to position [328, 0]
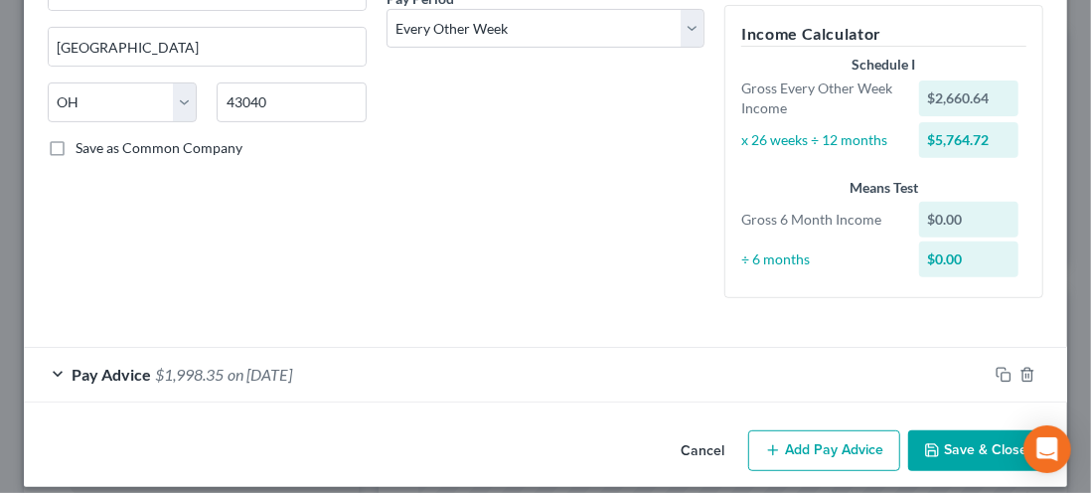
click at [159, 279] on div "Employment Type * Select Full or [DEMOGRAPHIC_DATA] Employment Self Employment …" at bounding box center [207, 39] width 339 height 550
click at [140, 262] on div "Employment Type * Select Full or [DEMOGRAPHIC_DATA] Employment Self Employment …" at bounding box center [207, 39] width 339 height 550
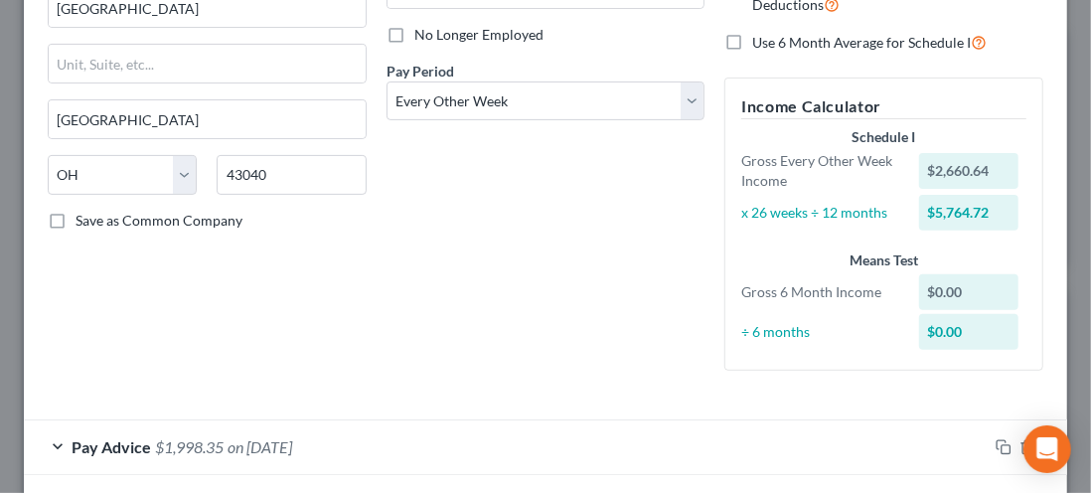
scroll to position [112, 0]
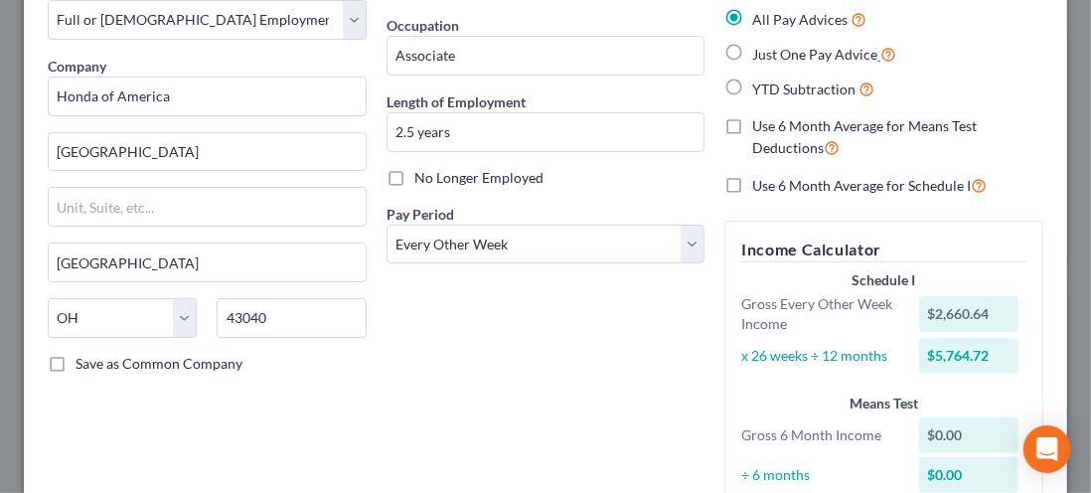
click at [882, 58] on icon at bounding box center [888, 53] width 16 height 19
click at [752, 61] on label "Just One Pay Advice" at bounding box center [824, 54] width 144 height 23
click at [760, 56] on input "Just One Pay Advice" at bounding box center [766, 49] width 13 height 13
radio input "true"
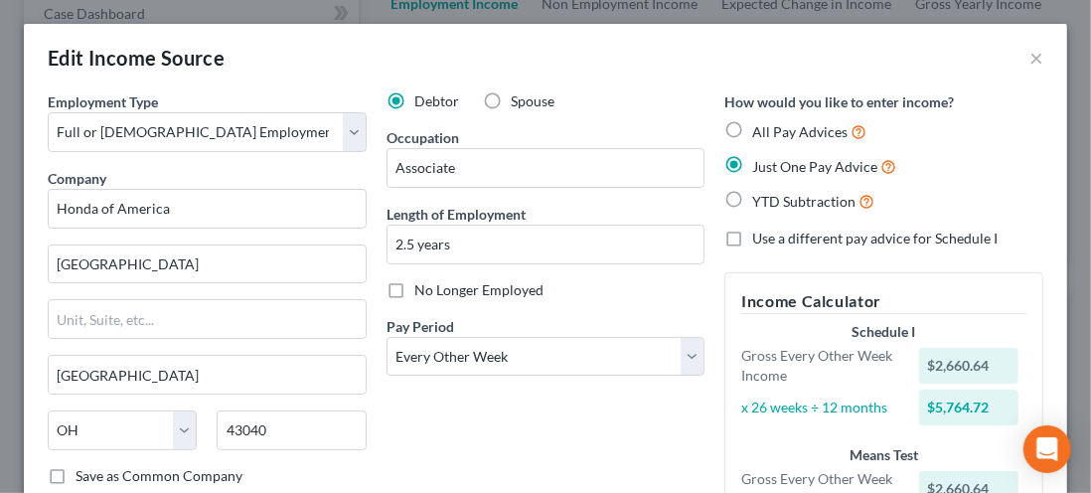
scroll to position [0, 0]
click at [752, 134] on label "All Pay Advices" at bounding box center [809, 131] width 114 height 23
click at [760, 133] on input "All Pay Advices" at bounding box center [766, 126] width 13 height 13
radio input "true"
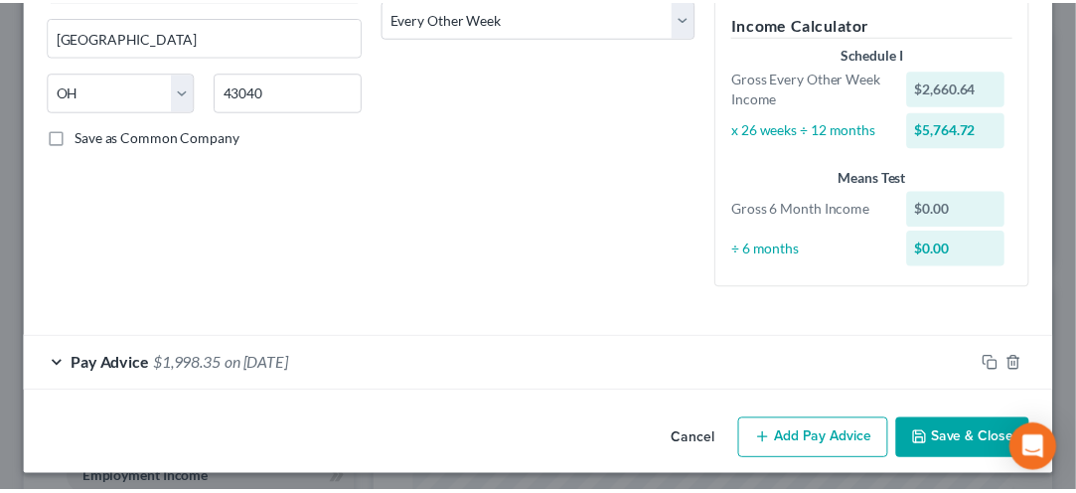
scroll to position [344, 0]
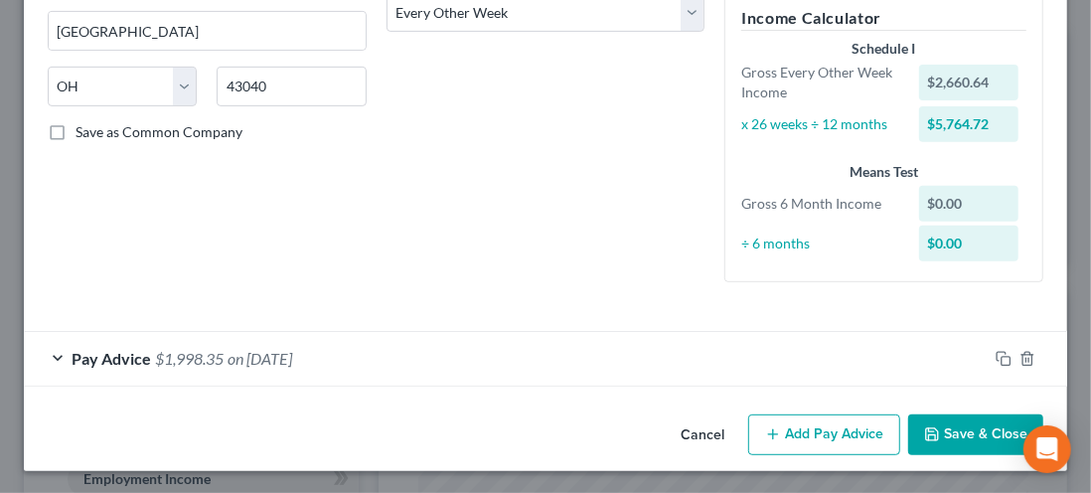
click at [935, 435] on button "Save & Close" at bounding box center [975, 435] width 135 height 42
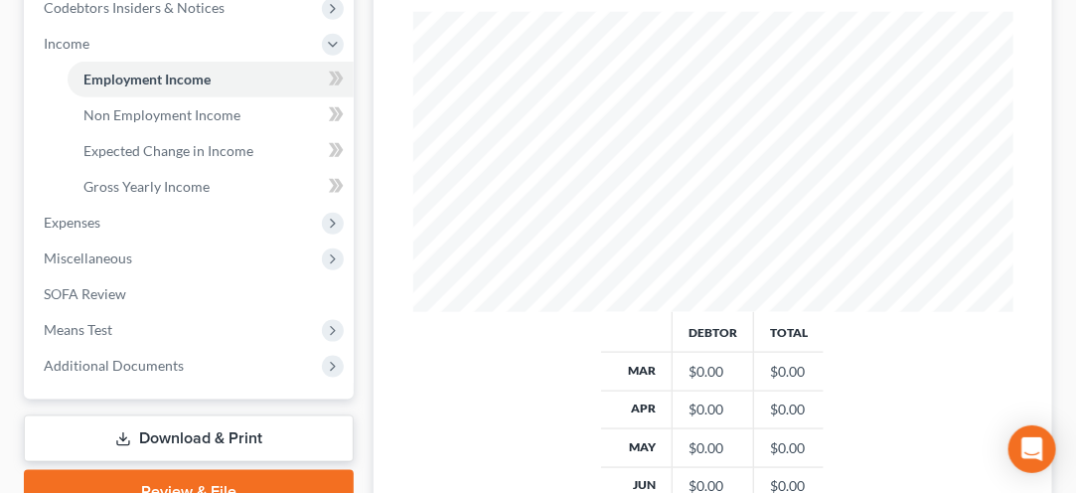
scroll to position [647, 0]
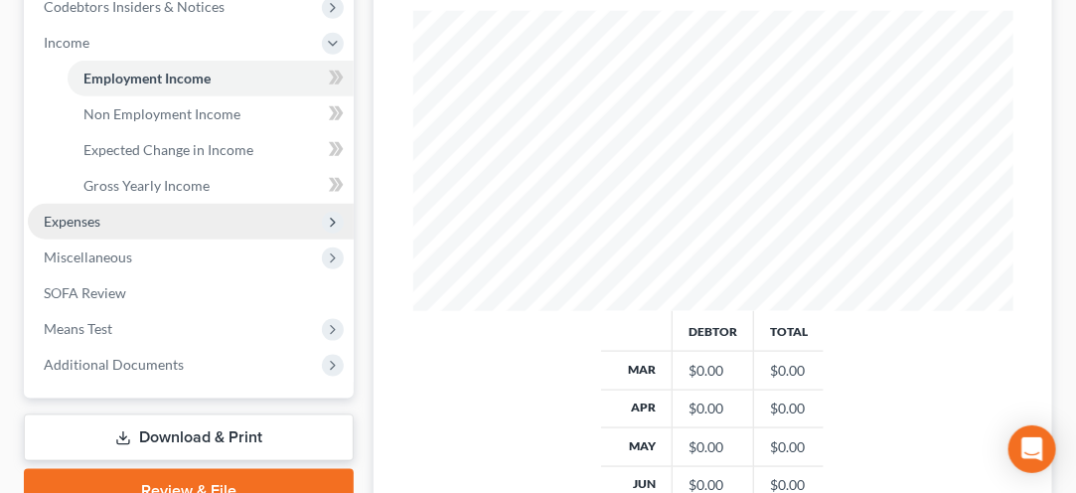
click at [67, 224] on span "Expenses" at bounding box center [72, 221] width 57 height 17
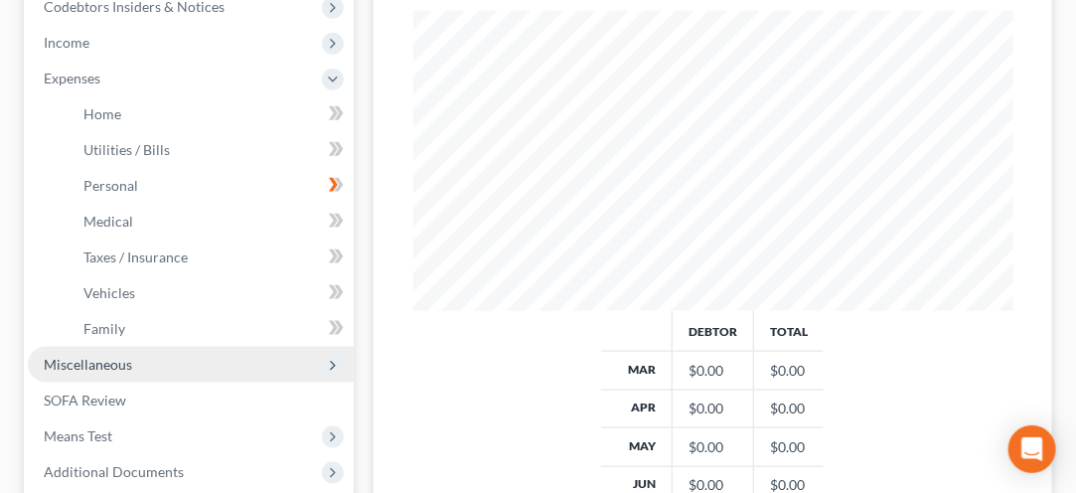
click at [71, 363] on span "Miscellaneous" at bounding box center [88, 364] width 88 height 17
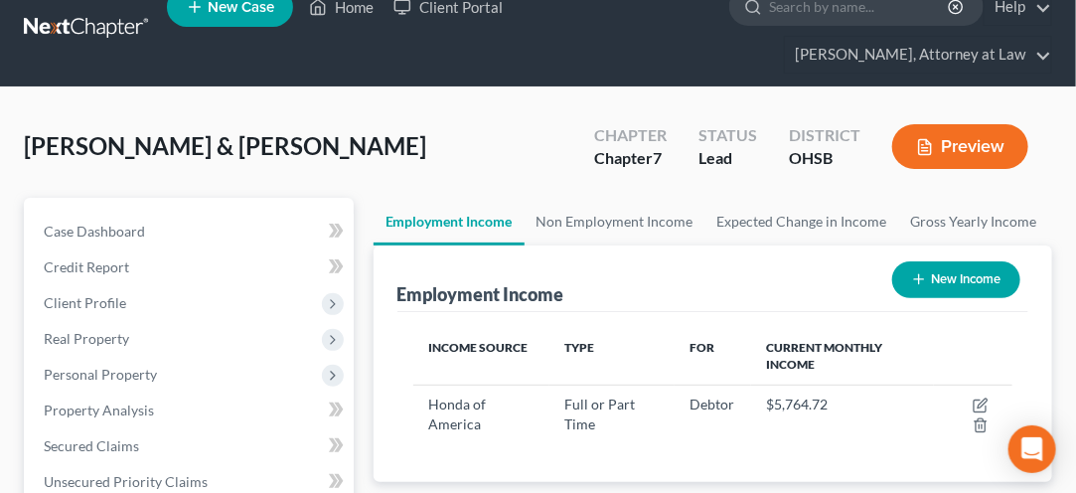
scroll to position [0, 0]
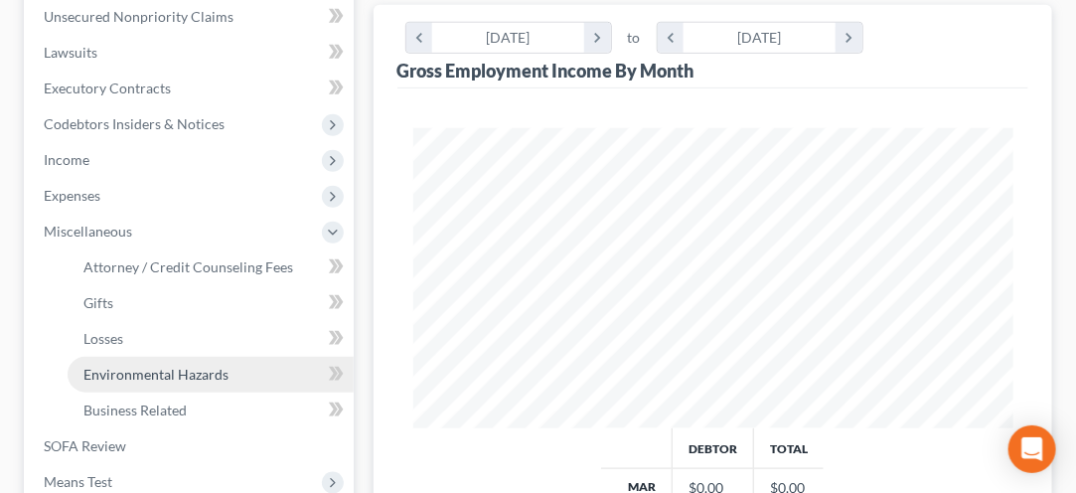
click at [236, 363] on link "Environmental Hazards" at bounding box center [211, 375] width 286 height 36
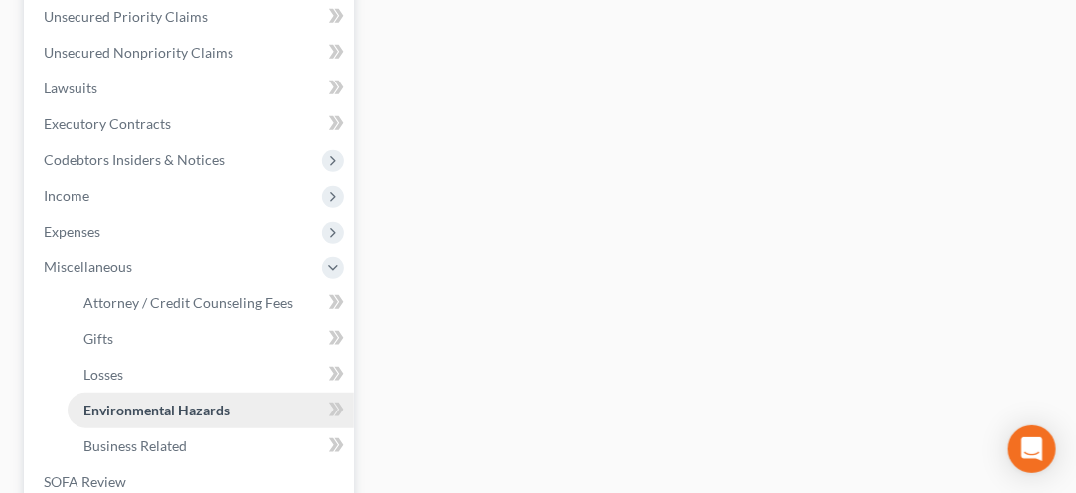
scroll to position [499, 0]
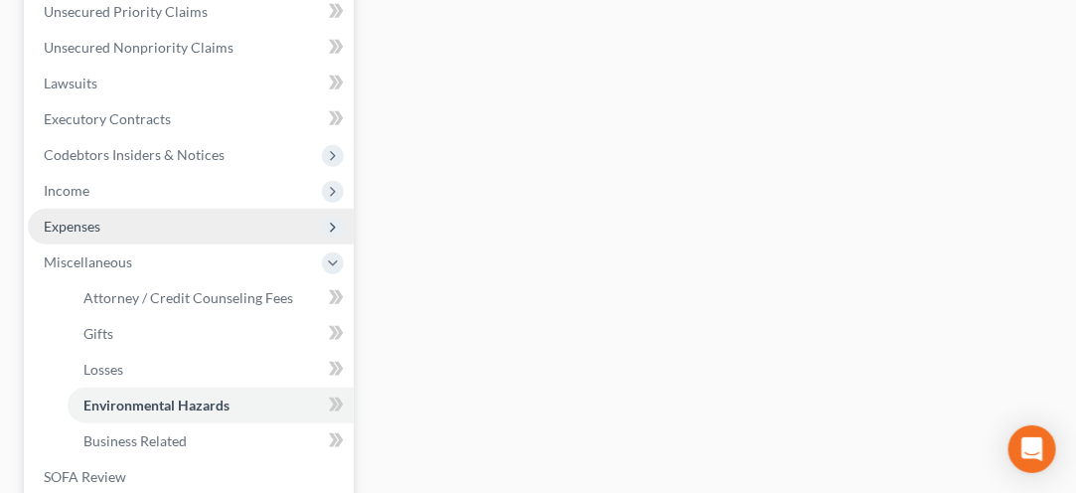
click at [75, 224] on span "Expenses" at bounding box center [72, 226] width 57 height 17
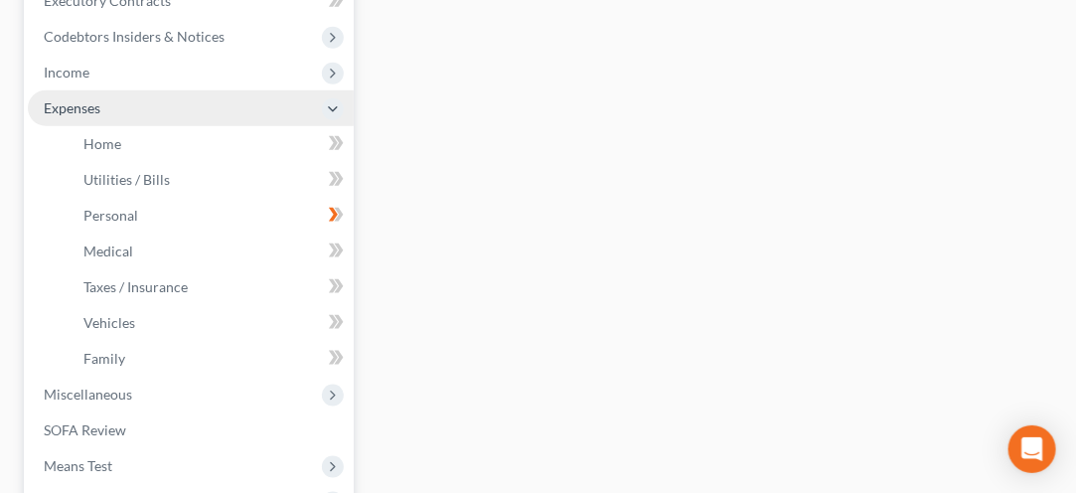
scroll to position [636, 0]
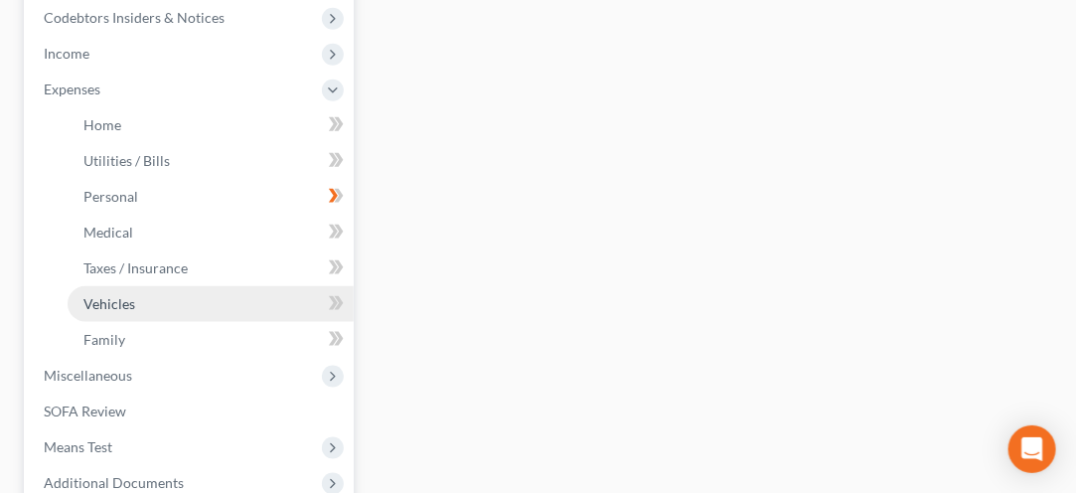
click at [105, 311] on link "Vehicles" at bounding box center [211, 304] width 286 height 36
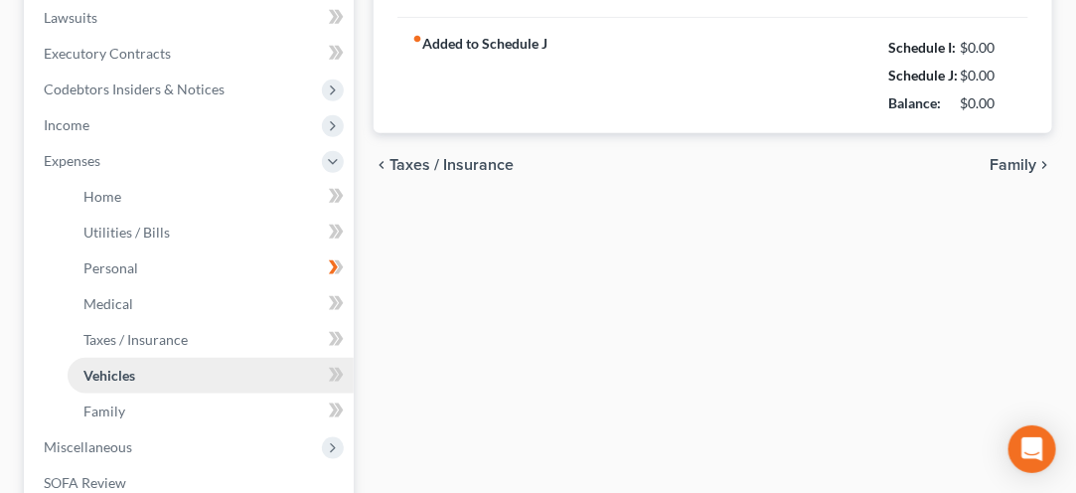
type input "149.55"
type input "300.00"
type input "33.33"
type input "0.00"
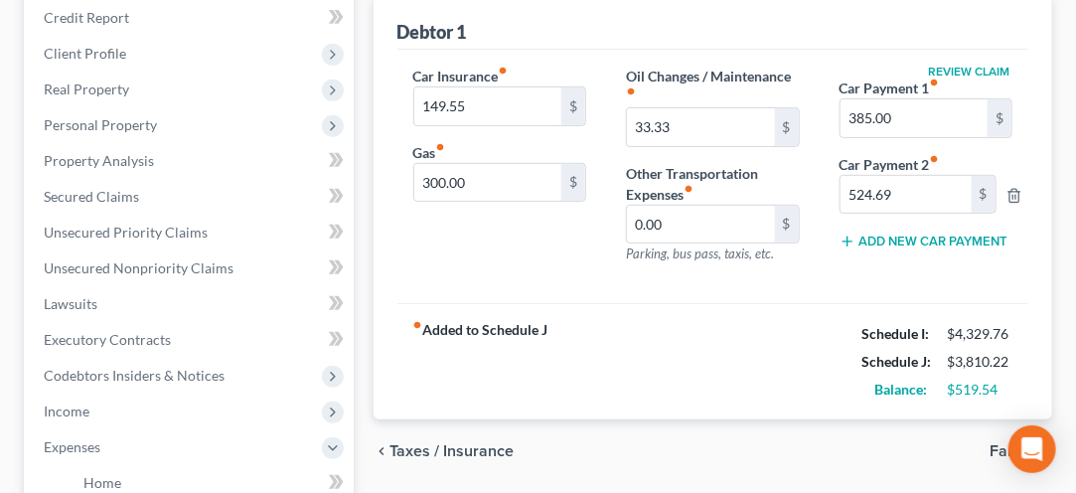
scroll to position [279, 0]
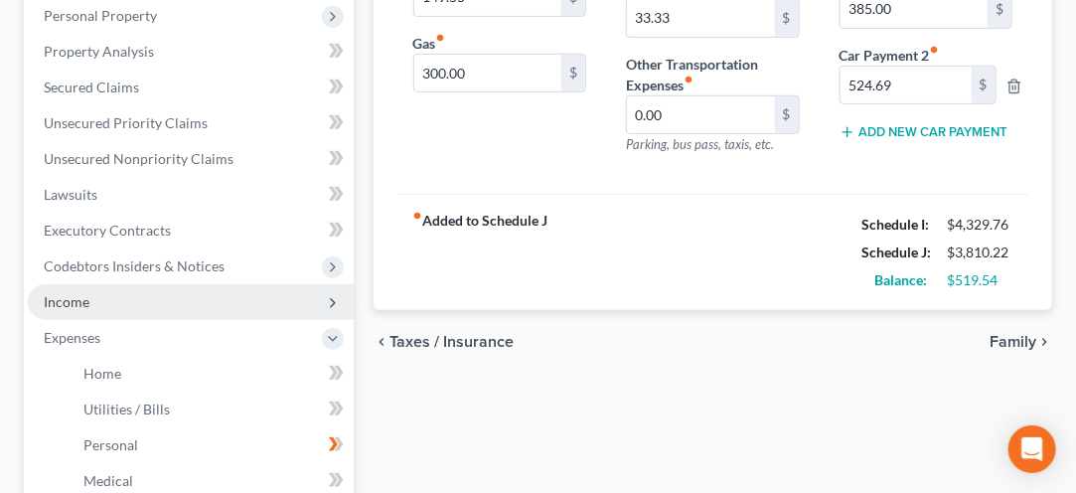
click at [56, 298] on span "Income" at bounding box center [67, 301] width 46 height 17
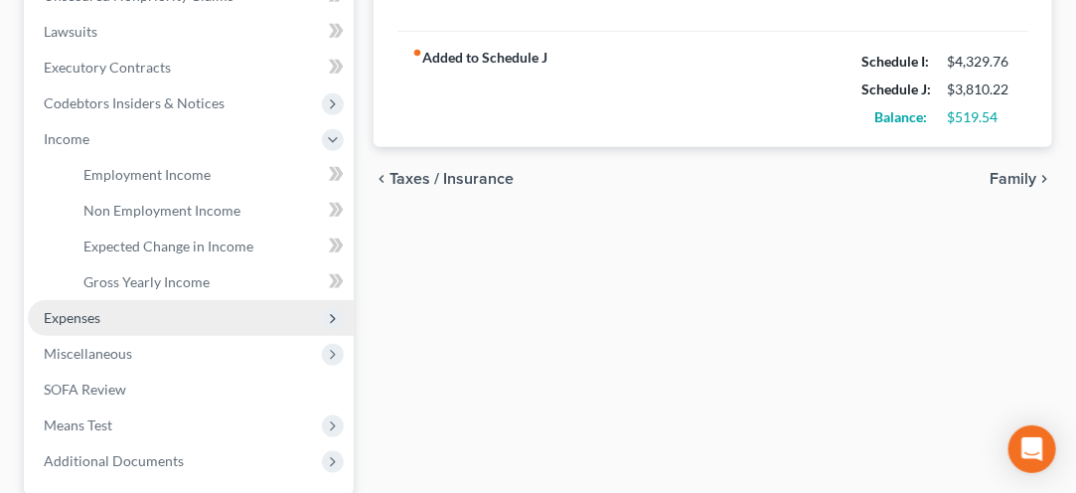
click at [55, 302] on span "Expenses" at bounding box center [191, 318] width 326 height 36
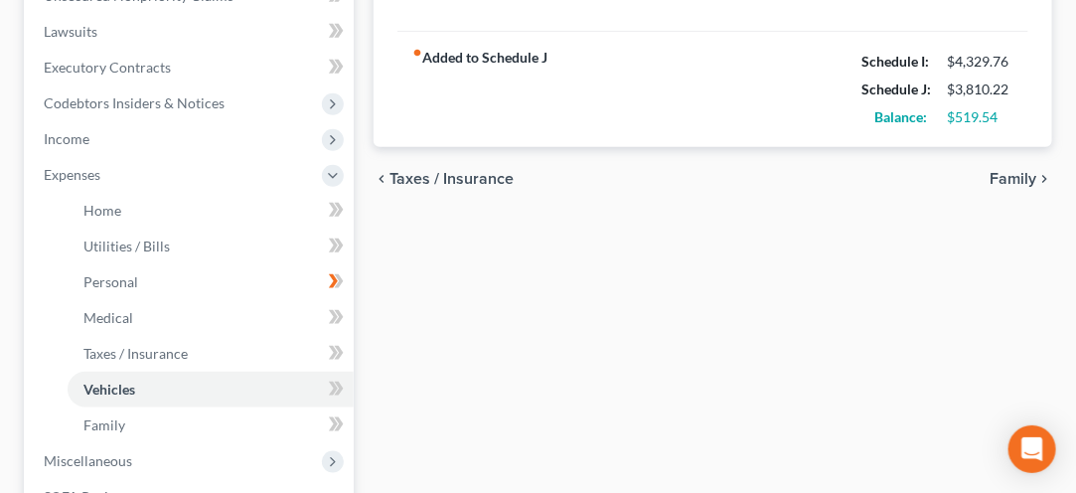
click at [46, 157] on ul "Employment Income Non Employment Income Expected Change in Income Gross Yearly …" at bounding box center [191, 157] width 326 height 0
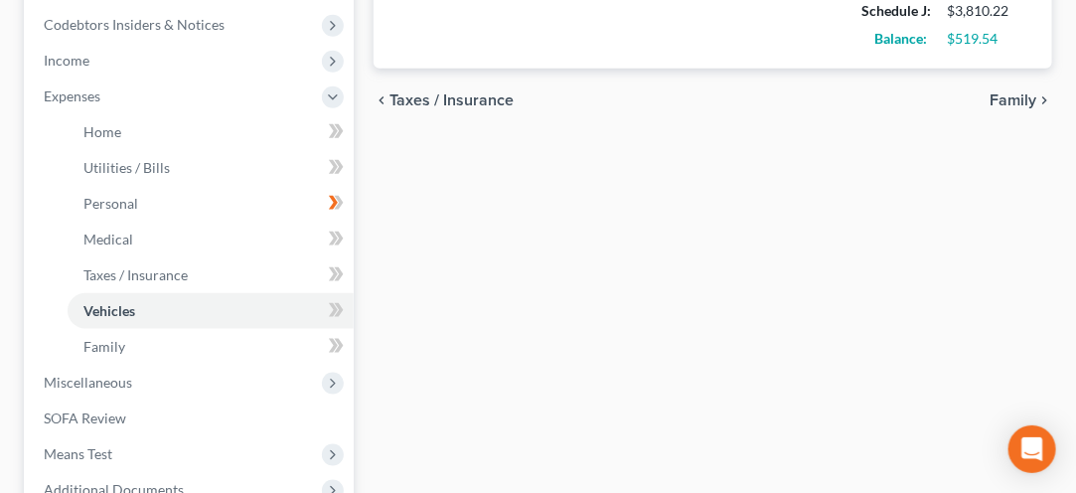
scroll to position [636, 0]
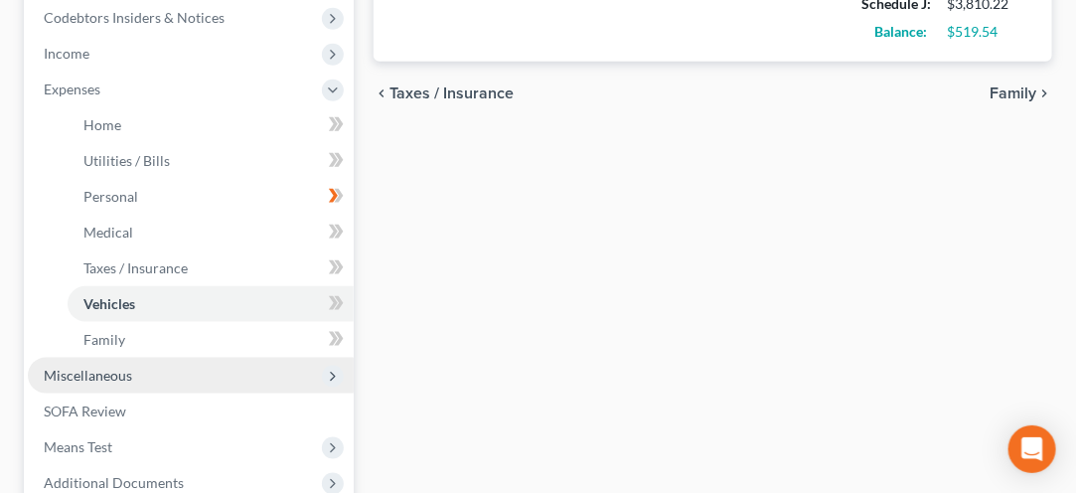
click at [79, 376] on span "Miscellaneous" at bounding box center [88, 375] width 88 height 17
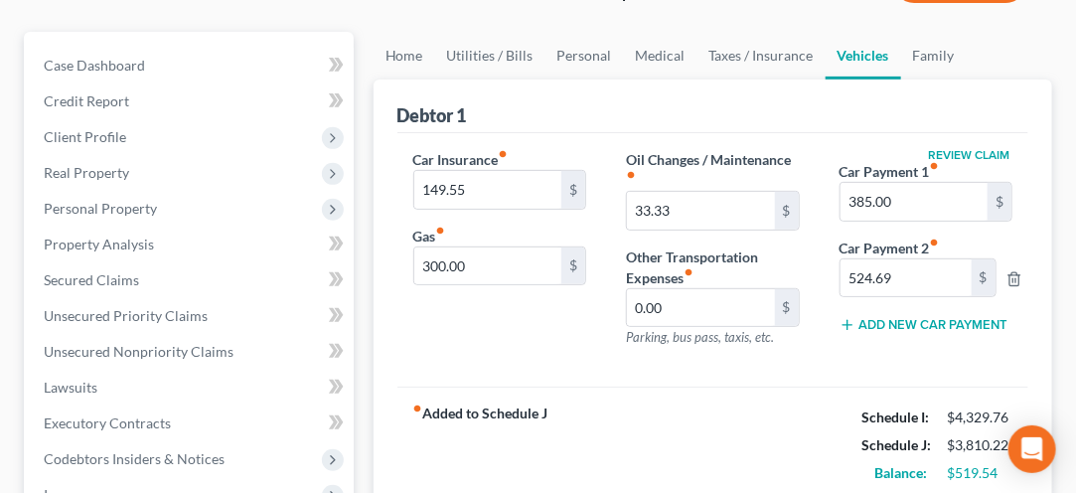
scroll to position [194, 0]
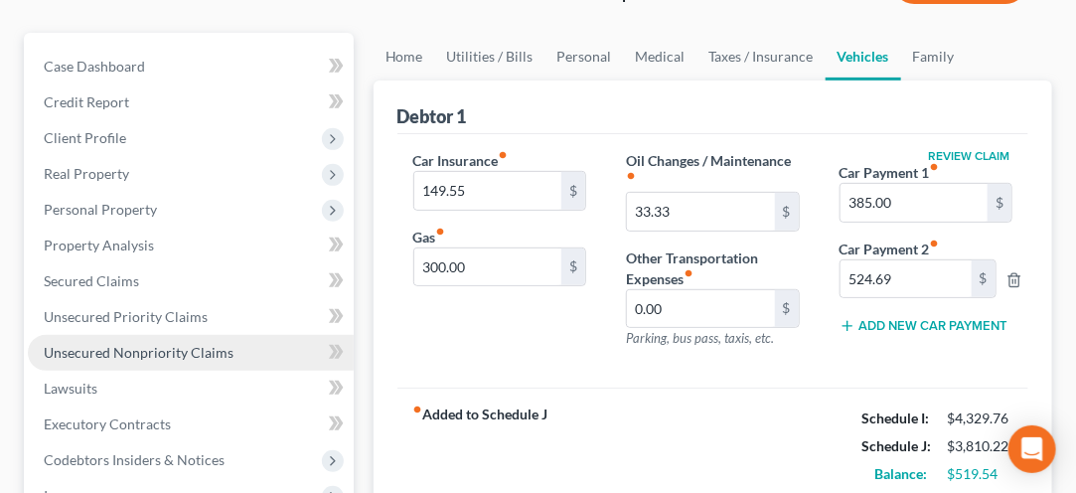
click at [106, 352] on span "Unsecured Nonpriority Claims" at bounding box center [139, 352] width 190 height 17
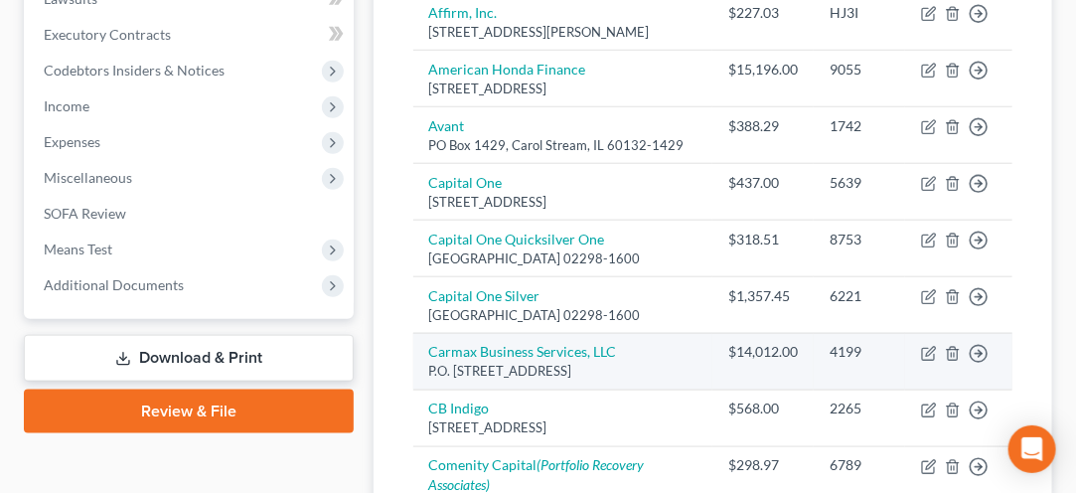
click at [414, 389] on td "Carmax Business Services, LLC P.O. [STREET_ADDRESS]" at bounding box center [563, 361] width 300 height 57
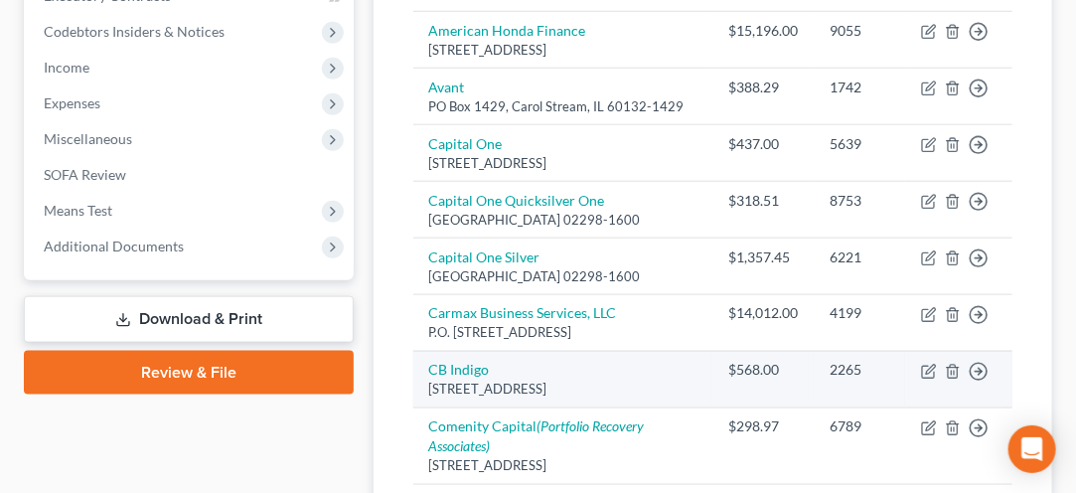
click at [417, 407] on td "[STREET_ADDRESS]" at bounding box center [563, 379] width 300 height 57
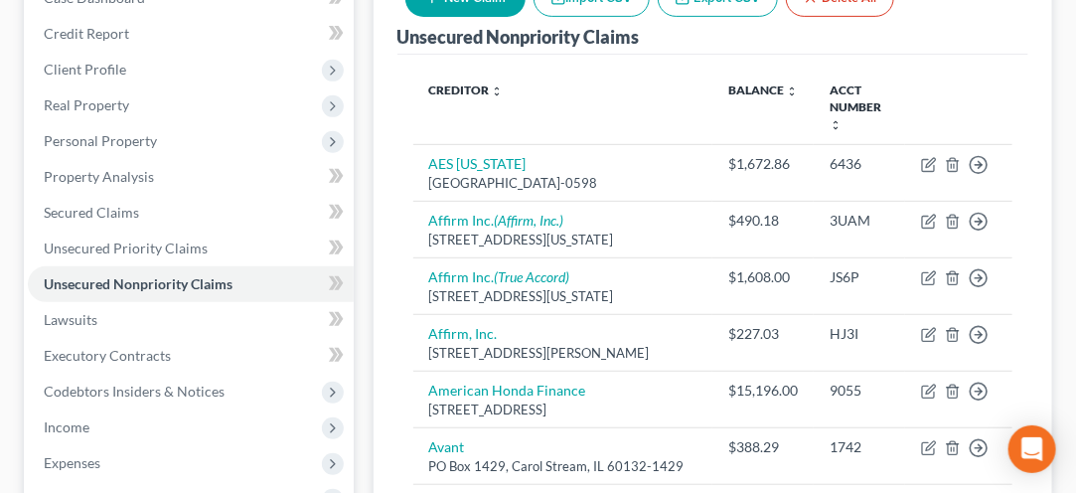
scroll to position [270, 0]
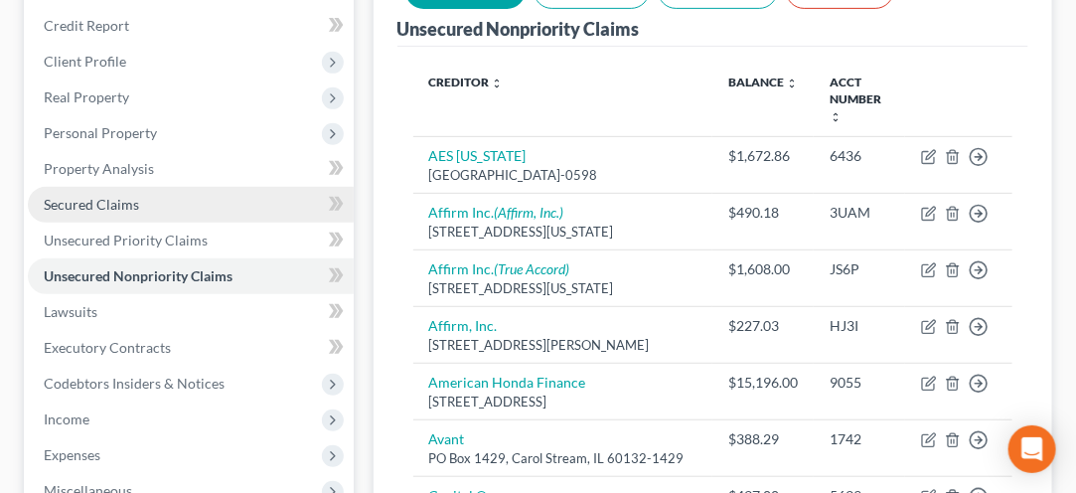
click at [88, 211] on link "Secured Claims" at bounding box center [191, 205] width 326 height 36
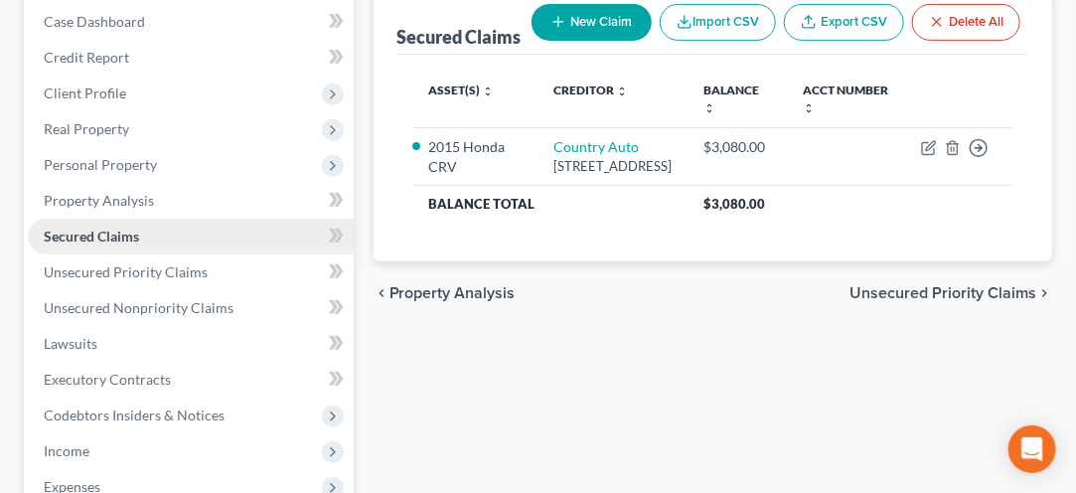
scroll to position [239, 0]
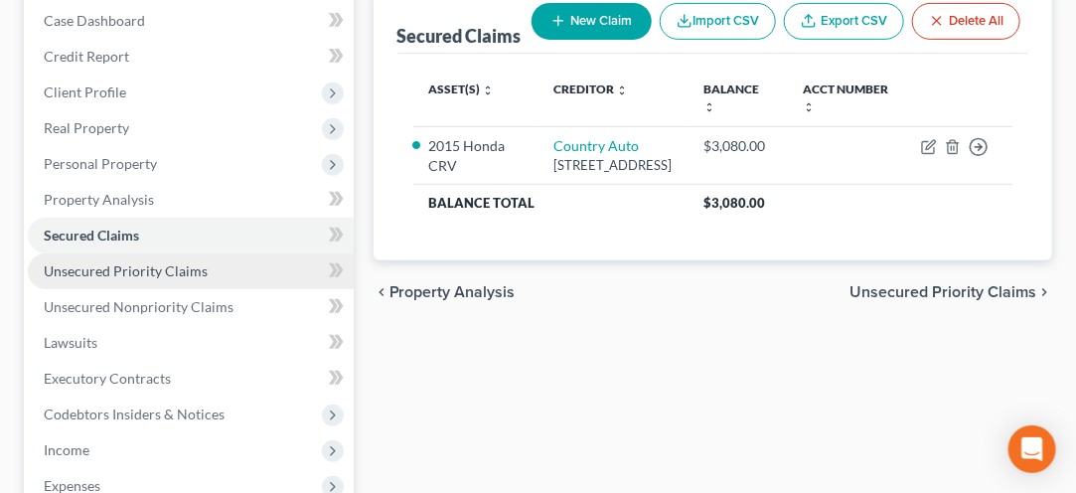
click at [73, 280] on link "Unsecured Priority Claims" at bounding box center [191, 271] width 326 height 36
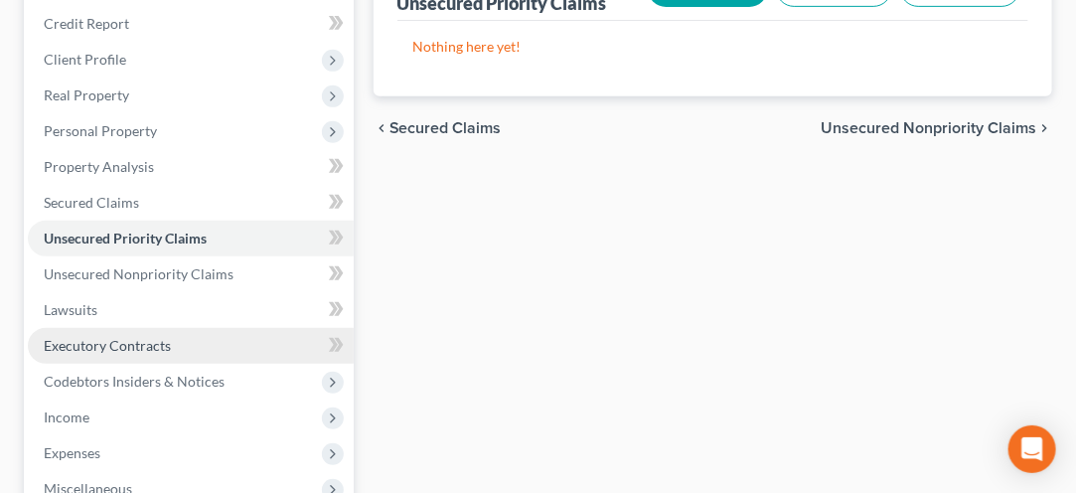
click at [82, 346] on span "Executory Contracts" at bounding box center [107, 345] width 127 height 17
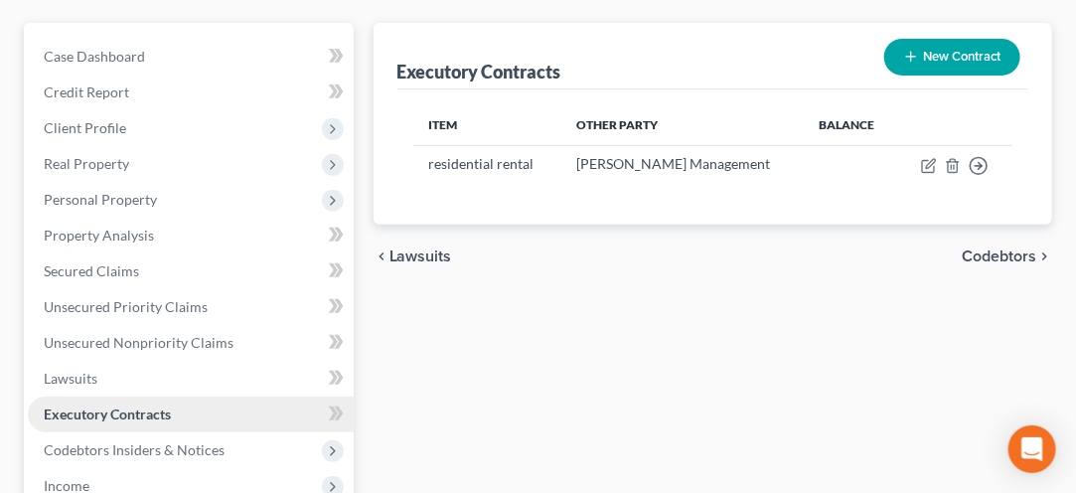
scroll to position [215, 0]
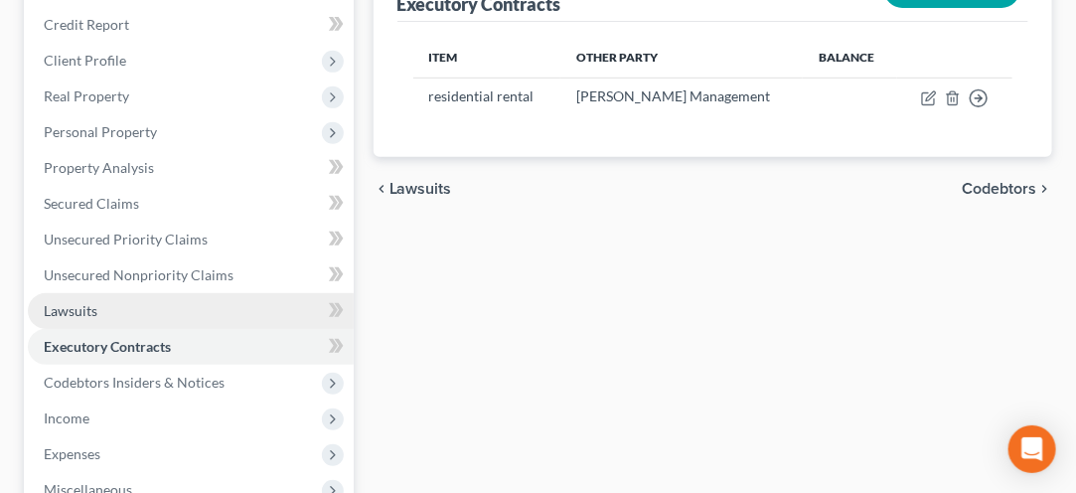
click at [49, 324] on link "Lawsuits" at bounding box center [191, 311] width 326 height 36
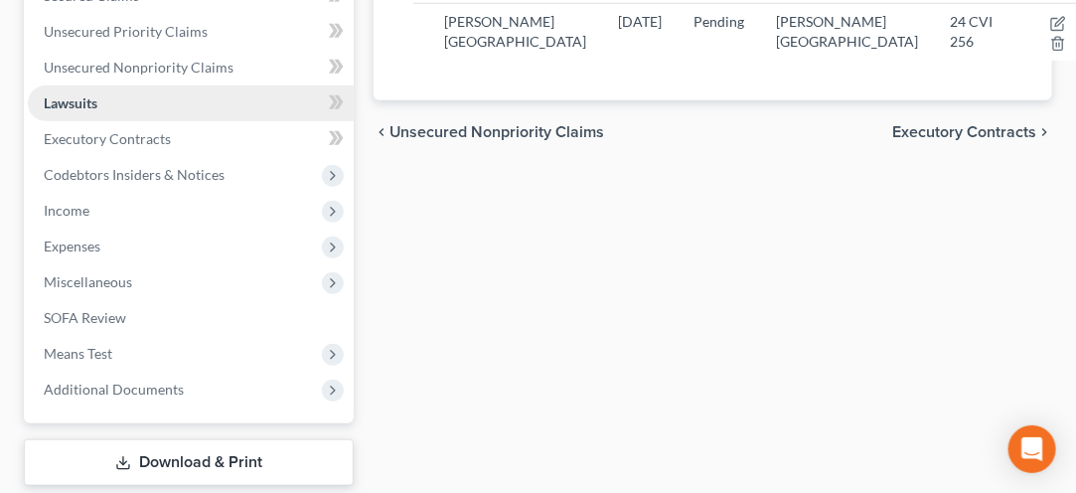
scroll to position [490, 0]
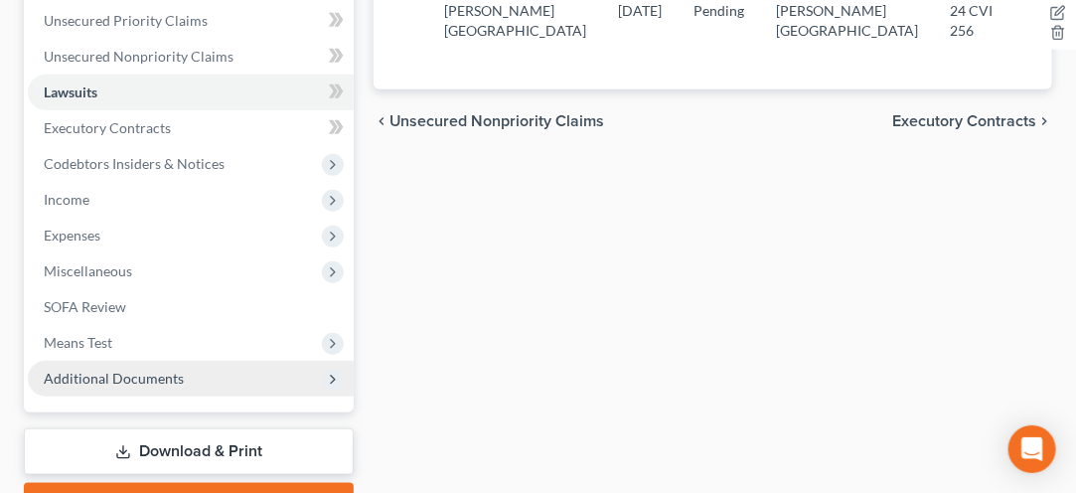
click at [52, 387] on span "Additional Documents" at bounding box center [191, 379] width 326 height 36
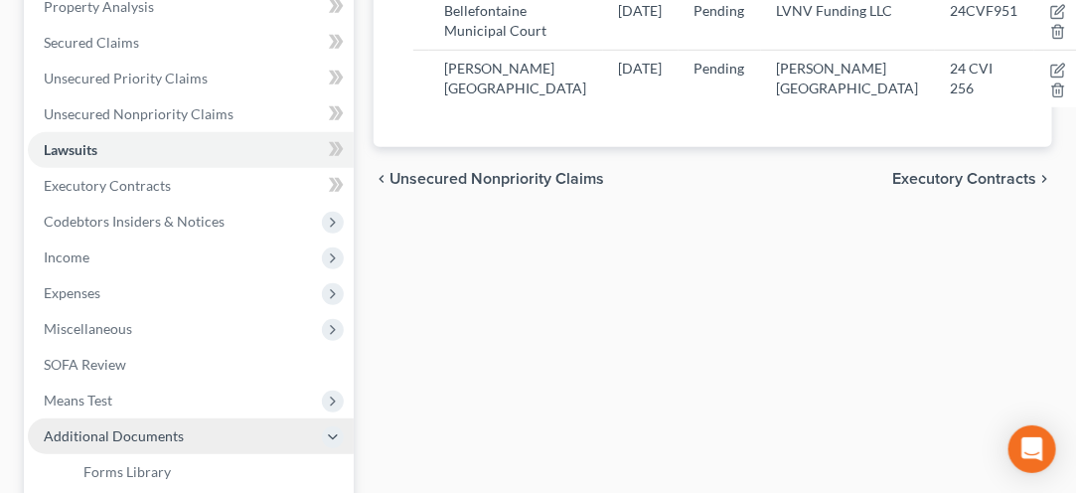
scroll to position [371, 0]
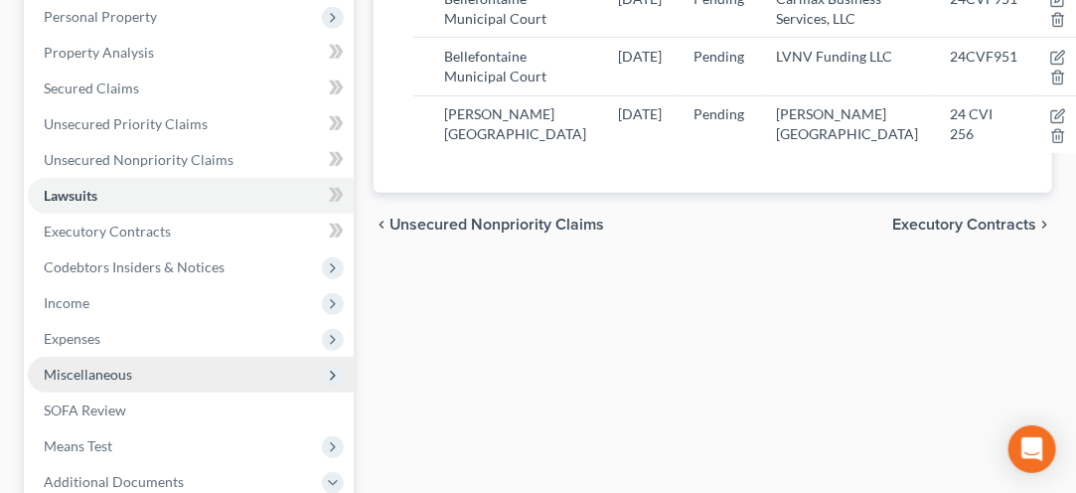
click at [69, 387] on span "Miscellaneous" at bounding box center [191, 375] width 326 height 36
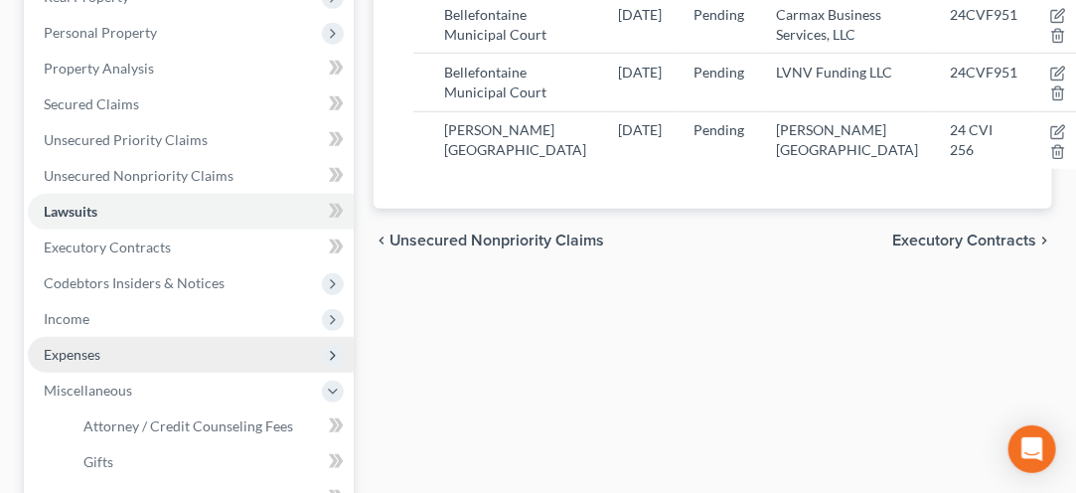
click at [69, 360] on span "Expenses" at bounding box center [72, 354] width 57 height 17
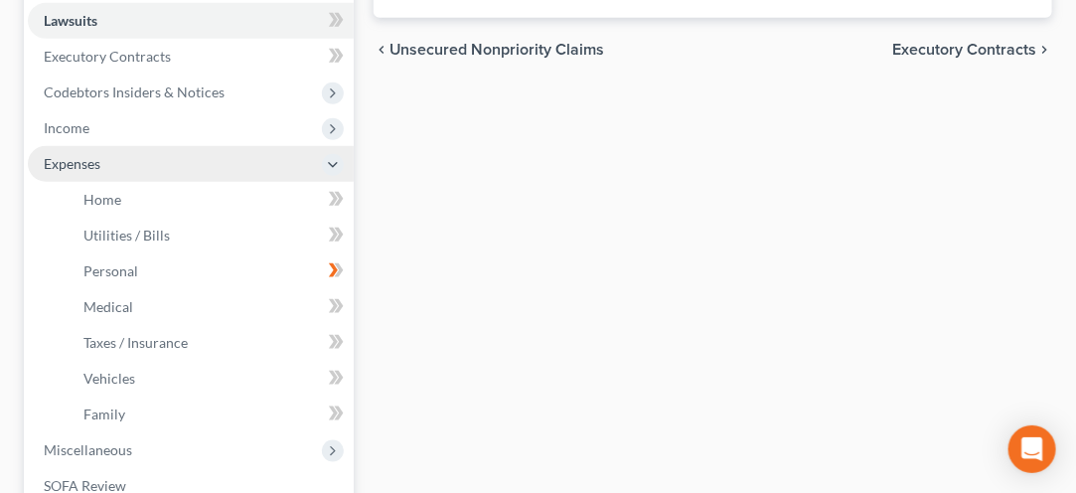
scroll to position [562, 0]
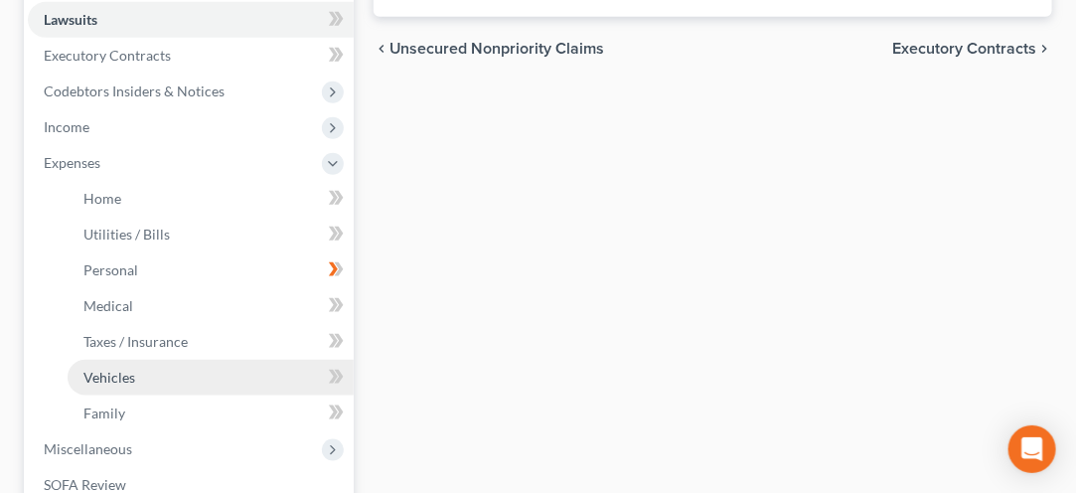
click at [89, 376] on span "Vehicles" at bounding box center [109, 377] width 52 height 17
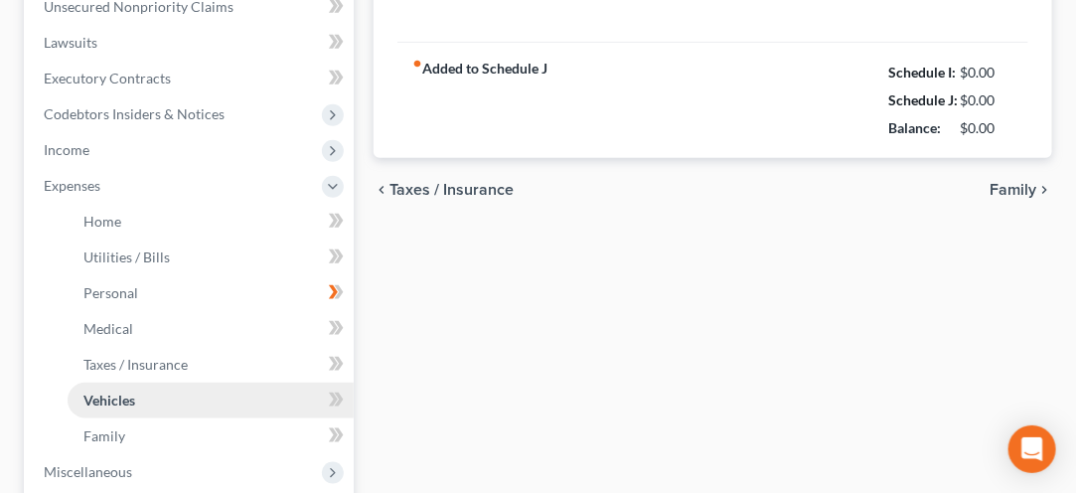
type input "149.55"
type input "300.00"
type input "33.33"
type input "0.00"
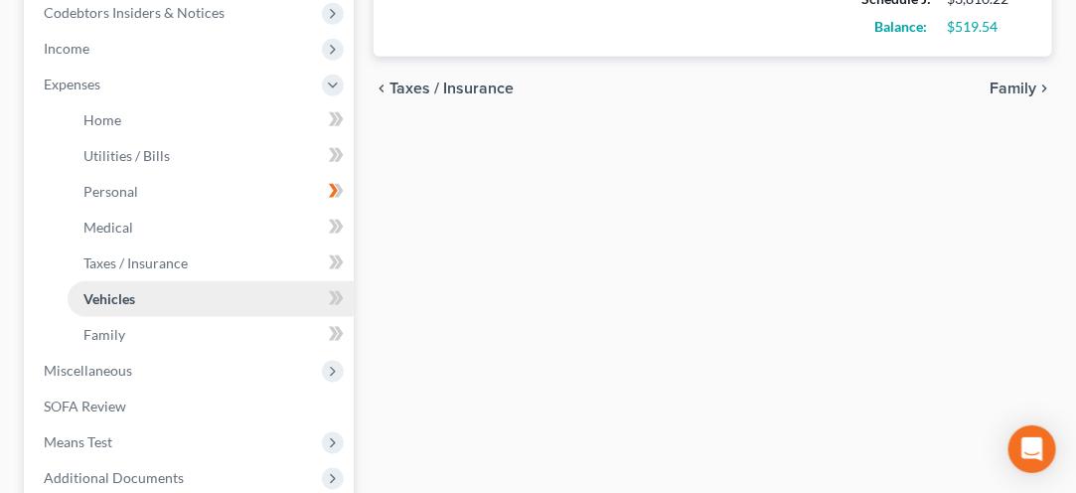
scroll to position [653, 0]
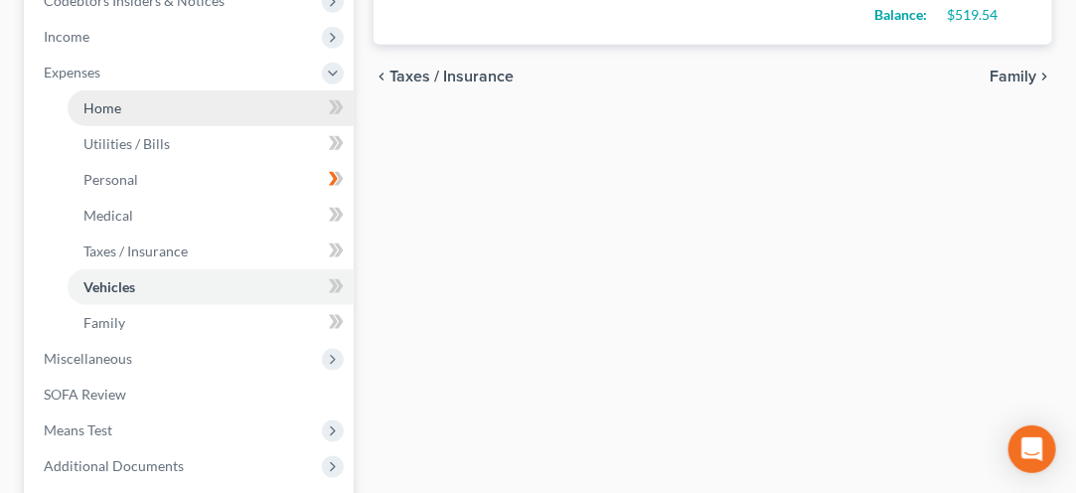
click at [121, 115] on link "Home" at bounding box center [211, 108] width 286 height 36
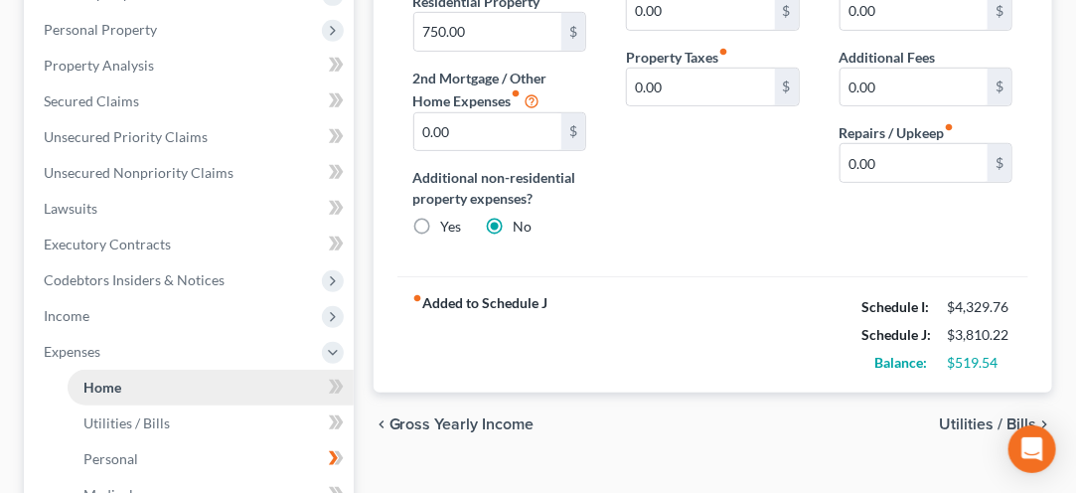
scroll to position [426, 0]
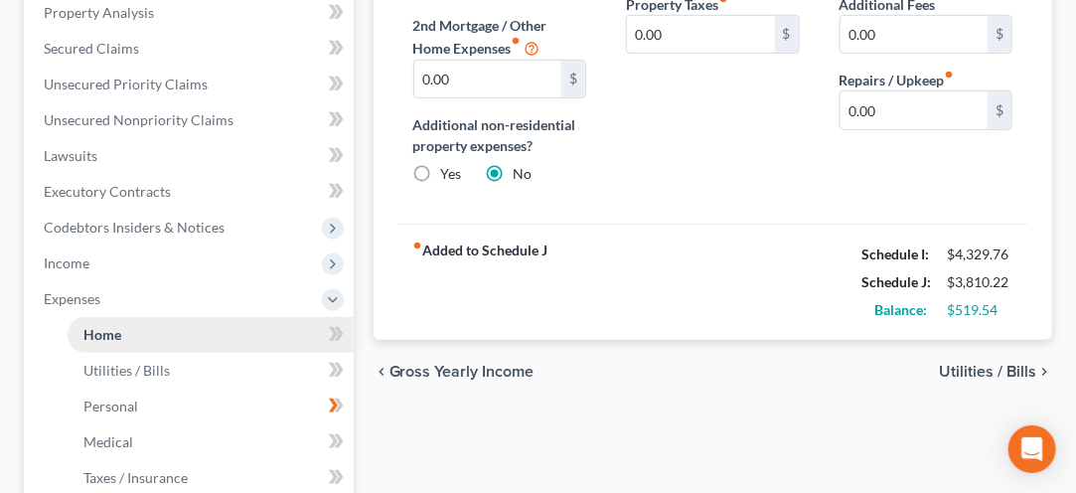
click at [112, 335] on span "Home" at bounding box center [102, 334] width 38 height 17
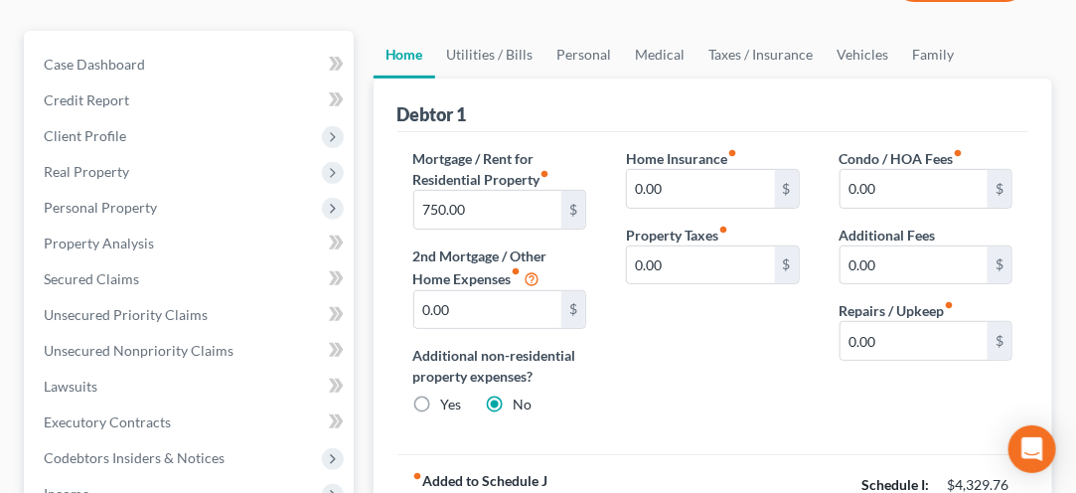
scroll to position [192, 0]
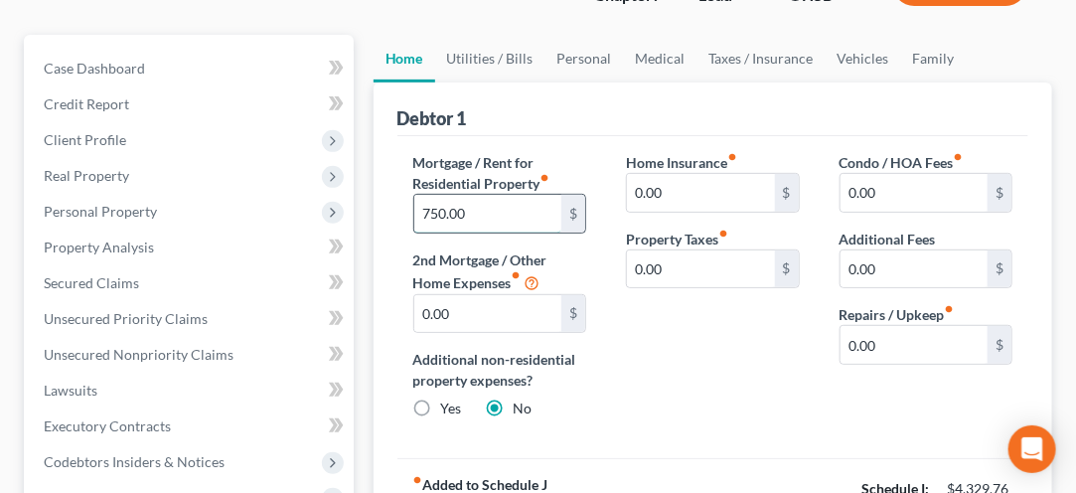
click at [473, 213] on input "750.00" at bounding box center [487, 214] width 147 height 38
type input "934.00"
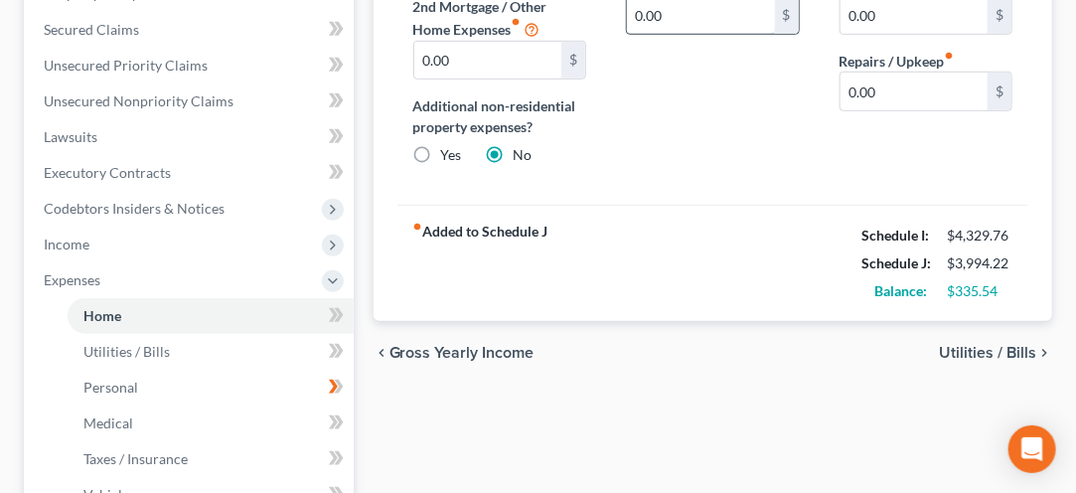
scroll to position [489, 0]
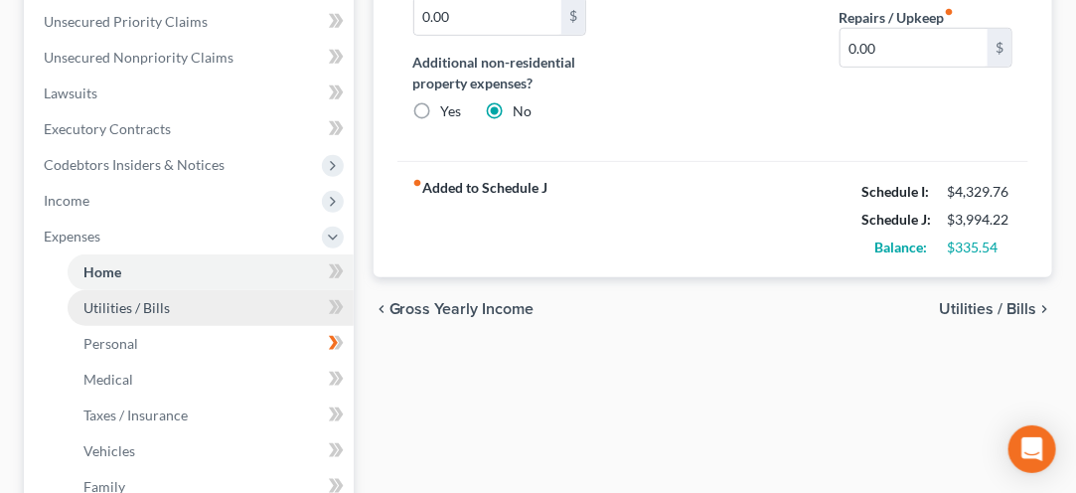
click at [112, 304] on span "Utilities / Bills" at bounding box center [126, 307] width 86 height 17
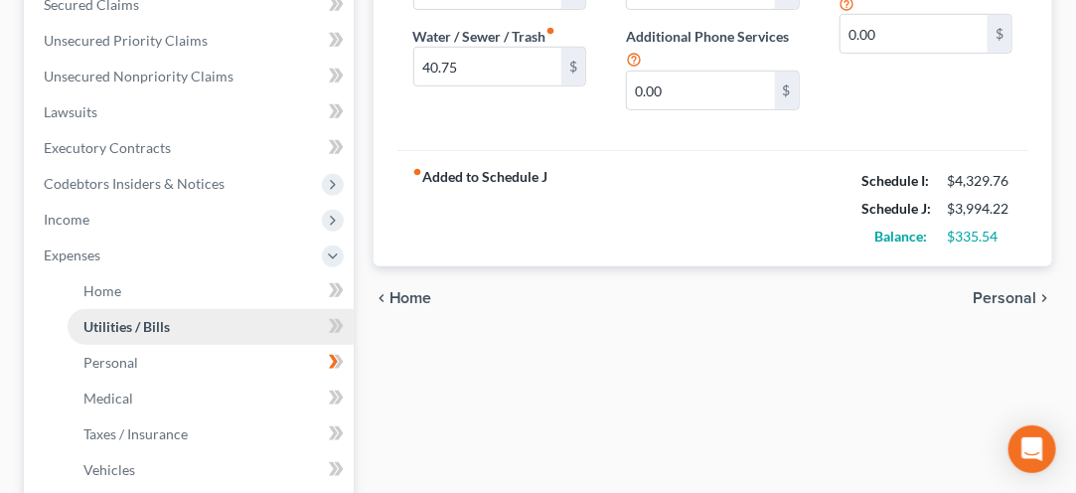
scroll to position [479, 0]
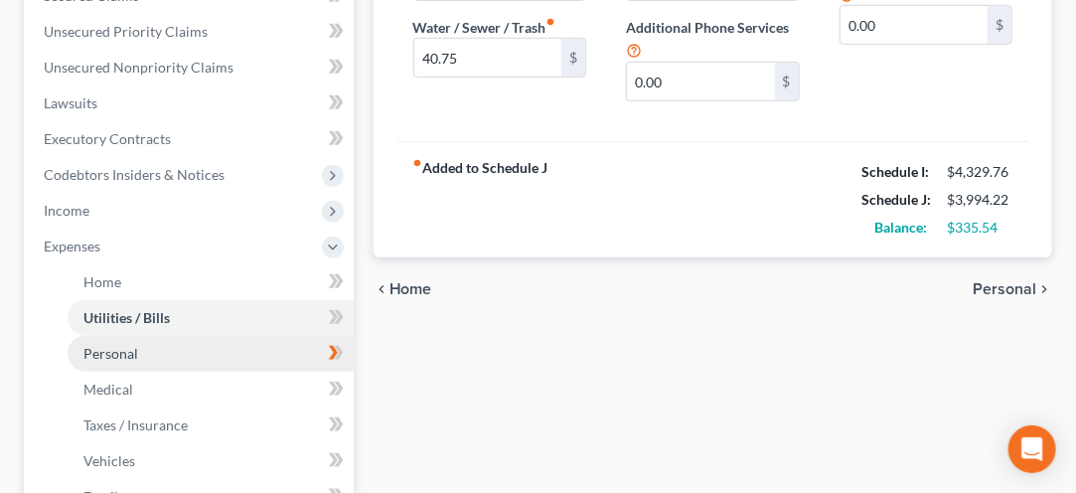
click at [91, 350] on span "Personal" at bounding box center [110, 353] width 55 height 17
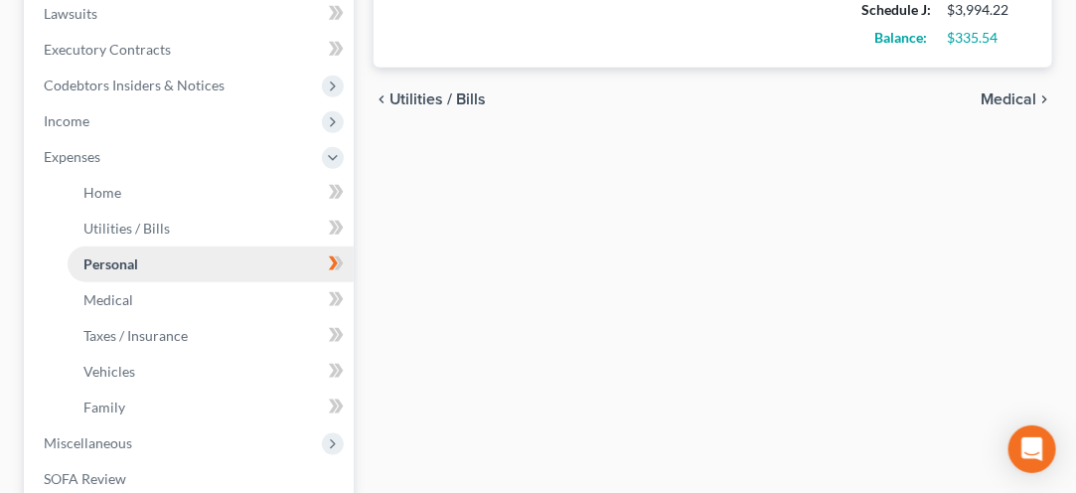
scroll to position [589, 0]
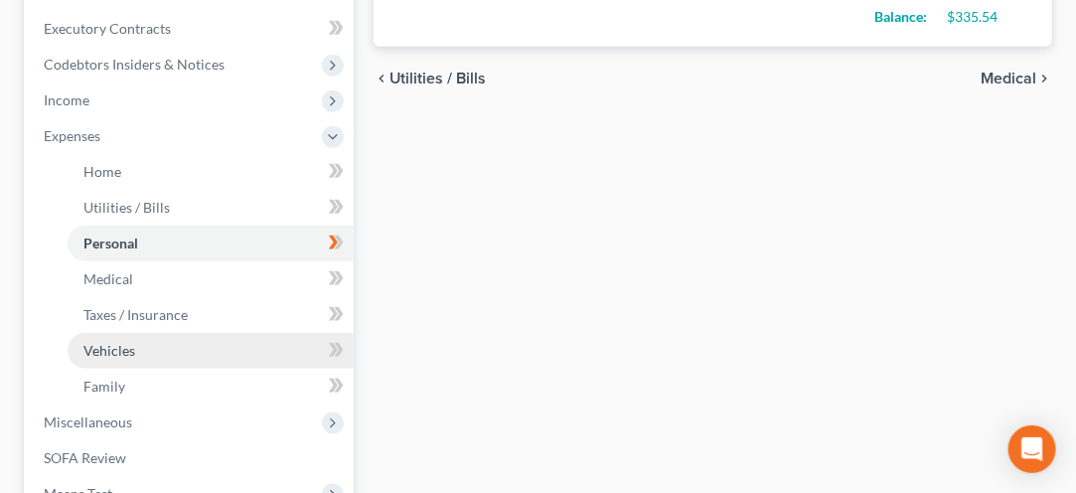
click at [101, 352] on span "Vehicles" at bounding box center [109, 350] width 52 height 17
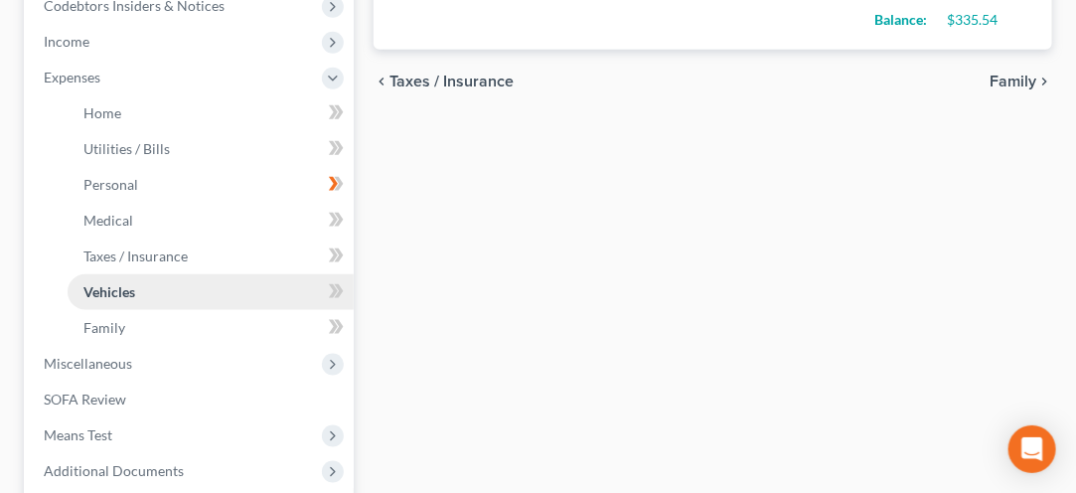
scroll to position [667, 0]
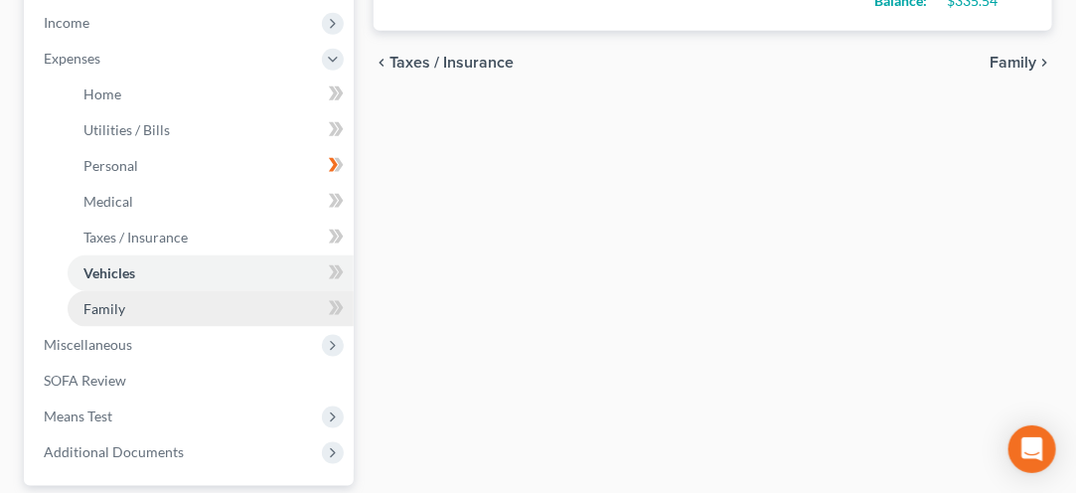
click at [89, 307] on span "Family" at bounding box center [104, 308] width 42 height 17
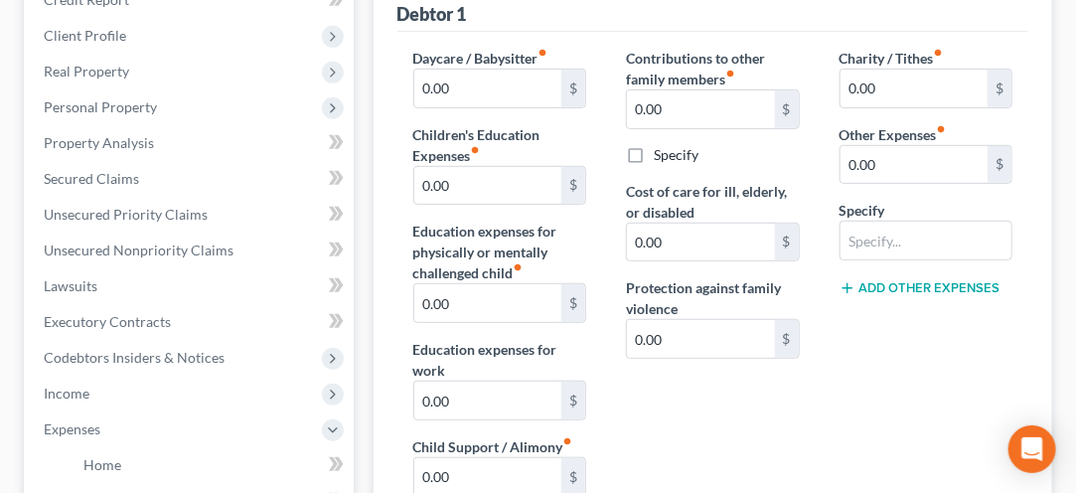
scroll to position [303, 0]
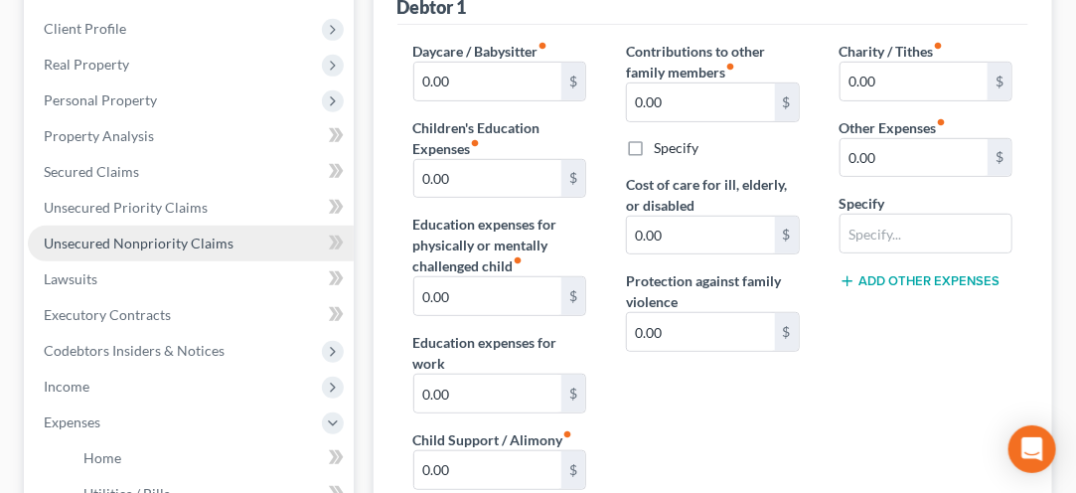
click at [95, 241] on span "Unsecured Nonpriority Claims" at bounding box center [139, 242] width 190 height 17
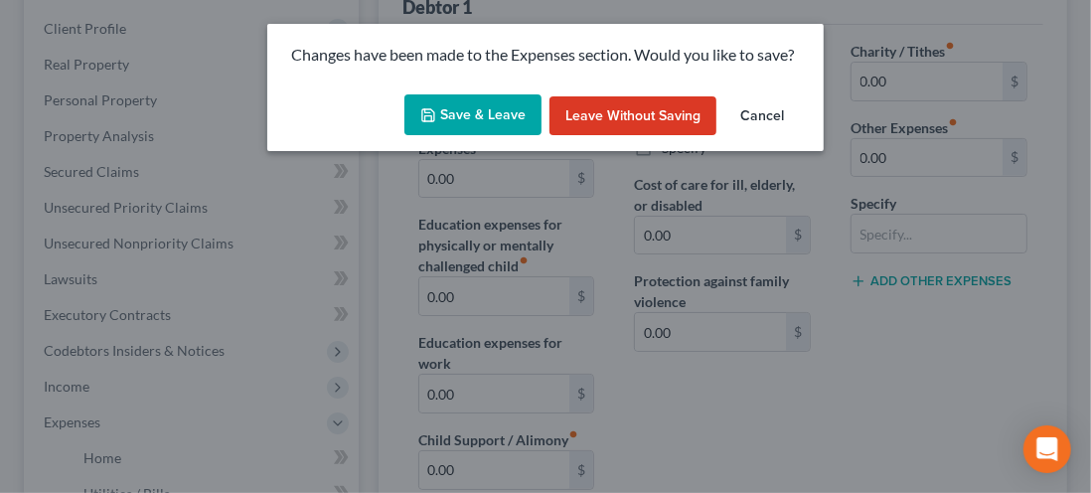
click at [474, 131] on button "Save & Leave" at bounding box center [472, 115] width 137 height 42
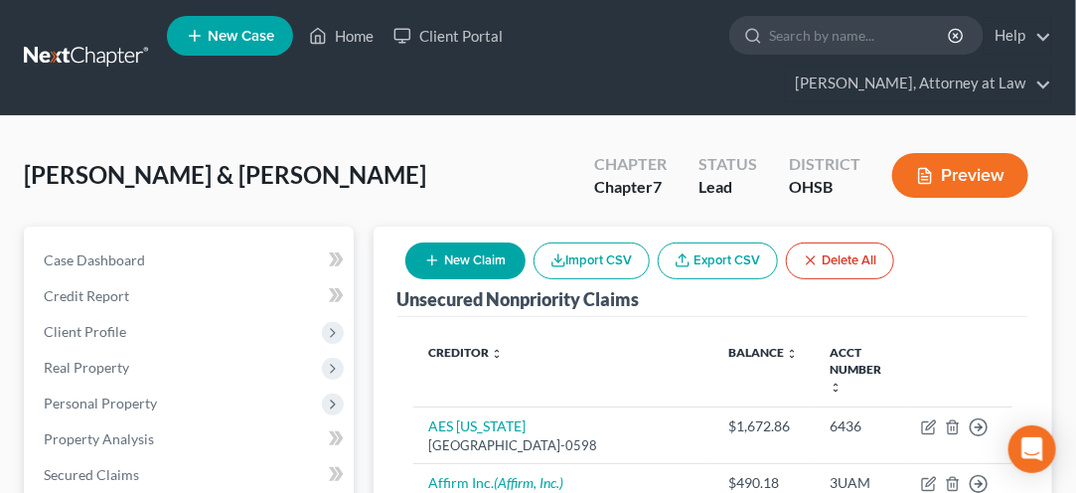
click at [470, 263] on button "New Claim" at bounding box center [465, 260] width 120 height 37
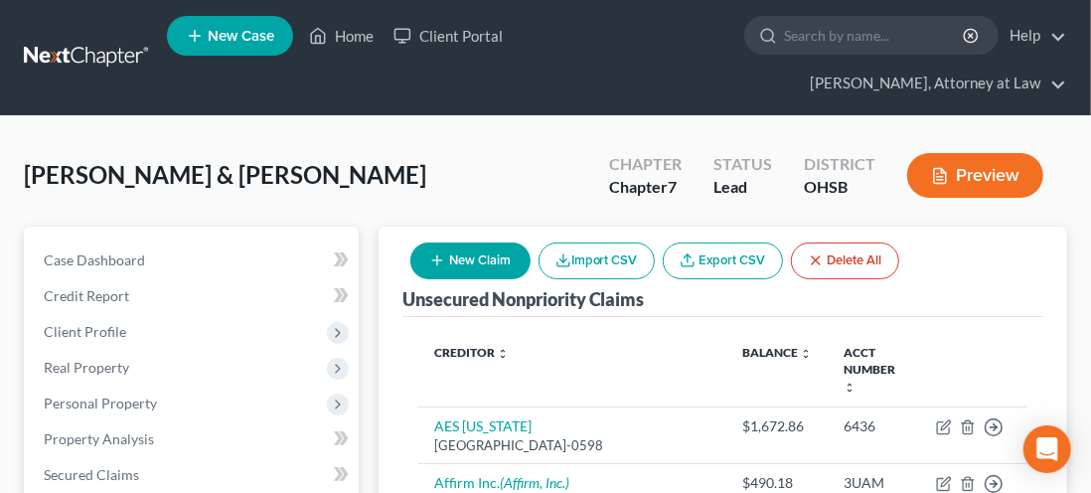
select select "2"
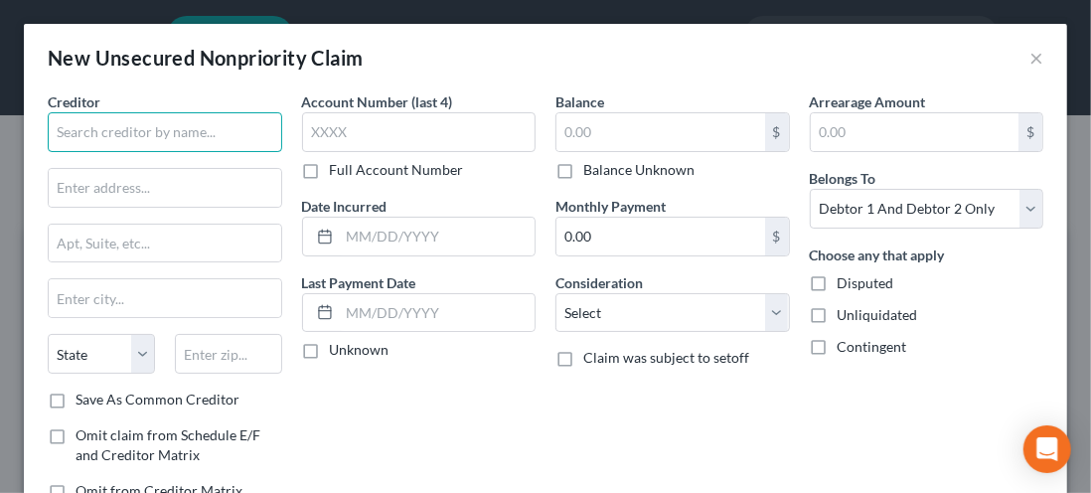
click at [72, 137] on input "text" at bounding box center [165, 132] width 234 height 40
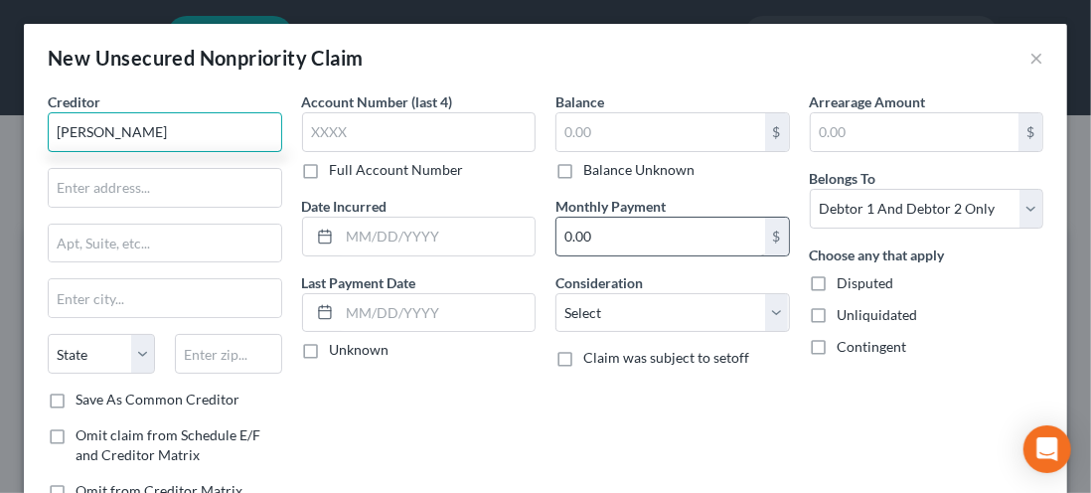
type input "[PERSON_NAME]"
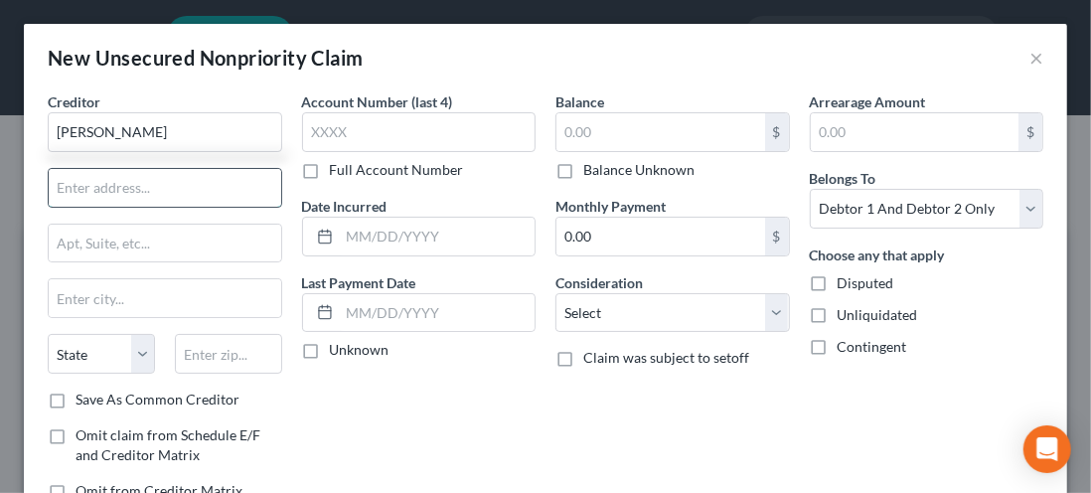
click at [89, 196] on input "text" at bounding box center [165, 188] width 232 height 38
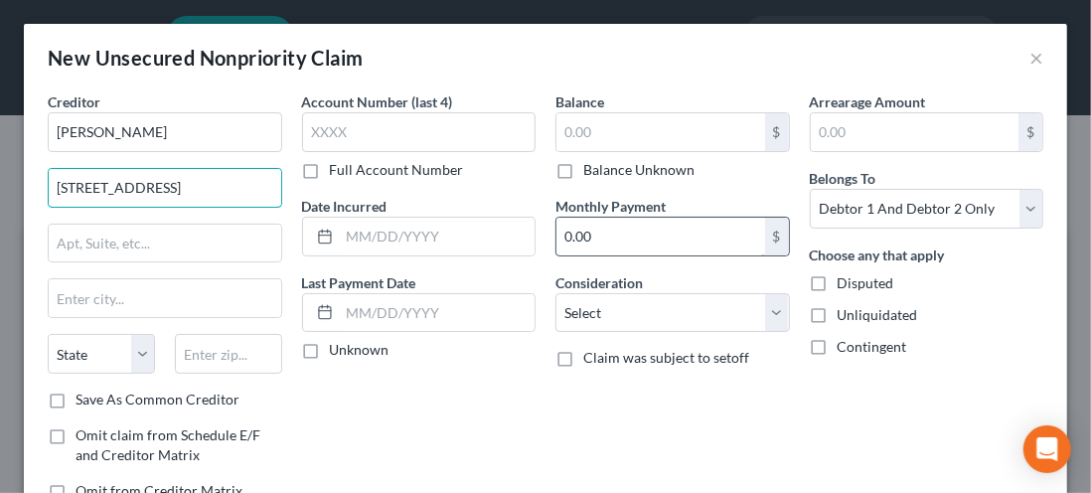
type input "[STREET_ADDRESS]"
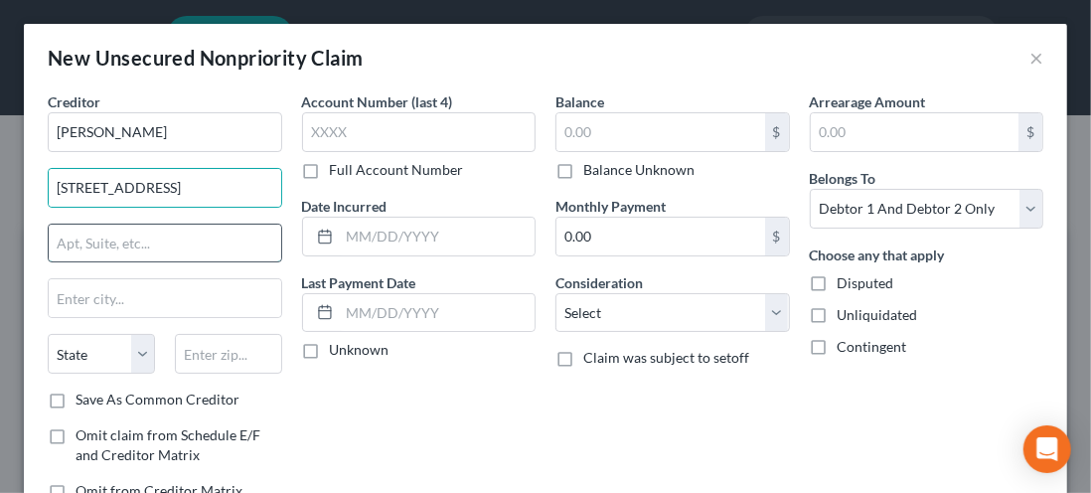
click at [96, 243] on input "text" at bounding box center [165, 244] width 232 height 38
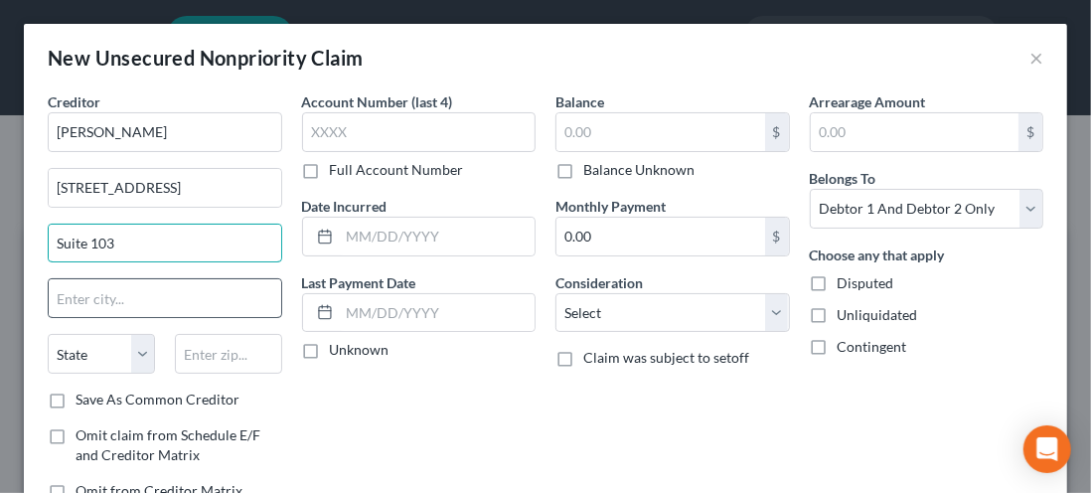
type input "Suite 103"
click at [73, 304] on input "text" at bounding box center [165, 298] width 232 height 38
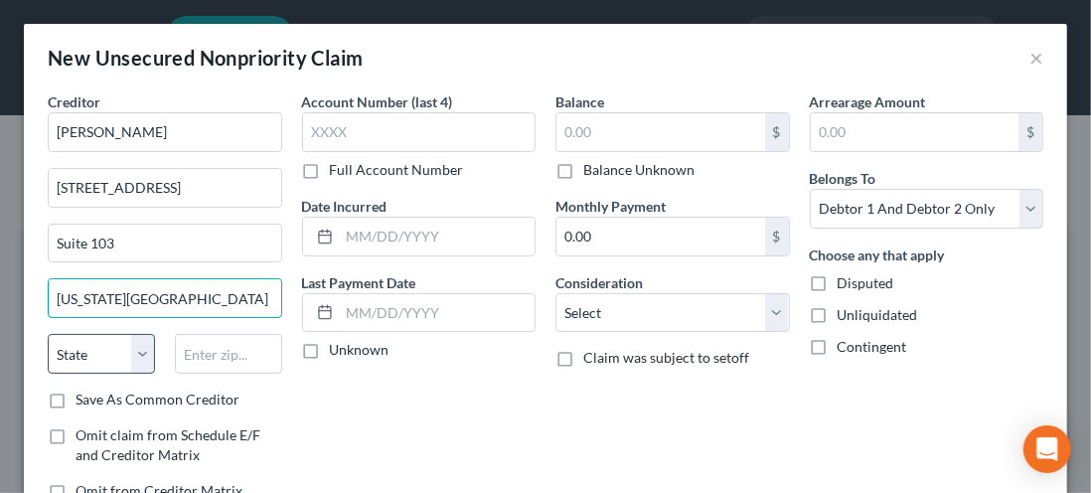
type input "[US_STATE][GEOGRAPHIC_DATA]"
click at [139, 357] on select "State [US_STATE] AK AR AZ CA CO CT DE DC [GEOGRAPHIC_DATA] [GEOGRAPHIC_DATA] GU…" at bounding box center [101, 354] width 107 height 40
select select "26"
click at [48, 334] on select "State [US_STATE] AK AR AZ CA CO CT DE DC [GEOGRAPHIC_DATA] [GEOGRAPHIC_DATA] GU…" at bounding box center [101, 354] width 107 height 40
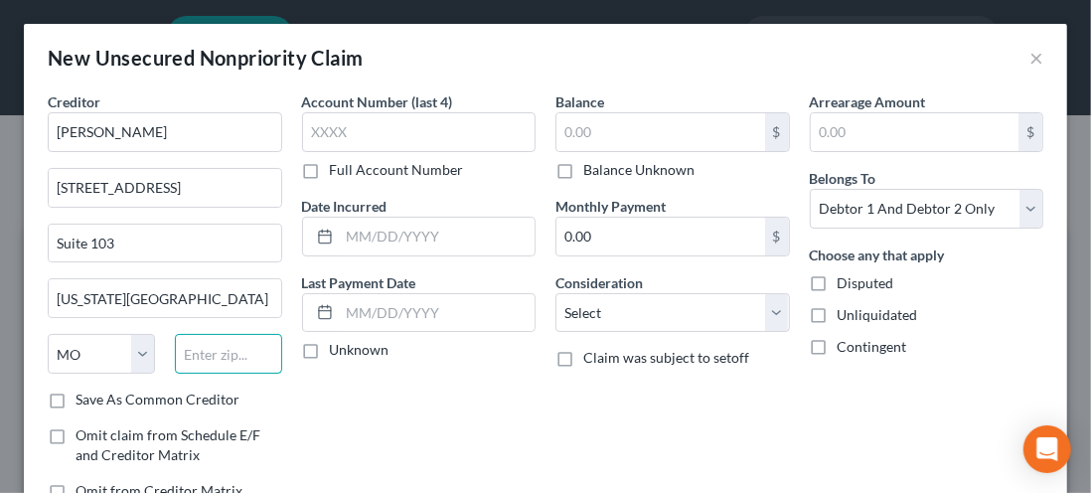
click at [195, 358] on input "text" at bounding box center [228, 354] width 107 height 40
type input "63043"
click at [76, 391] on label "Save As Common Creditor" at bounding box center [158, 399] width 164 height 20
click at [83, 391] on input "Save As Common Creditor" at bounding box center [89, 395] width 13 height 13
checkbox input "true"
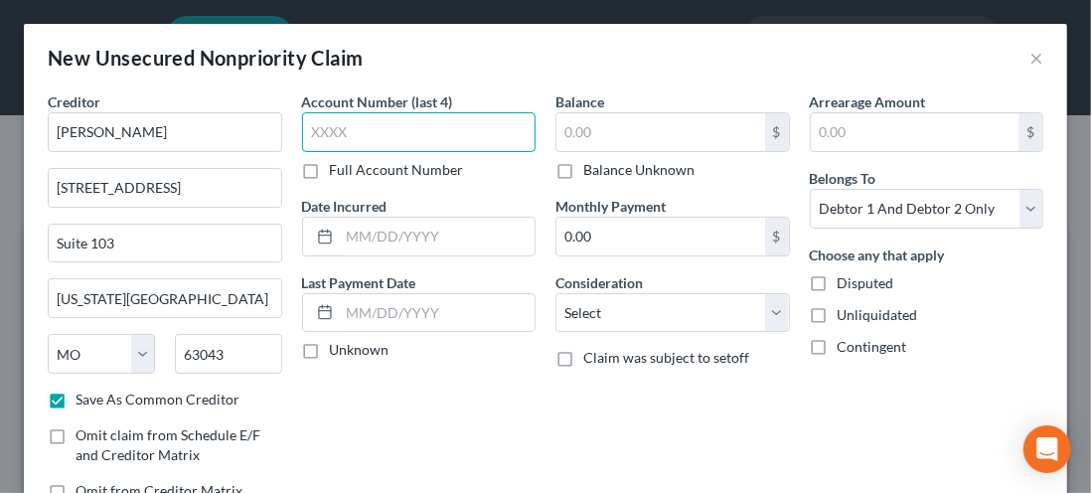
click at [333, 137] on input "text" at bounding box center [419, 132] width 234 height 40
type input "7606"
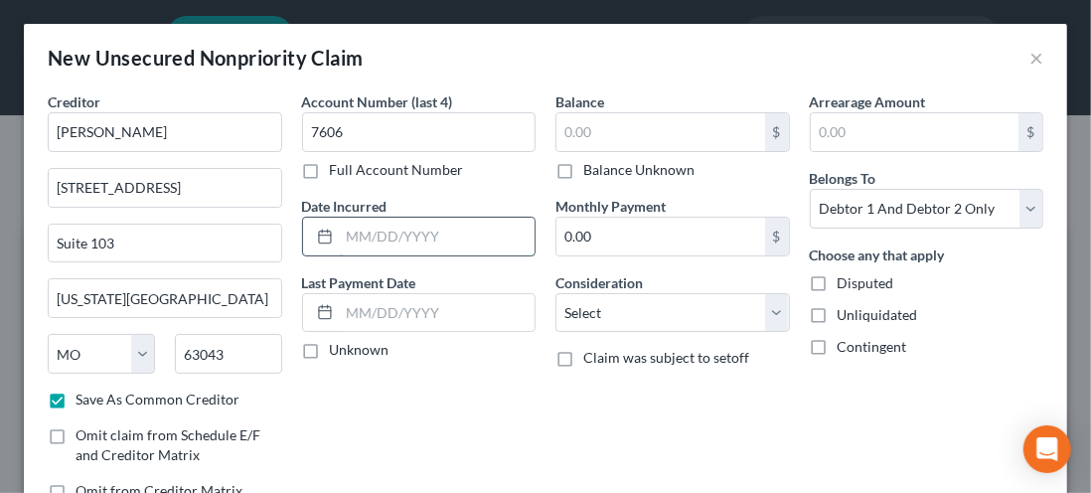
click at [350, 239] on input "text" at bounding box center [438, 237] width 196 height 38
type input "[DATE]"
click at [330, 359] on label "Unknown" at bounding box center [360, 350] width 60 height 20
click at [338, 353] on input "Unknown" at bounding box center [344, 346] width 13 height 13
checkbox input "true"
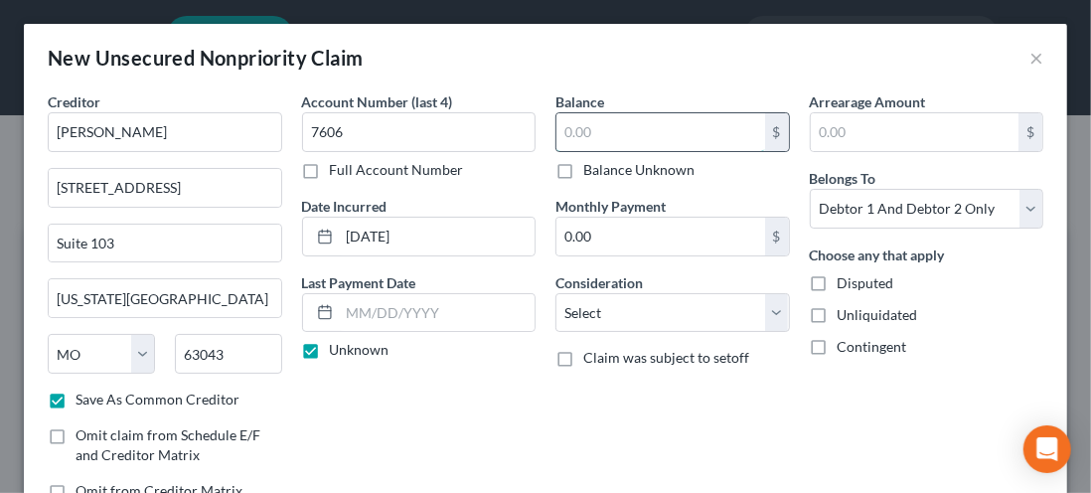
click at [600, 138] on input "text" at bounding box center [660, 132] width 209 height 38
type input "397.78"
click at [844, 135] on input "text" at bounding box center [915, 132] width 209 height 38
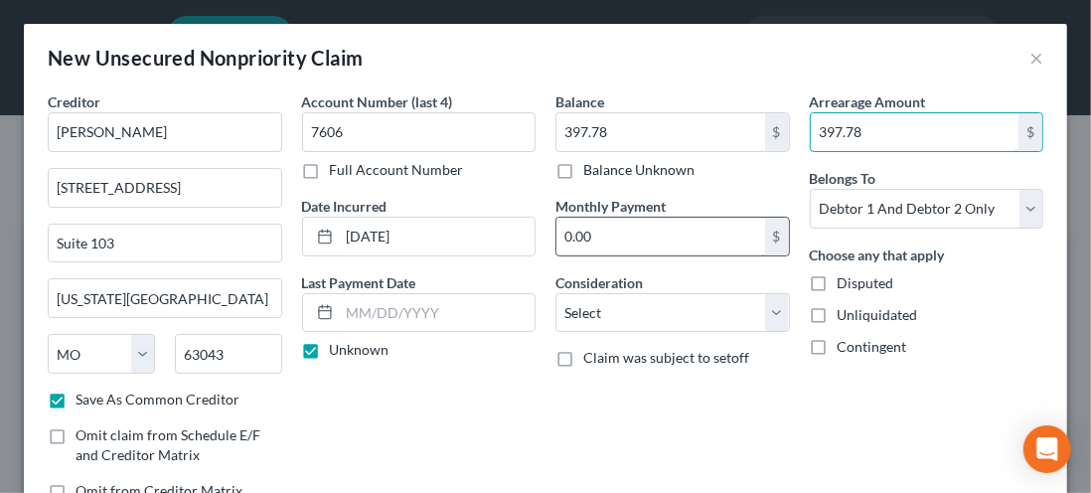
type input "397.78"
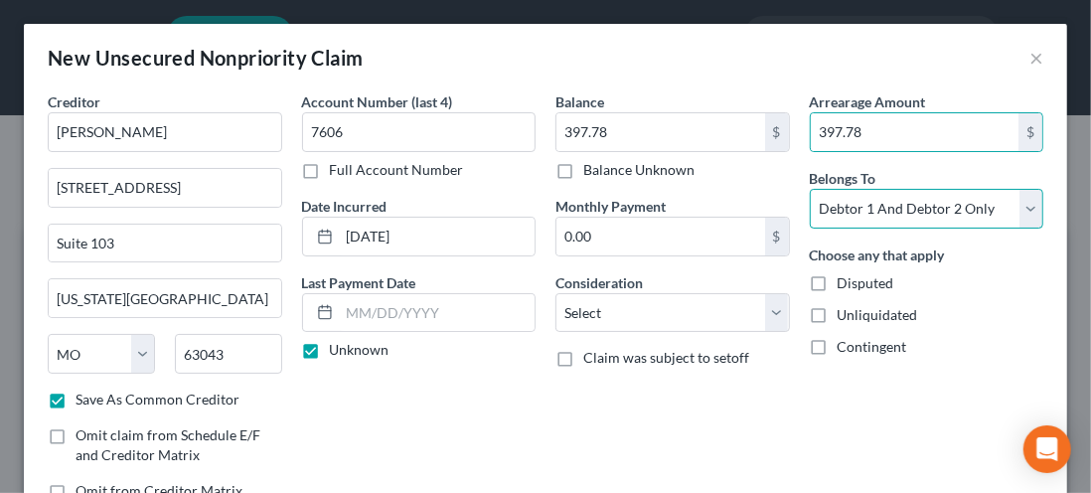
click at [1011, 217] on select "Select Debtor 1 Only Debtor 2 Only Debtor 1 And Debtor 2 Only At Least One Of T…" at bounding box center [927, 209] width 234 height 40
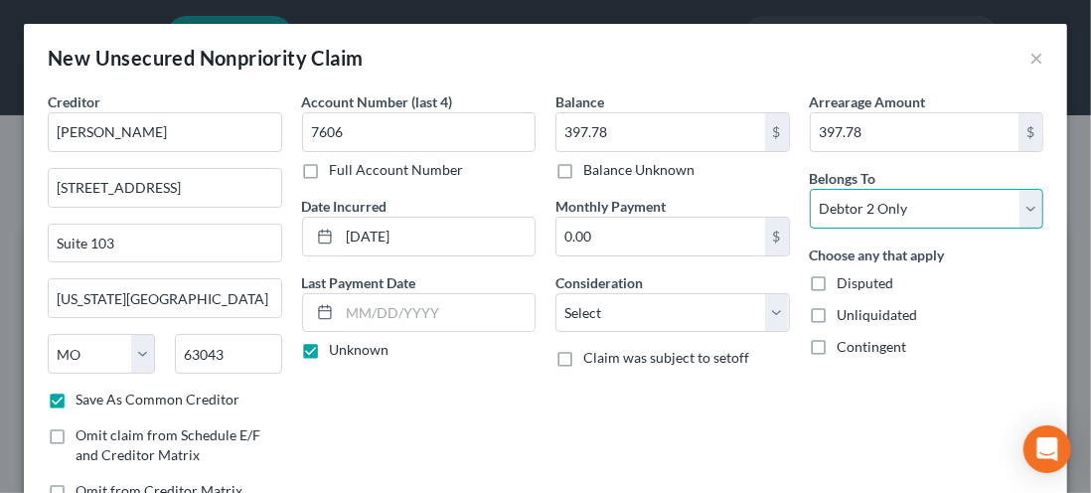
click at [810, 189] on select "Select Debtor 1 Only Debtor 2 Only Debtor 1 And Debtor 2 Only At Least One Of T…" at bounding box center [927, 209] width 234 height 40
click at [1016, 217] on select "Select Debtor 1 Only Debtor 2 Only Debtor 1 And Debtor 2 Only At Least One Of T…" at bounding box center [927, 209] width 234 height 40
select select "0"
click at [810, 189] on select "Select Debtor 1 Only Debtor 2 Only Debtor 1 And Debtor 2 Only At Least One Of T…" at bounding box center [927, 209] width 234 height 40
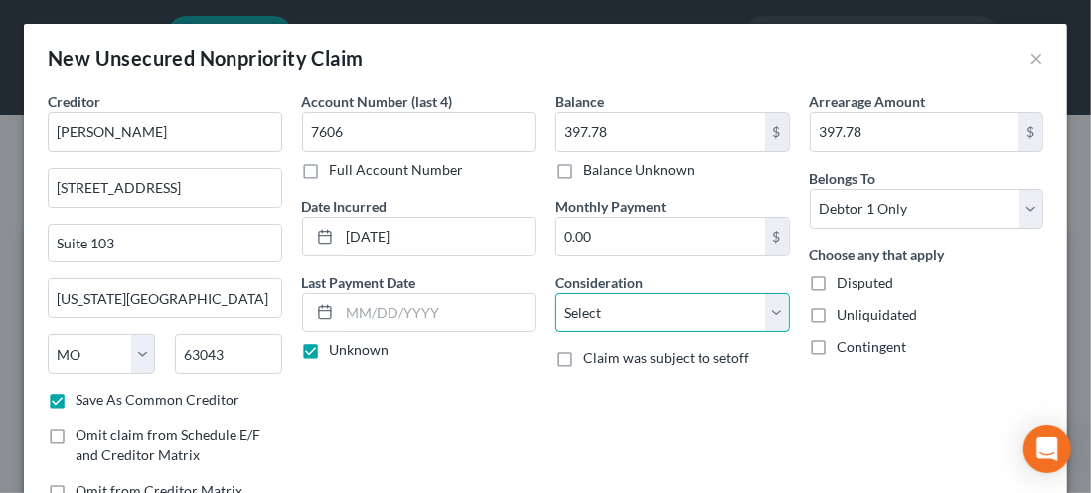
click at [762, 324] on select "Select Cable / Satellite Services Collection Agency Credit Card Debt Debt Couns…" at bounding box center [672, 313] width 234 height 40
click at [555, 293] on select "Select Cable / Satellite Services Collection Agency Credit Card Debt Debt Couns…" at bounding box center [672, 313] width 234 height 40
click at [683, 308] on select "Select Cable / Satellite Services Collection Agency Credit Card Debt Debt Couns…" at bounding box center [672, 313] width 234 height 40
select select "14"
click at [555, 293] on select "Select Cable / Satellite Services Collection Agency Credit Card Debt Debt Couns…" at bounding box center [672, 313] width 234 height 40
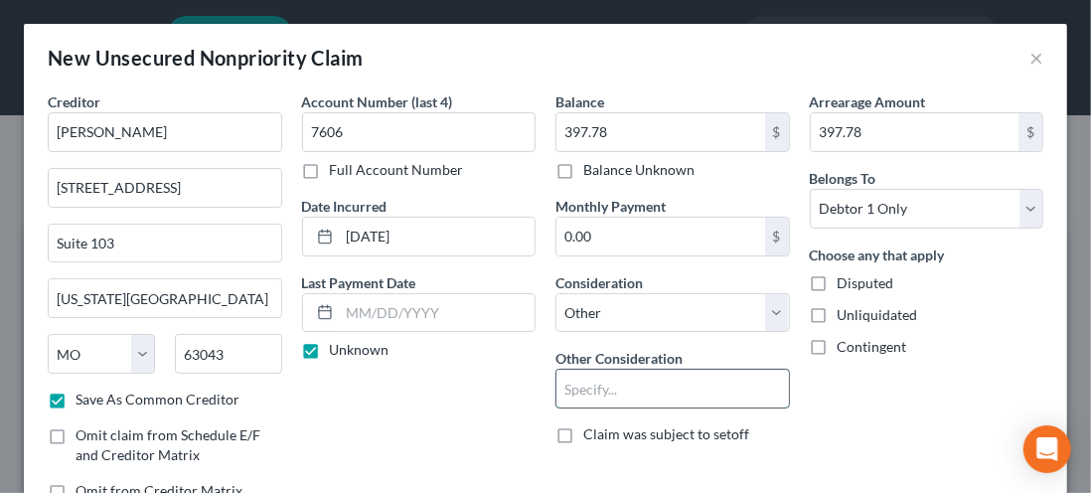
click at [575, 378] on input "text" at bounding box center [672, 389] width 232 height 38
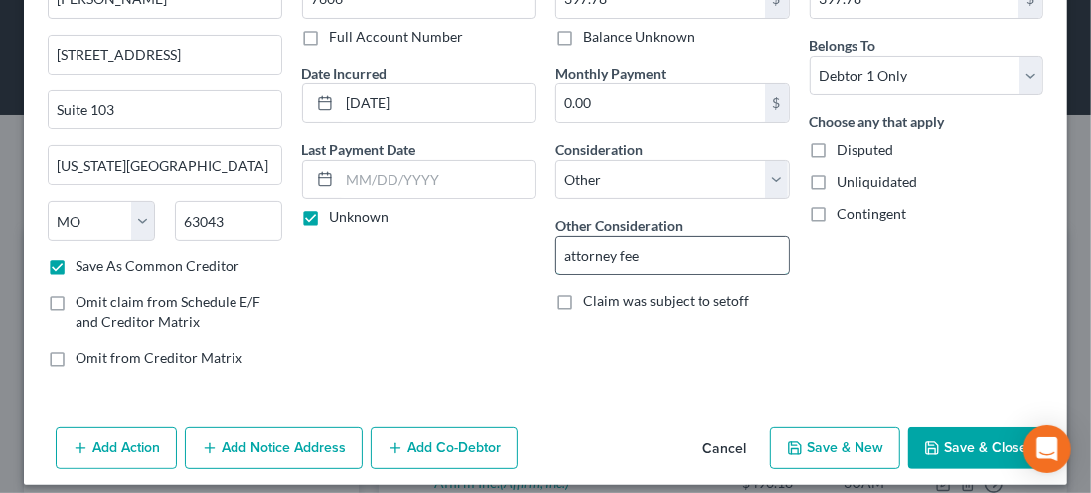
scroll to position [144, 0]
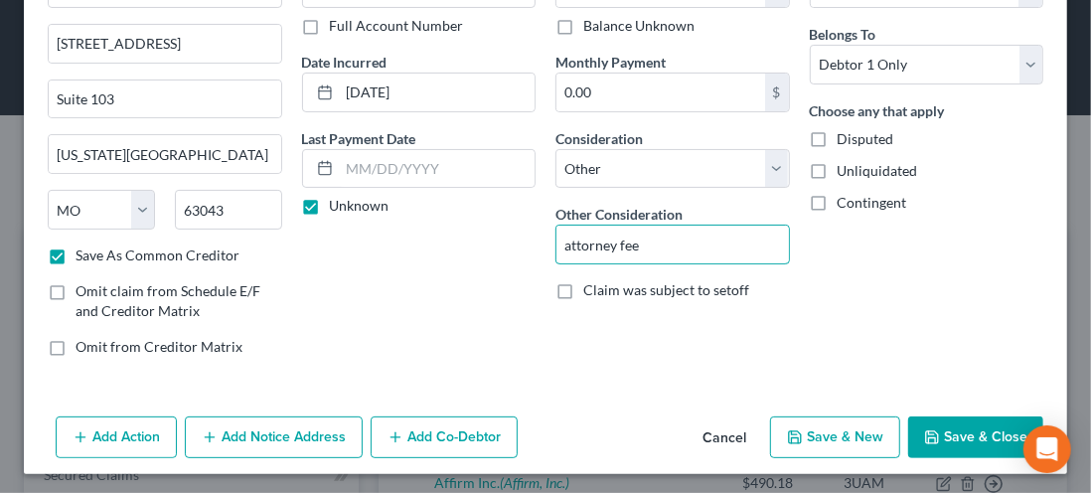
type input "attorney fee"
click at [825, 432] on button "Save & New" at bounding box center [835, 437] width 130 height 42
checkbox input "false"
select select "2"
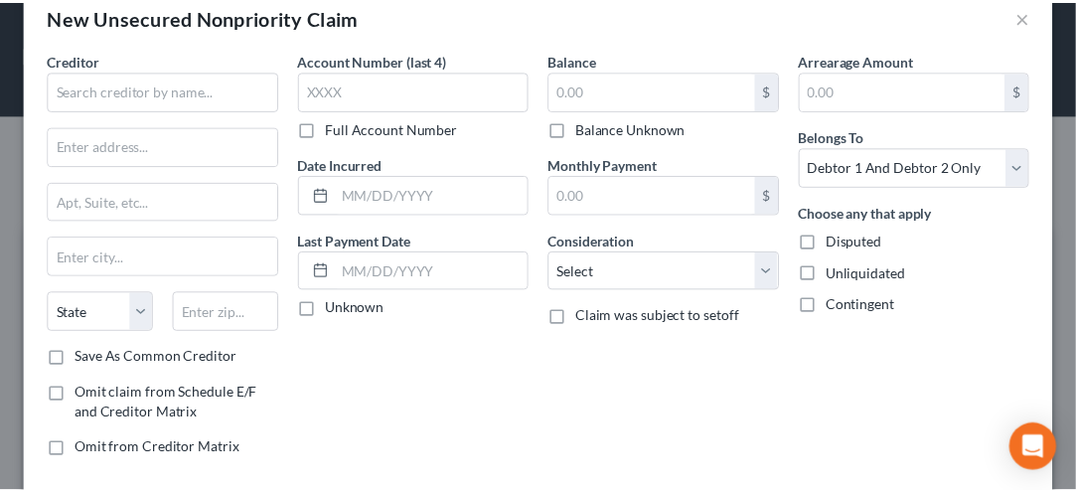
scroll to position [41, 0]
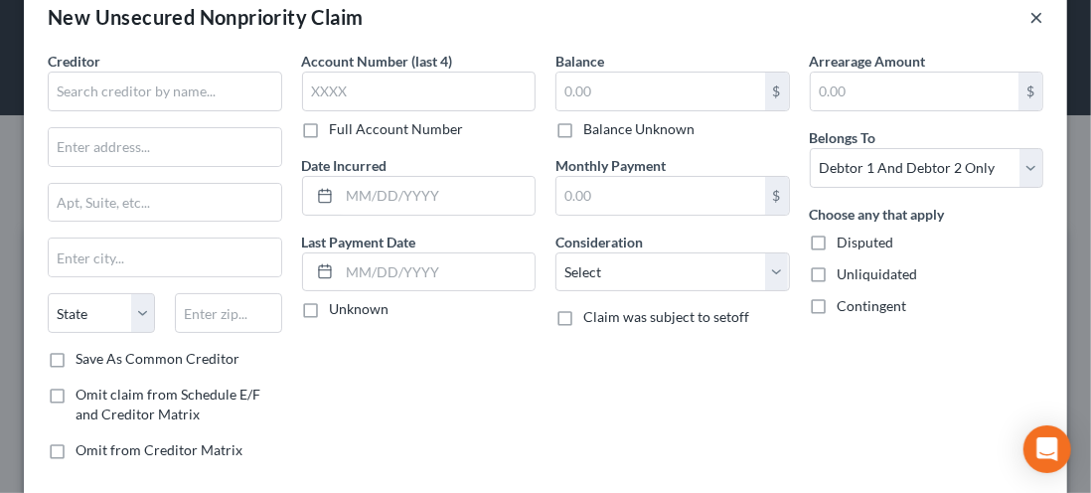
click at [1029, 26] on button "×" at bounding box center [1036, 17] width 14 height 24
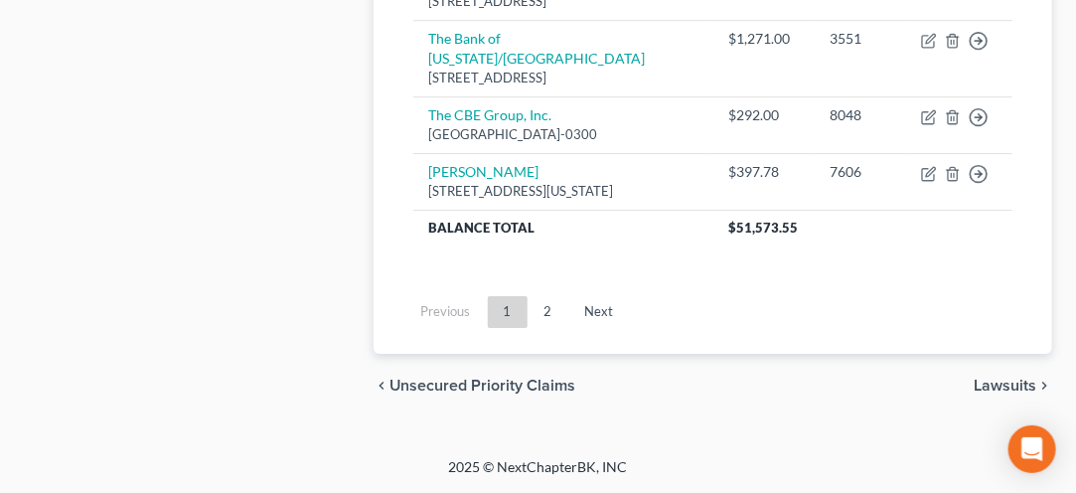
scroll to position [2258, 0]
click at [593, 319] on link "Next" at bounding box center [599, 312] width 61 height 32
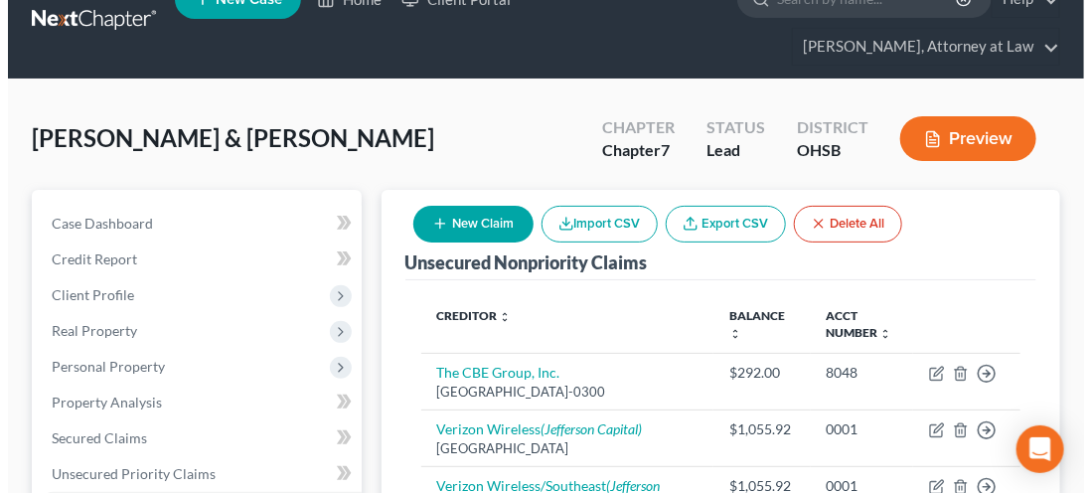
scroll to position [0, 0]
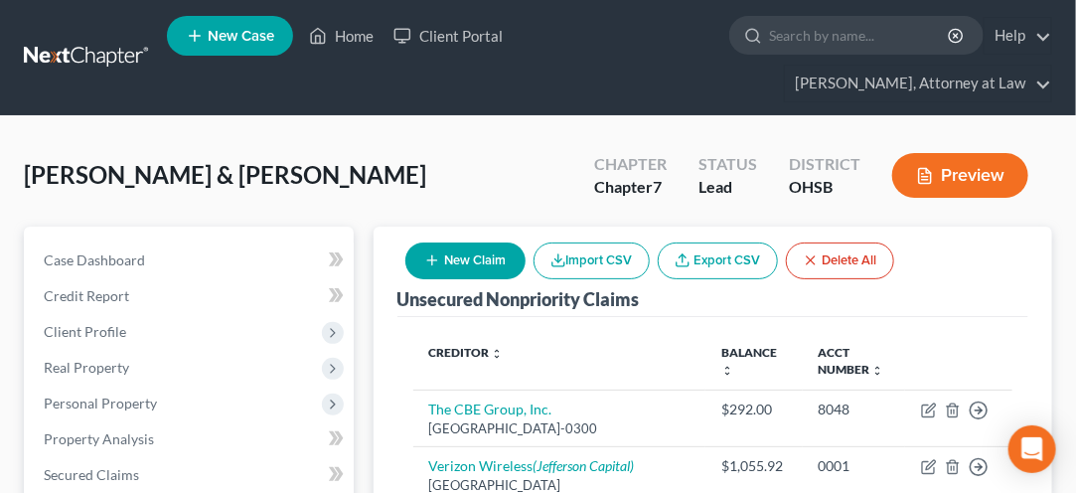
click at [467, 271] on button "New Claim" at bounding box center [465, 260] width 120 height 37
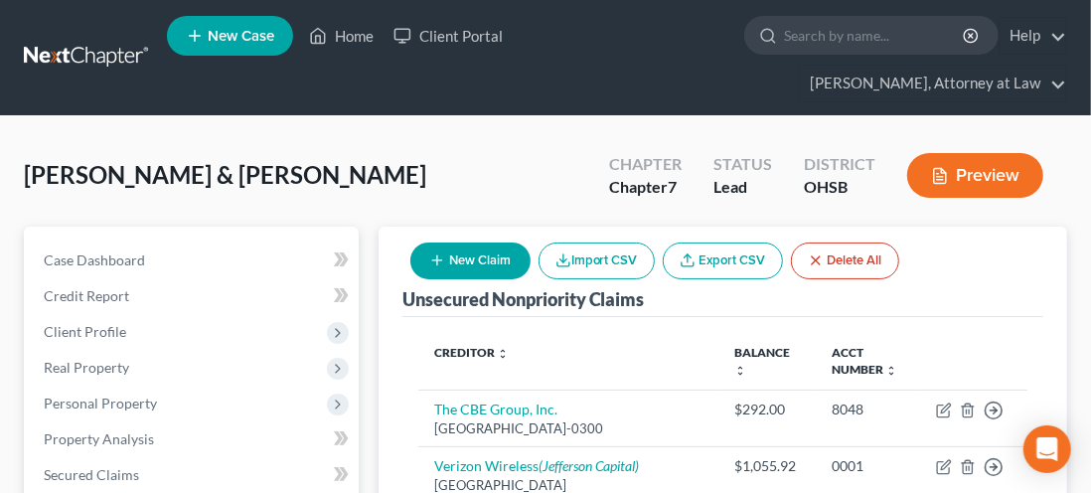
select select "2"
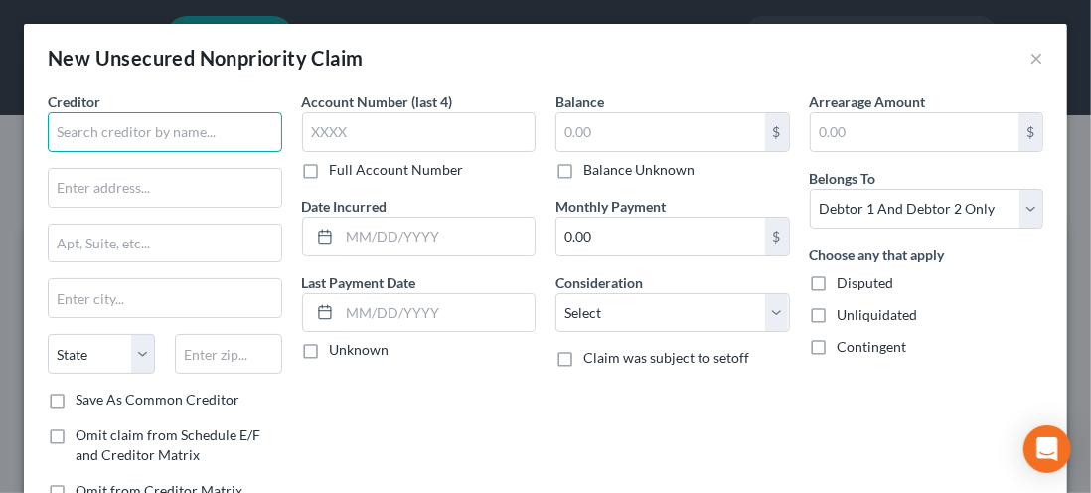
click at [98, 138] on input "text" at bounding box center [165, 132] width 234 height 40
type input "Trident Asset Management"
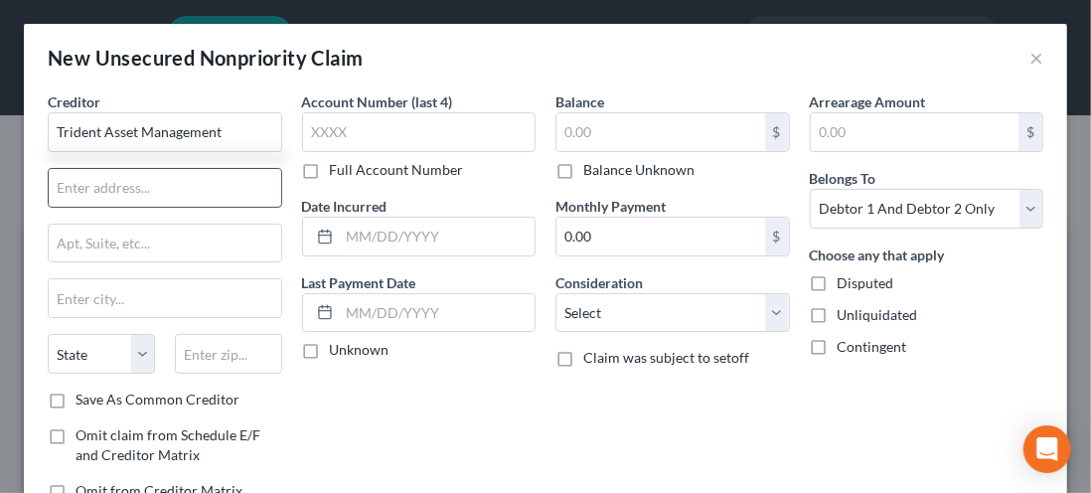
click at [72, 190] on input "text" at bounding box center [165, 188] width 232 height 38
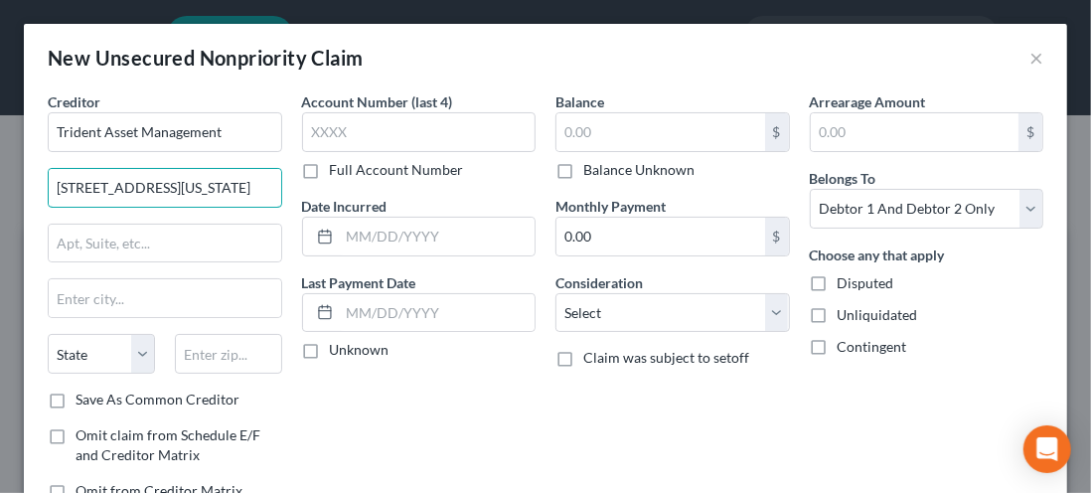
type input "[STREET_ADDRESS][US_STATE]"
click at [84, 240] on input "text" at bounding box center [165, 244] width 232 height 38
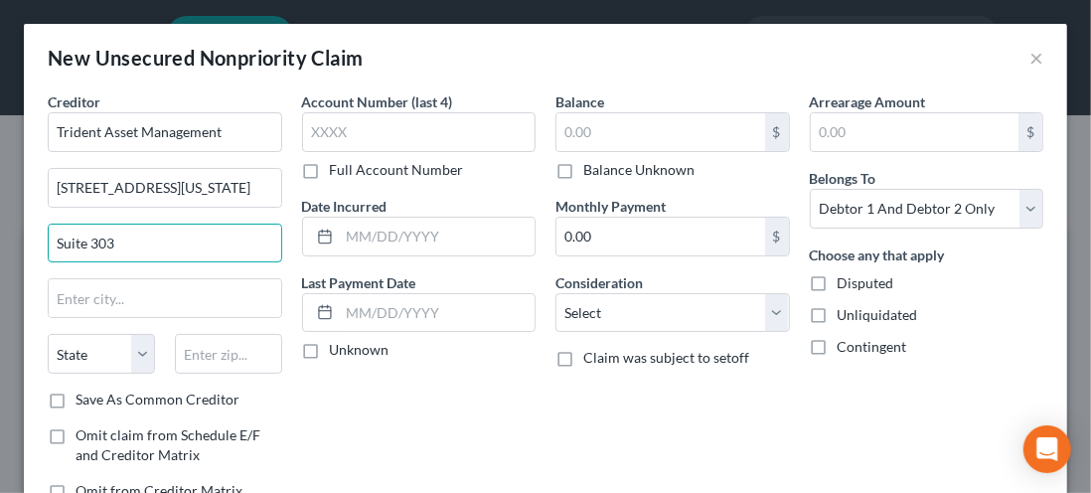
type input "Suite 303"
click at [72, 296] on input "text" at bounding box center [165, 298] width 232 height 38
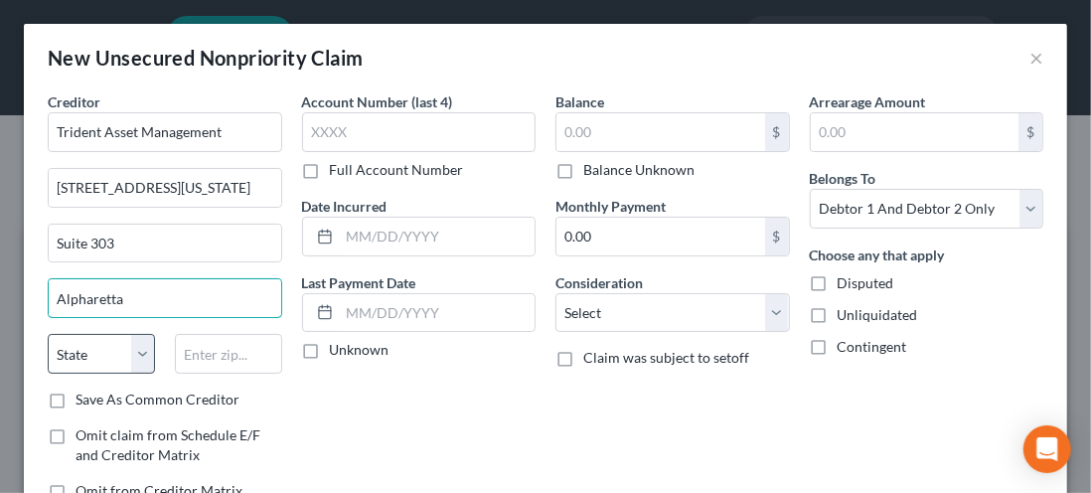
type input "Alpharetta"
click at [144, 358] on select "State [US_STATE] AK AR AZ CA CO CT DE DC [GEOGRAPHIC_DATA] [GEOGRAPHIC_DATA] GU…" at bounding box center [101, 354] width 107 height 40
click at [48, 334] on select "State [US_STATE] AK AR AZ CA CO CT DE DC [GEOGRAPHIC_DATA] [GEOGRAPHIC_DATA] GU…" at bounding box center [101, 354] width 107 height 40
click at [139, 360] on select "State [US_STATE] AK AR AZ CA CO CT DE DC [GEOGRAPHIC_DATA] [GEOGRAPHIC_DATA] GU…" at bounding box center [101, 354] width 107 height 40
select select "10"
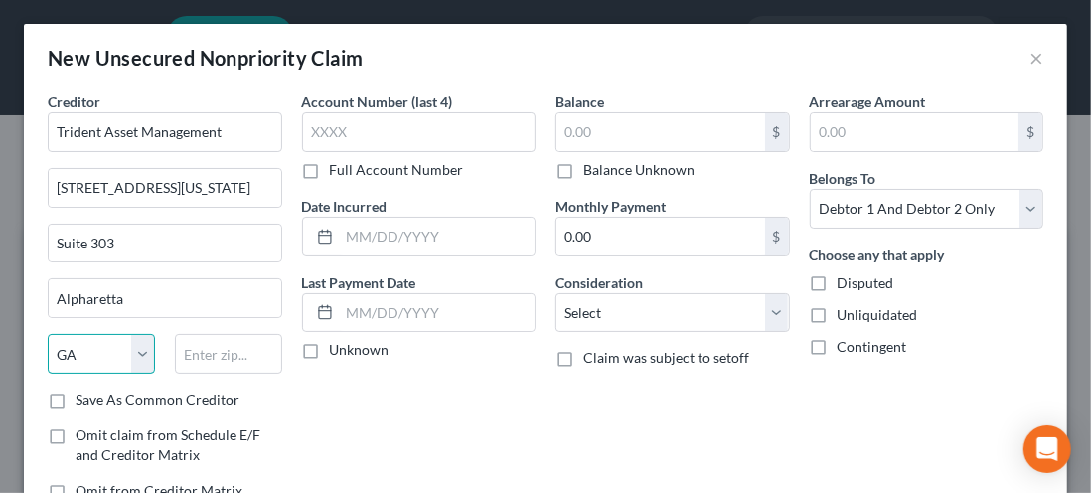
click at [48, 334] on select "State [US_STATE] AK AR AZ CA CO CT DE DC [GEOGRAPHIC_DATA] [GEOGRAPHIC_DATA] GU…" at bounding box center [101, 354] width 107 height 40
click at [227, 357] on input "text" at bounding box center [228, 354] width 107 height 40
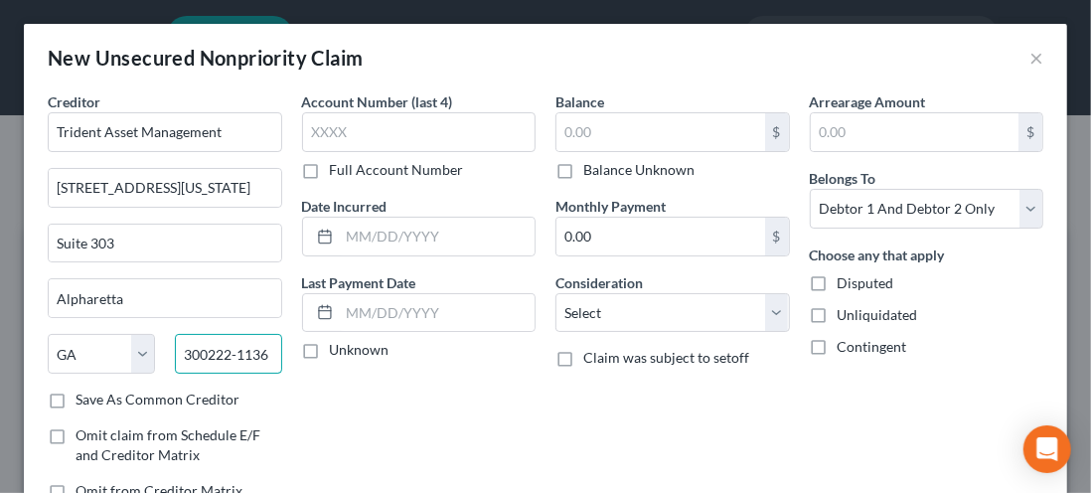
type input "300222-1136"
click at [76, 406] on label "Save As Common Creditor" at bounding box center [158, 399] width 164 height 20
click at [83, 402] on input "Save As Common Creditor" at bounding box center [89, 395] width 13 height 13
checkbox input "true"
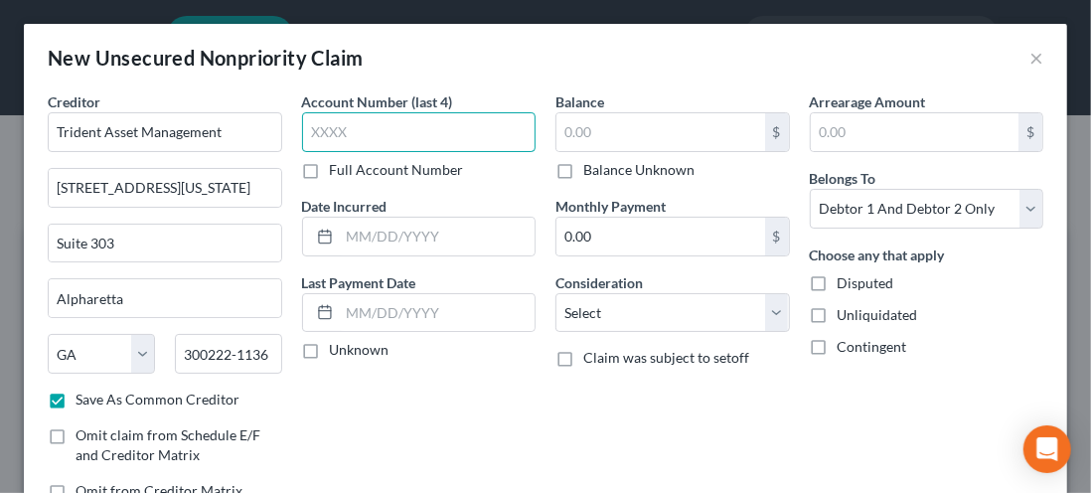
click at [341, 127] on input "text" at bounding box center [419, 132] width 234 height 40
type input "8536"
click at [330, 358] on label "Unknown" at bounding box center [360, 350] width 60 height 20
click at [338, 353] on input "Unknown" at bounding box center [344, 346] width 13 height 13
checkbox input "true"
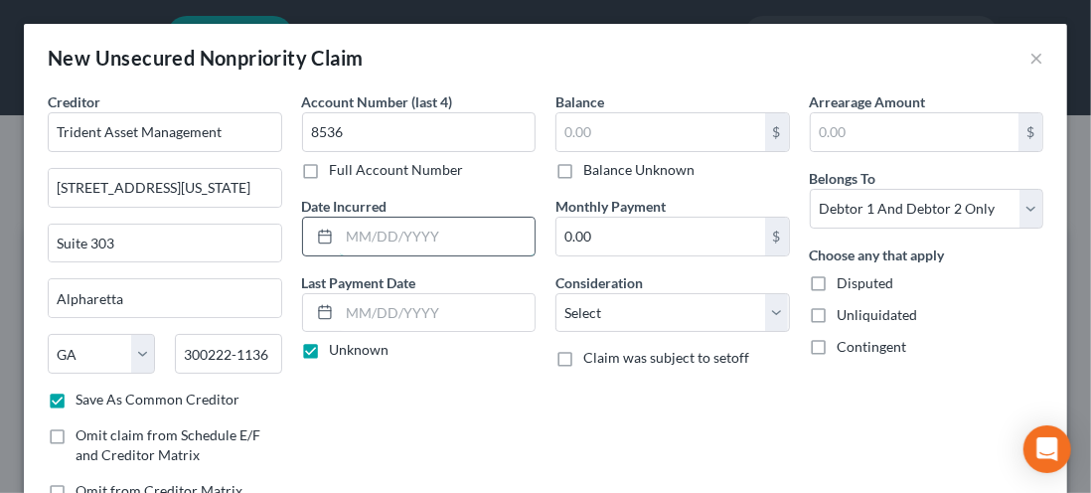
click at [363, 233] on input "text" at bounding box center [438, 237] width 196 height 38
type input "[DATE]"
click at [597, 141] on input "text" at bounding box center [660, 132] width 209 height 38
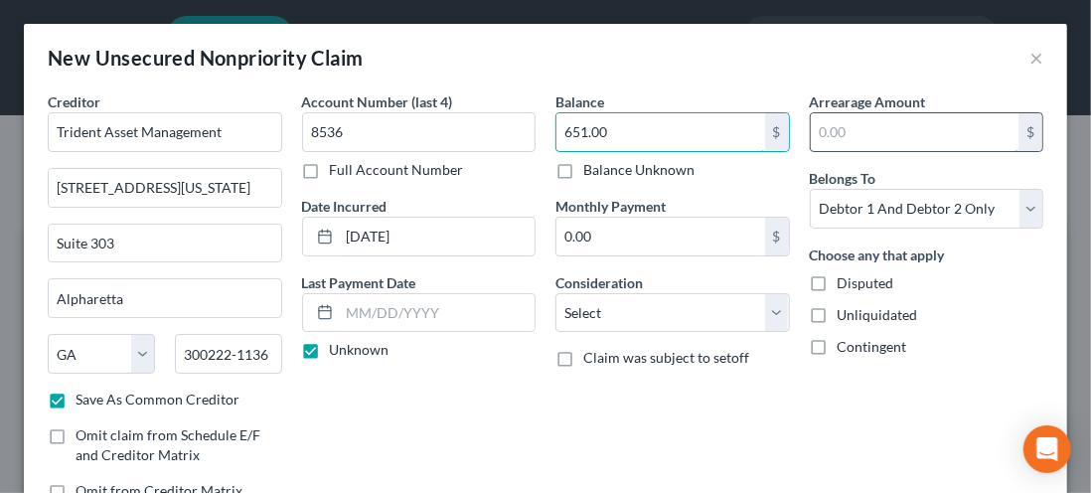
type input "651.00"
click at [856, 141] on input "text" at bounding box center [915, 132] width 209 height 38
type input "651"
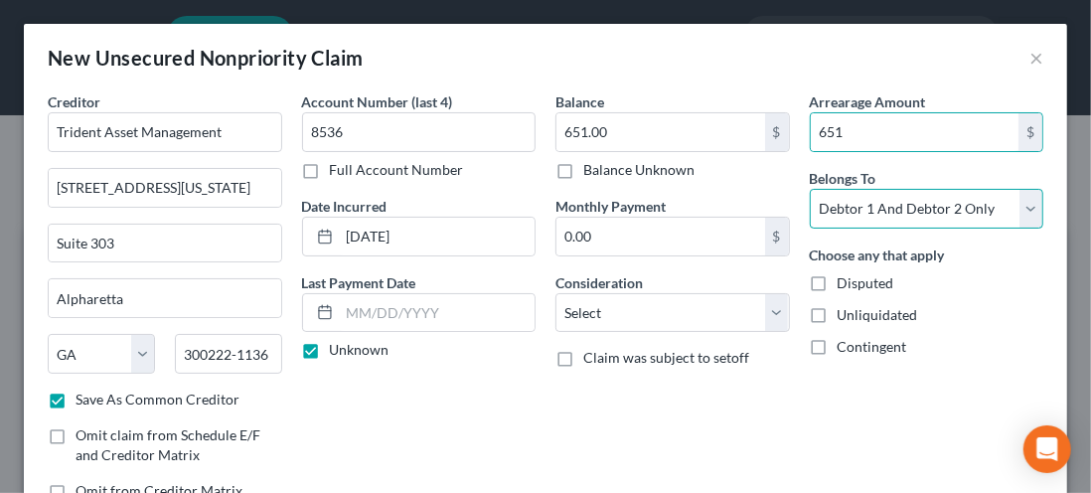
click at [1006, 218] on select "Select Debtor 1 Only Debtor 2 Only Debtor 1 And Debtor 2 Only At Least One Of T…" at bounding box center [927, 209] width 234 height 40
select select "1"
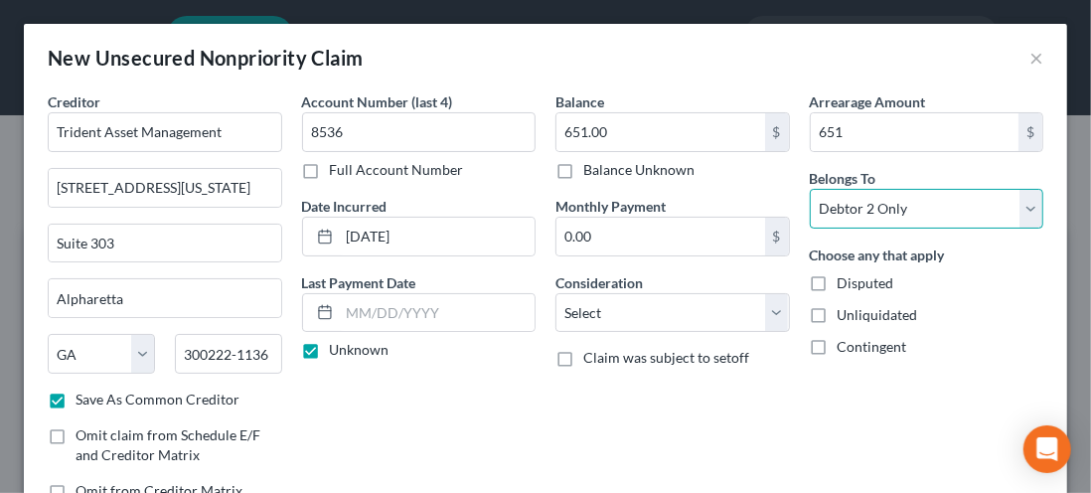
click at [810, 189] on select "Select Debtor 1 Only Debtor 2 Only Debtor 1 And Debtor 2 Only At Least One Of T…" at bounding box center [927, 209] width 234 height 40
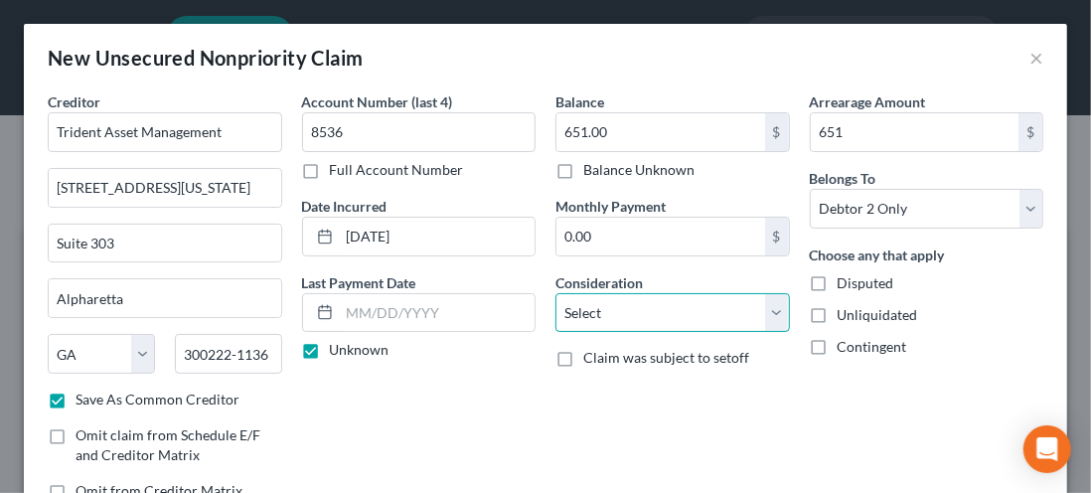
click at [751, 316] on select "Select Cable / Satellite Services Collection Agency Credit Card Debt Debt Couns…" at bounding box center [672, 313] width 234 height 40
select select "2"
click at [555, 293] on select "Select Cable / Satellite Services Collection Agency Credit Card Debt Debt Couns…" at bounding box center [672, 313] width 234 height 40
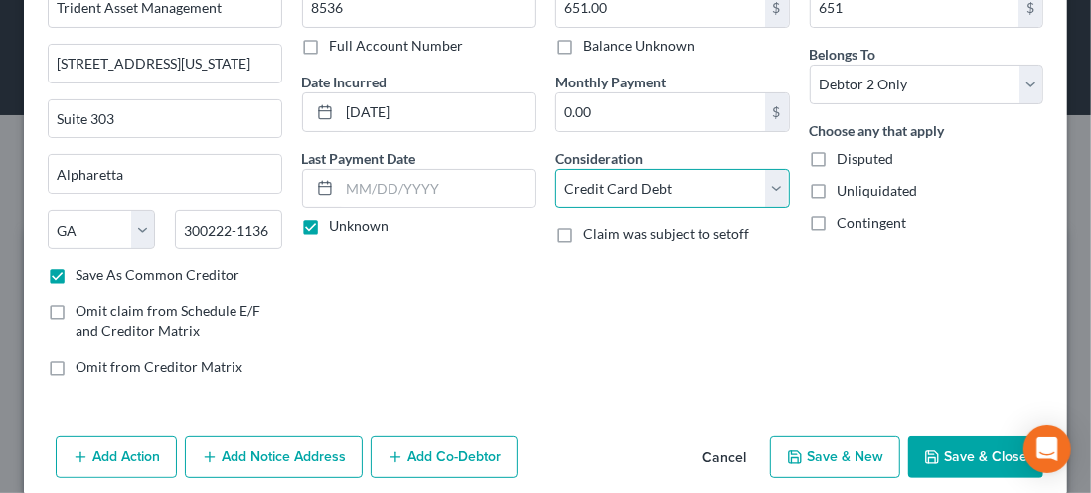
scroll to position [144, 0]
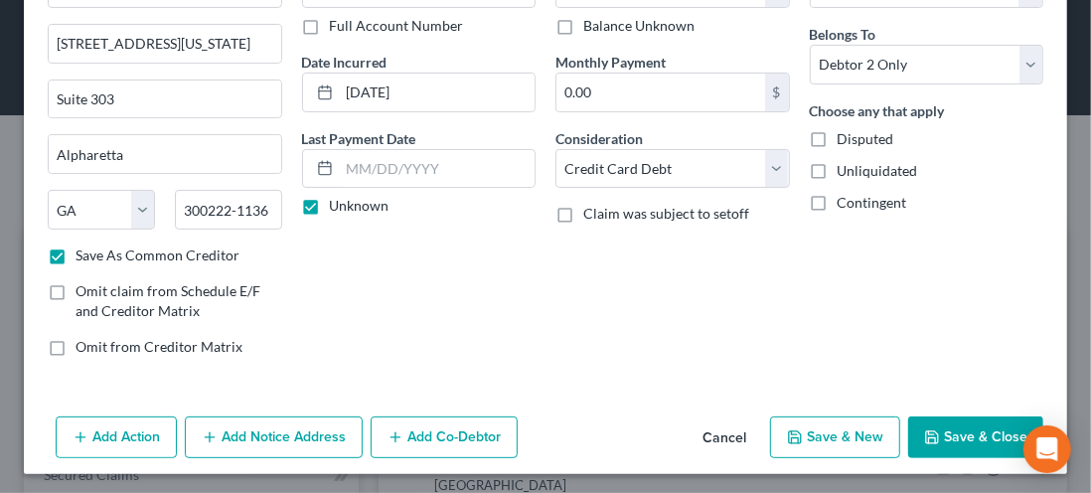
click at [830, 443] on button "Save & New" at bounding box center [835, 437] width 130 height 42
checkbox input "false"
select select "2"
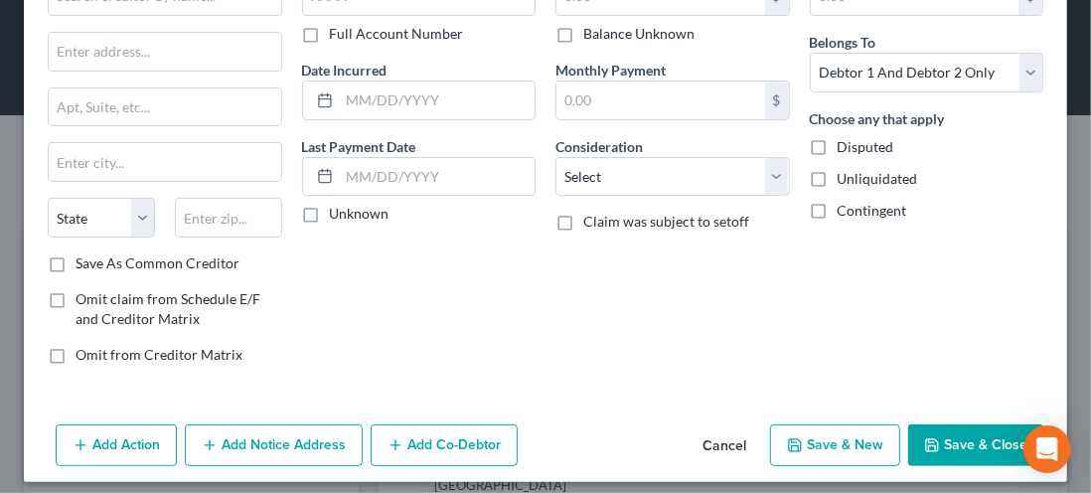
scroll to position [139, 0]
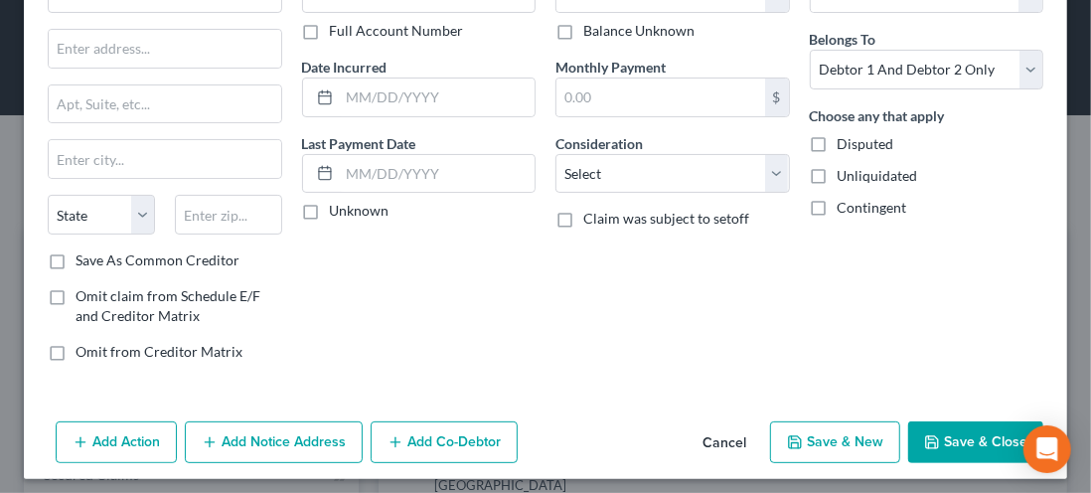
click at [962, 452] on button "Save & Close" at bounding box center [975, 442] width 135 height 42
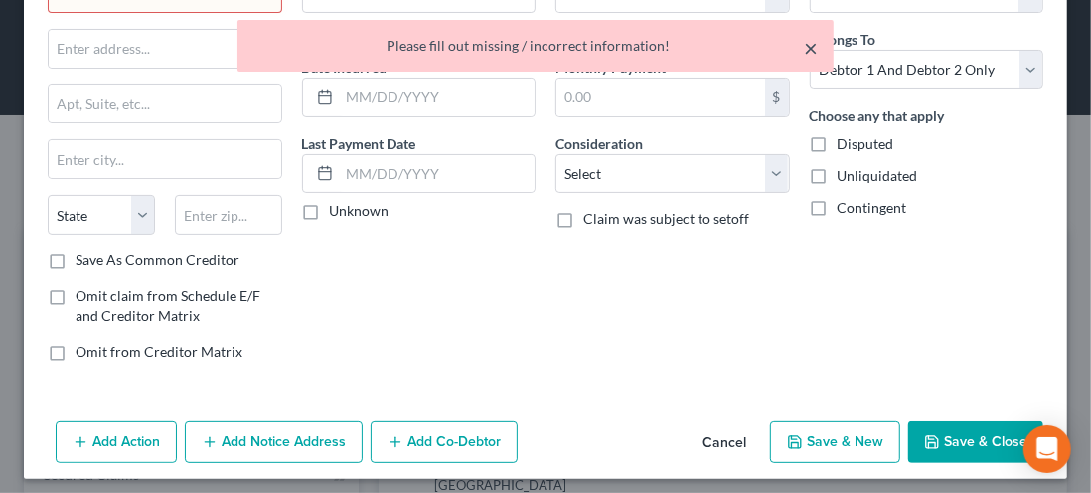
click at [813, 52] on button "×" at bounding box center [811, 48] width 14 height 24
